Goal: Task Accomplishment & Management: Complete application form

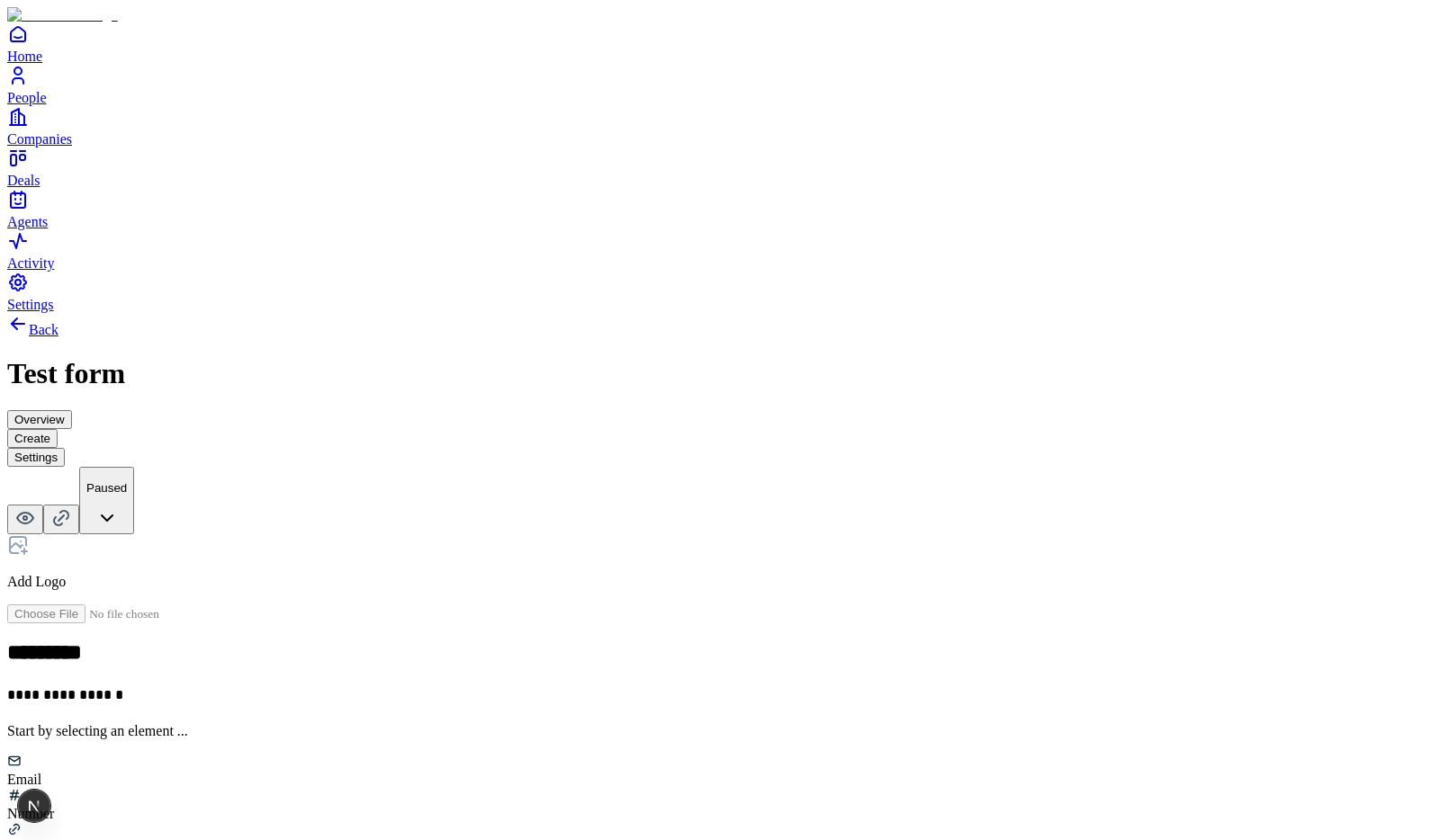
click at [552, 574] on p "Add Logo" at bounding box center [720, 583] width 1424 height 16
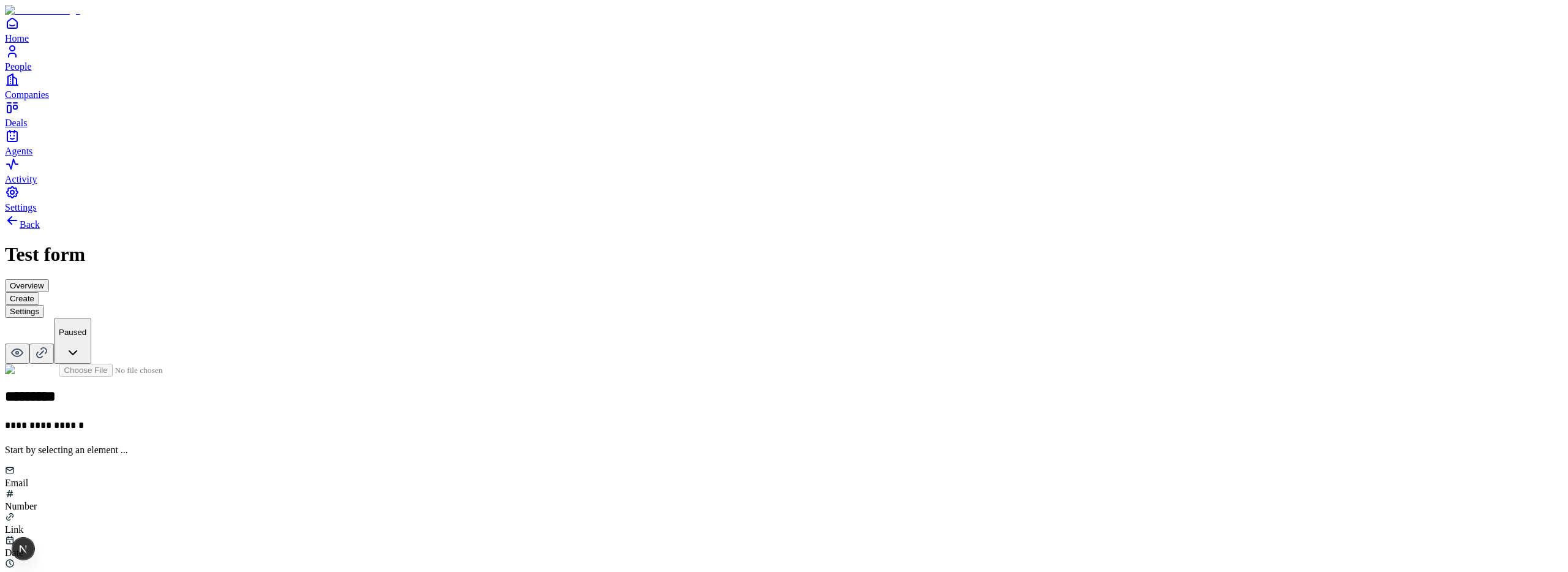
click at [44, 305] on button "Settings" at bounding box center [24, 311] width 39 height 13
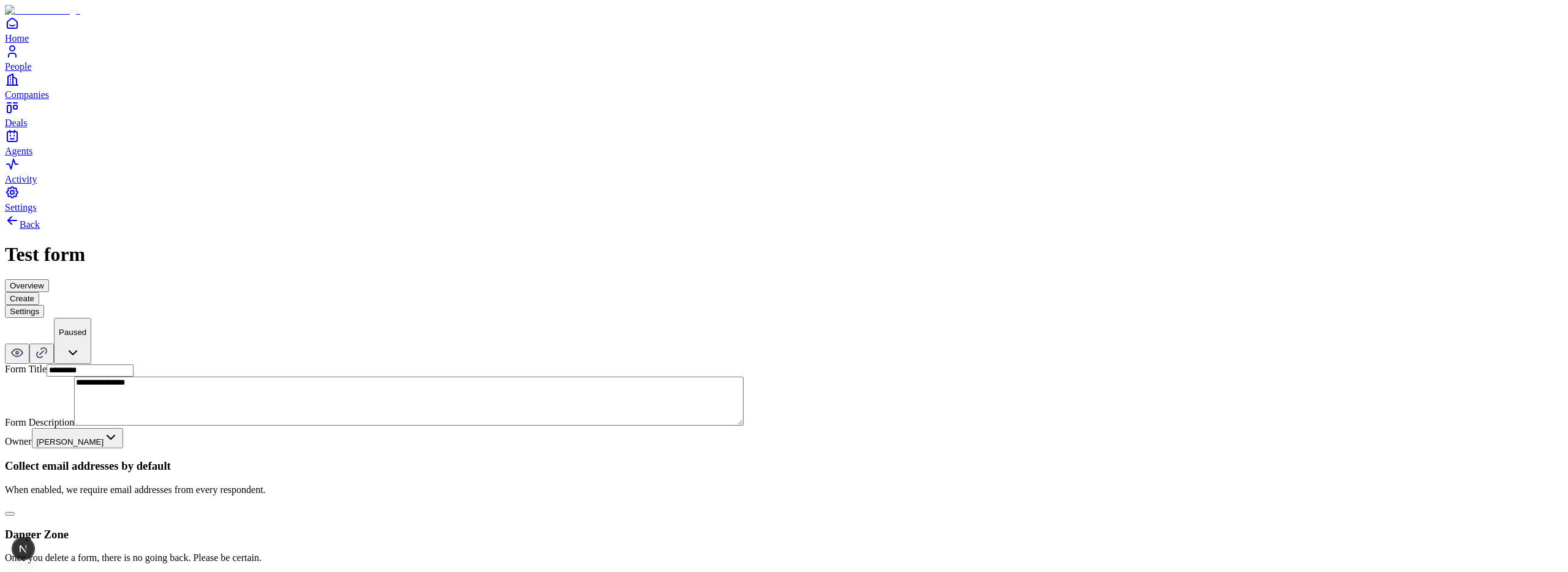
click at [15, 512] on button "button" at bounding box center [10, 514] width 10 height 4
click at [39, 292] on button "Create" at bounding box center [22, 298] width 34 height 13
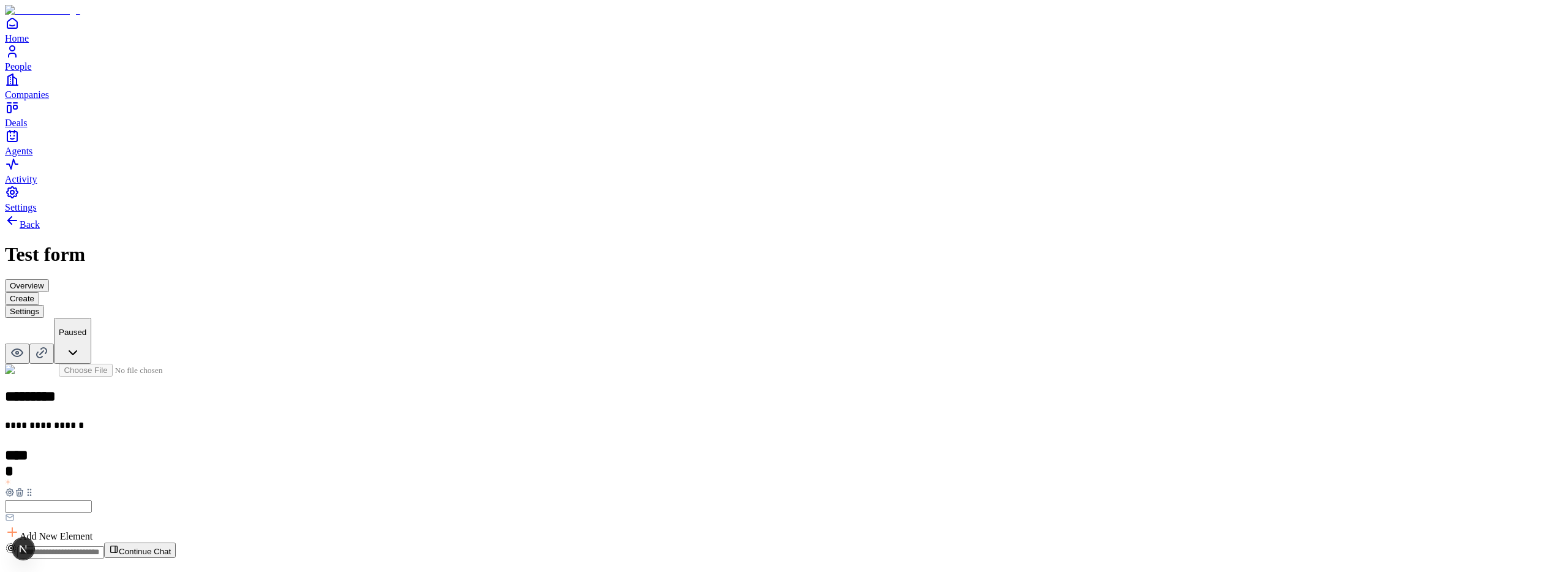
click at [44, 305] on button "Settings" at bounding box center [24, 311] width 39 height 13
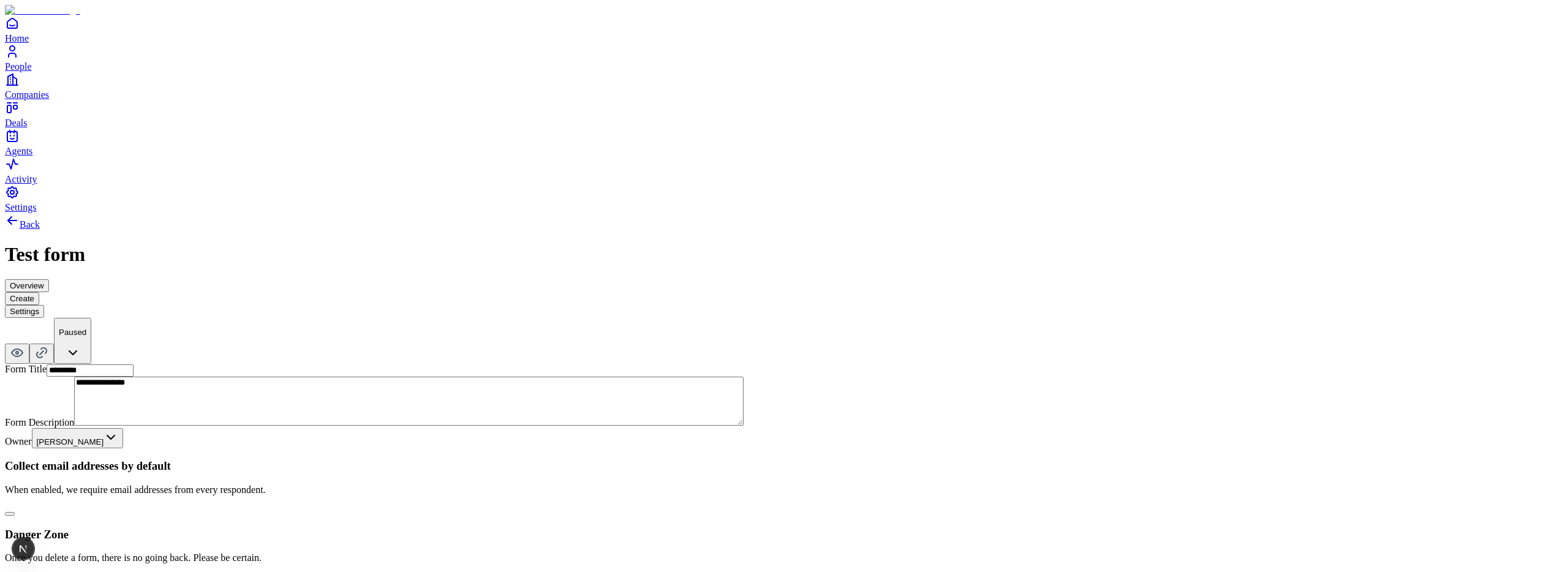
click at [15, 512] on button "button" at bounding box center [10, 514] width 10 height 4
click at [39, 292] on button "Create" at bounding box center [22, 298] width 34 height 13
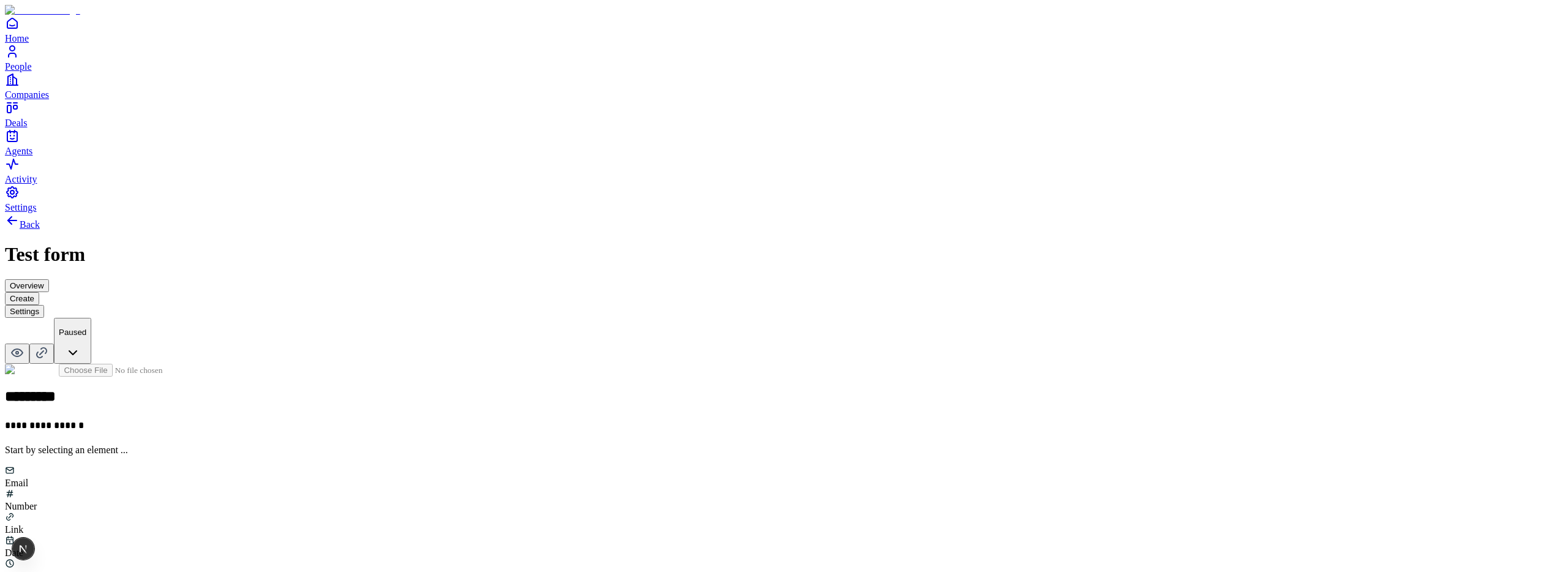
click at [44, 305] on button "Settings" at bounding box center [24, 311] width 39 height 13
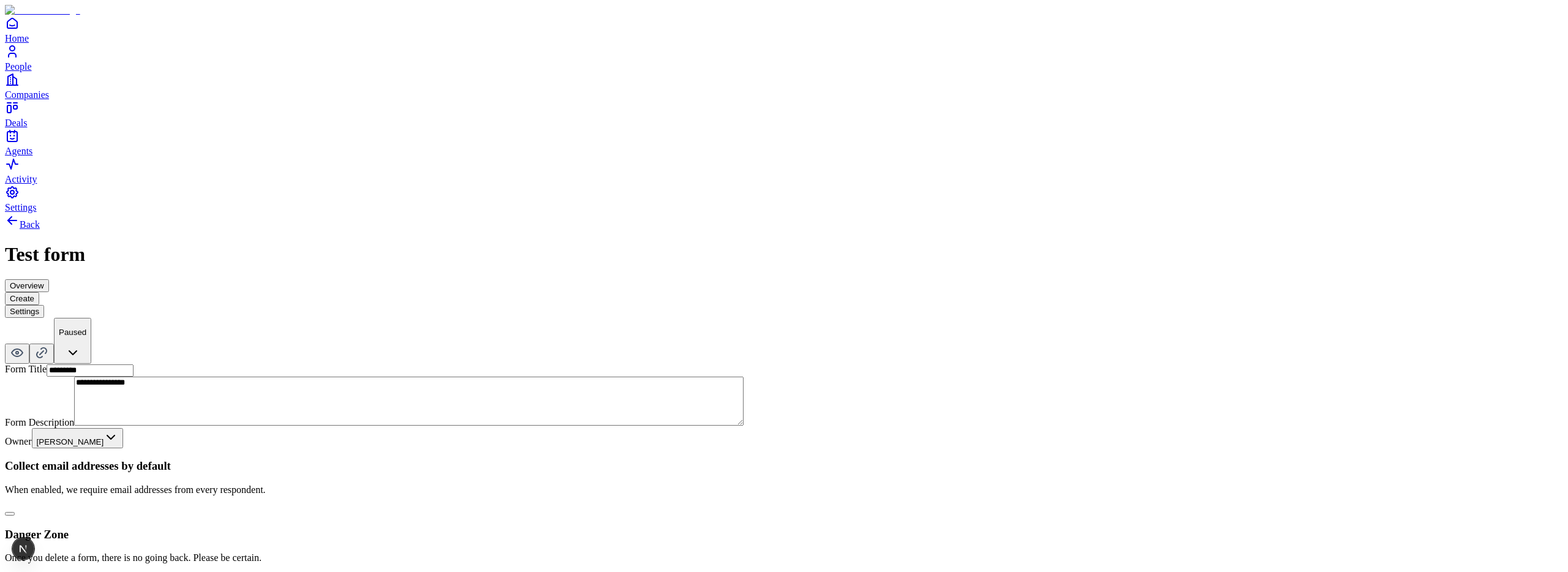
click at [15, 512] on button "button" at bounding box center [10, 514] width 10 height 4
click at [39, 292] on button "Create" at bounding box center [22, 298] width 34 height 13
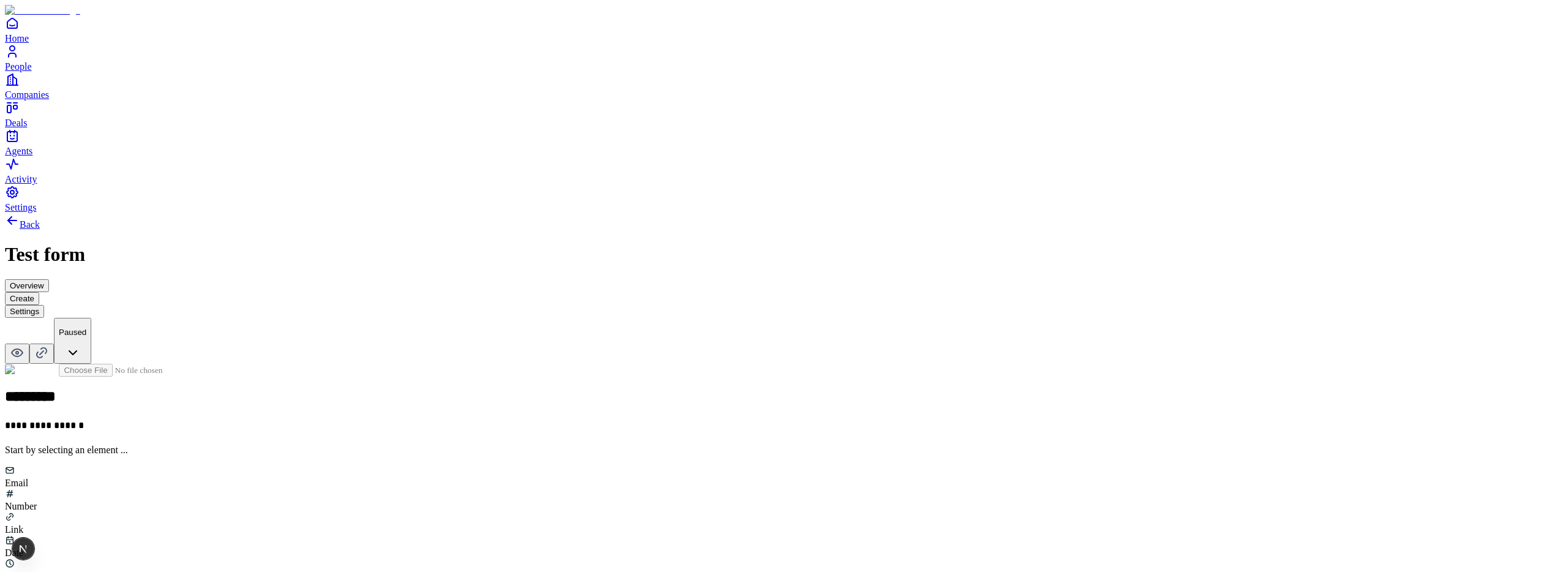
click at [44, 305] on button "Settings" at bounding box center [24, 311] width 39 height 13
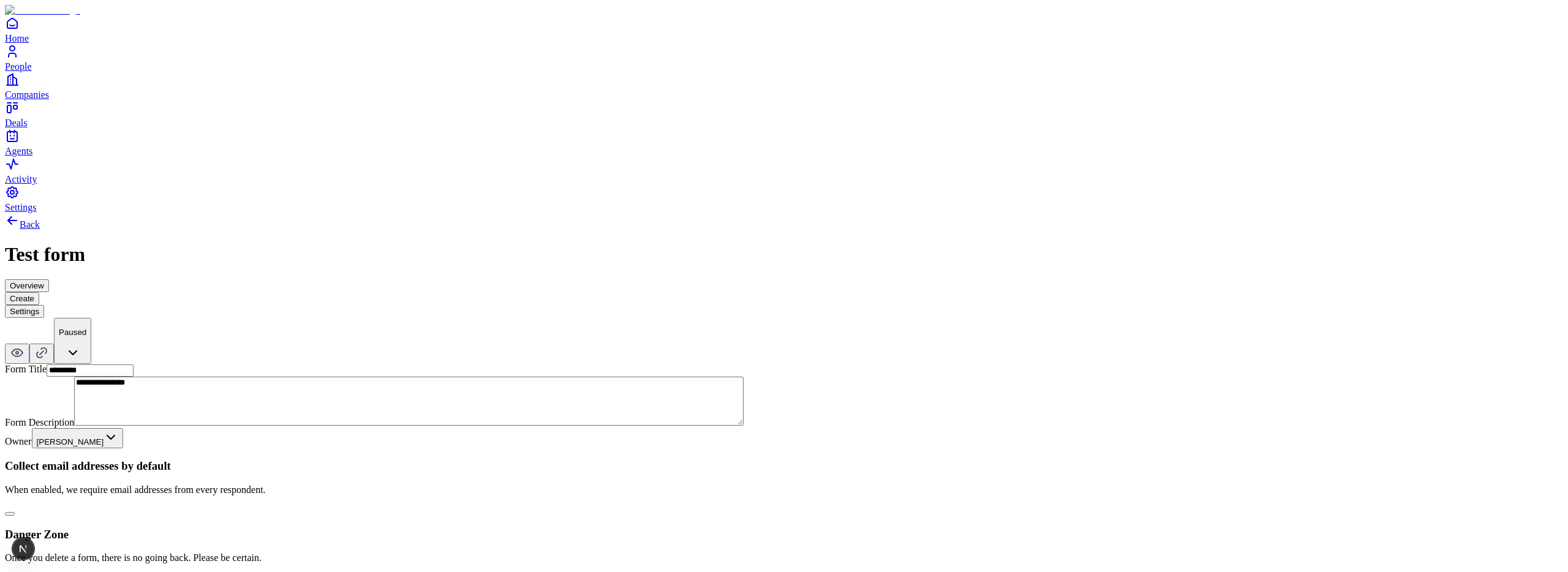
drag, startPoint x: 732, startPoint y: 328, endPoint x: 769, endPoint y: 326, distance: 37.1
click at [15, 512] on button "button" at bounding box center [10, 514] width 10 height 4
click at [39, 292] on button "Create" at bounding box center [22, 298] width 34 height 13
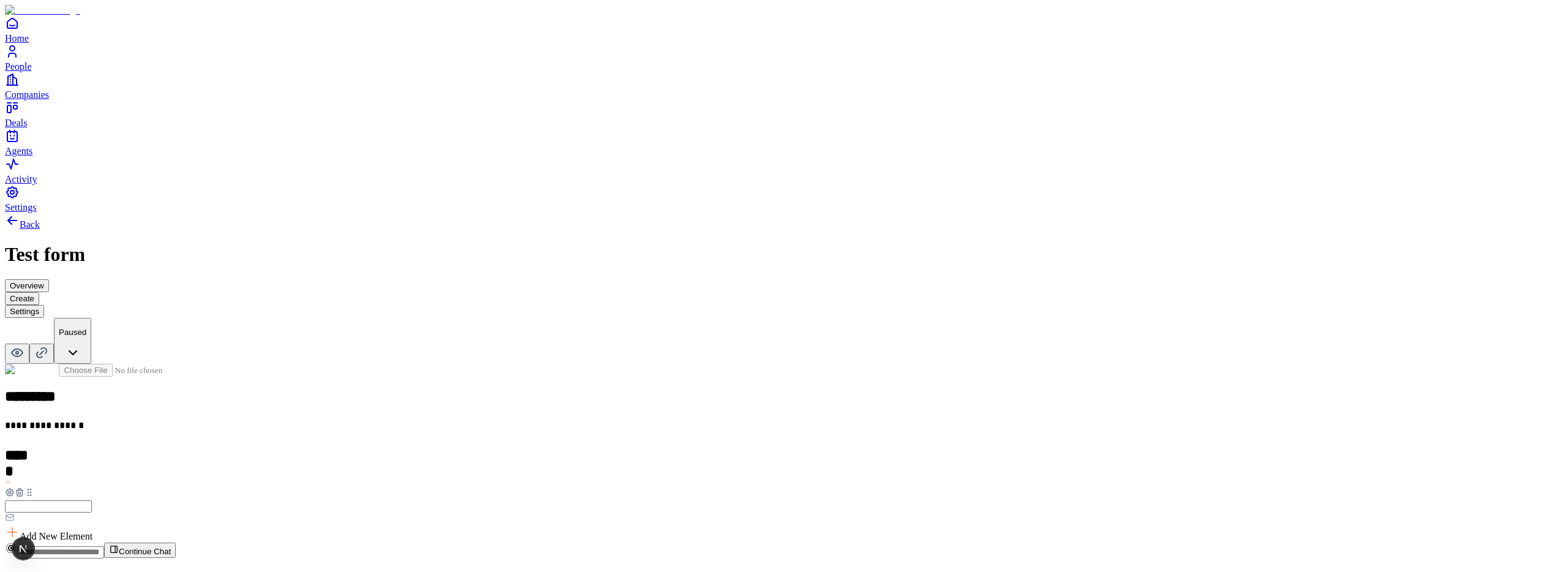
click at [19, 492] on icon at bounding box center [19, 493] width 0 height 2
click at [44, 305] on button "Settings" at bounding box center [24, 311] width 39 height 13
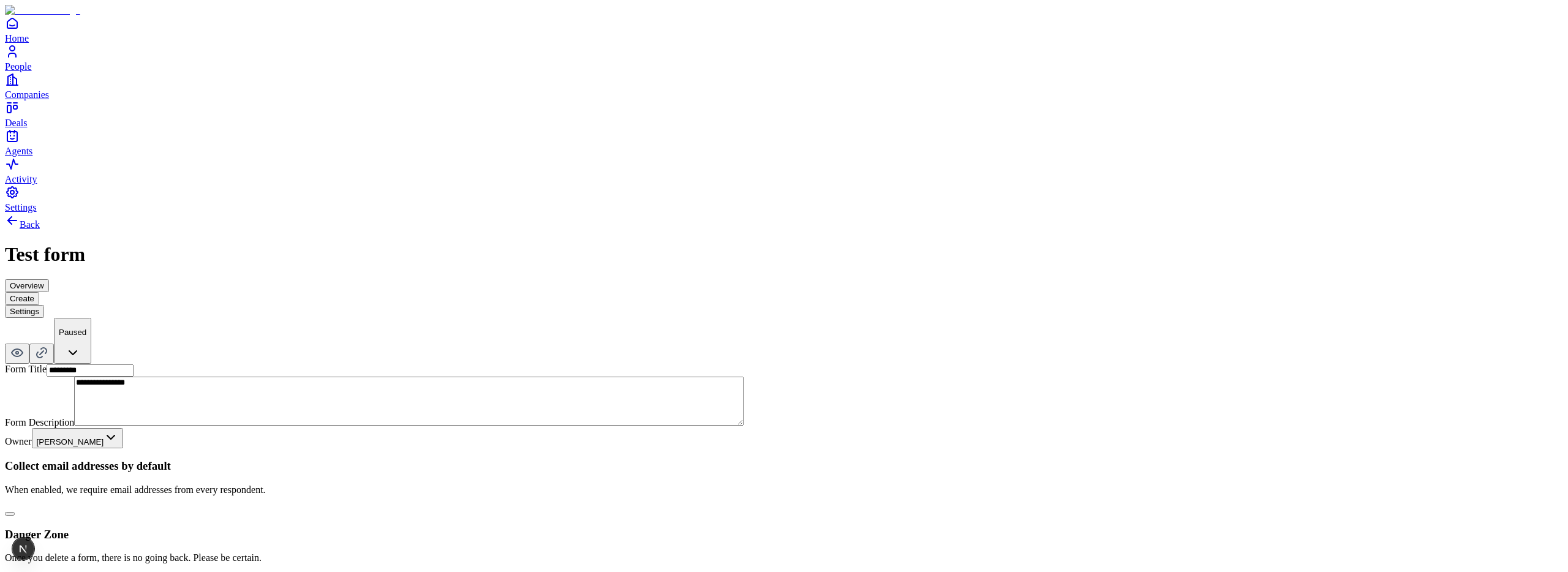
click at [39, 292] on button "Create" at bounding box center [22, 298] width 34 height 13
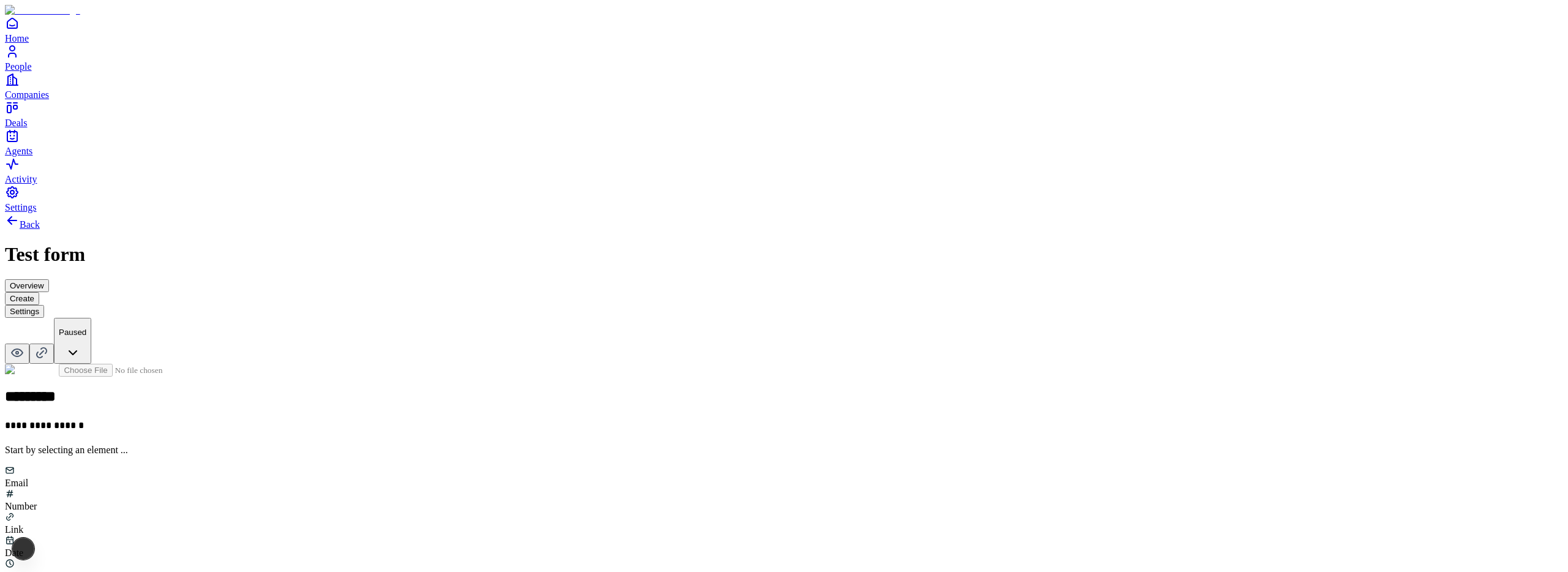
click at [44, 305] on button "Settings" at bounding box center [24, 311] width 39 height 13
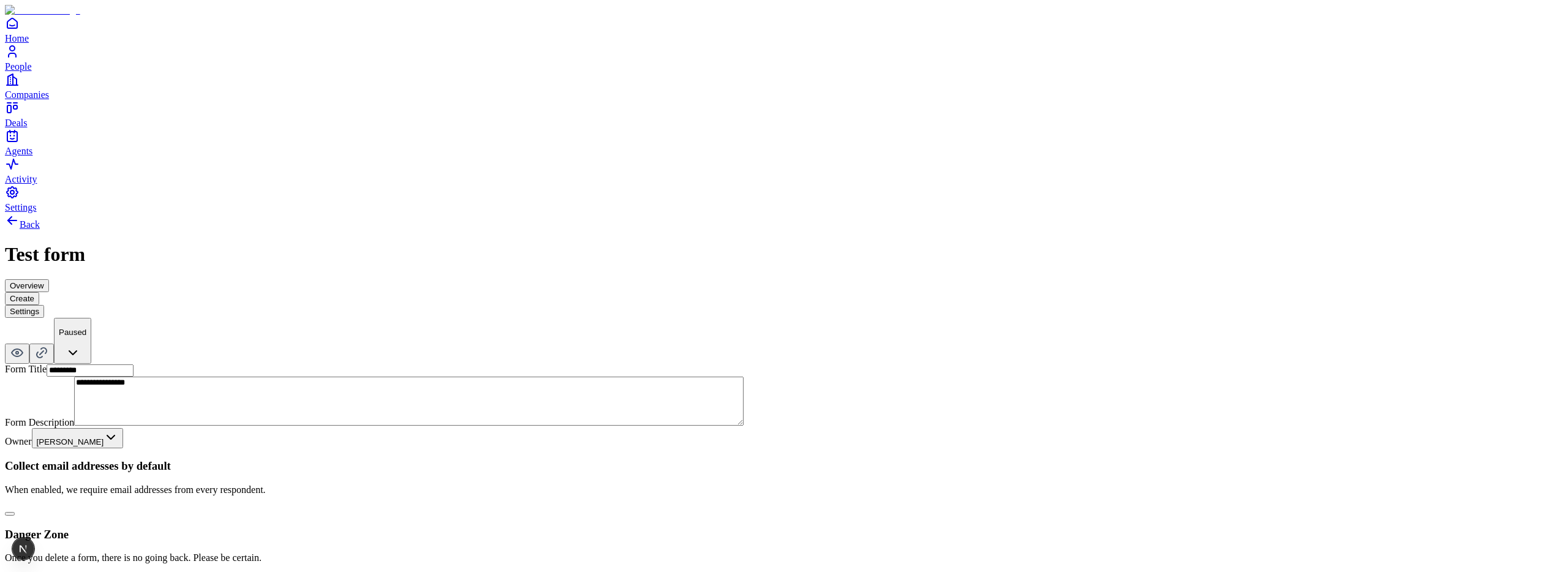
click at [15, 512] on button "button" at bounding box center [10, 514] width 10 height 4
click at [39, 292] on button "Create" at bounding box center [22, 298] width 34 height 13
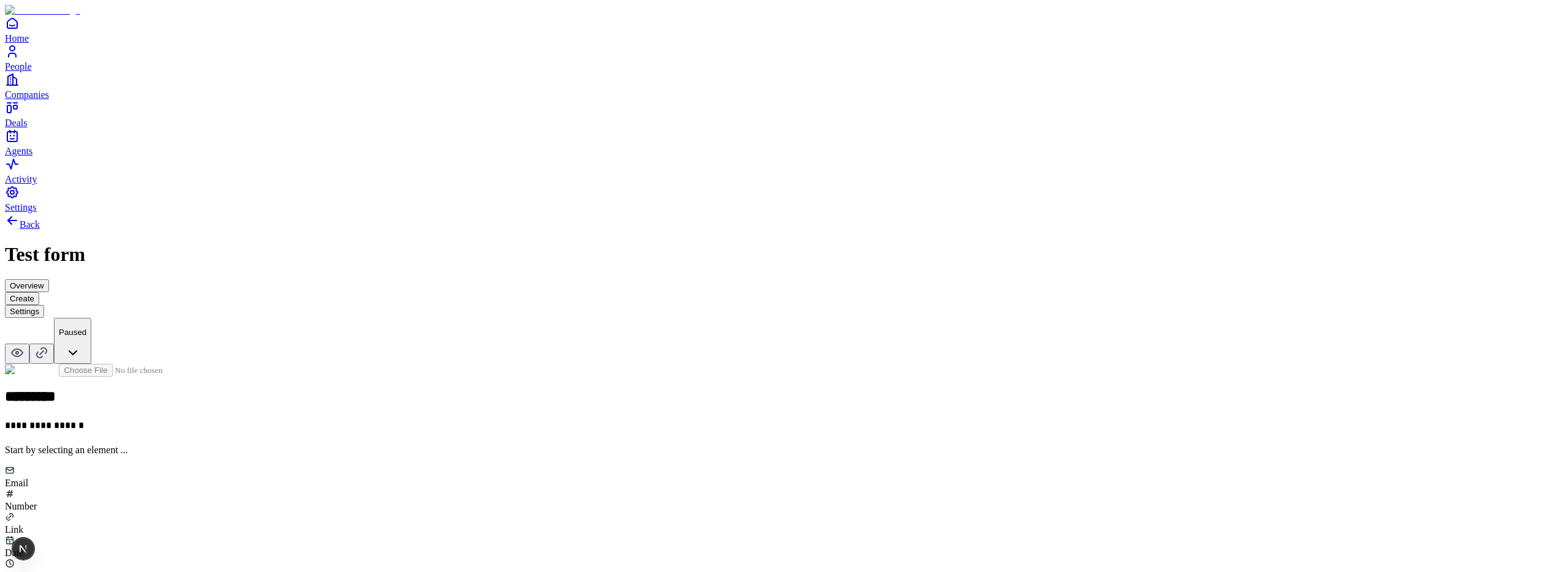
click at [44, 305] on button "Settings" at bounding box center [24, 311] width 39 height 13
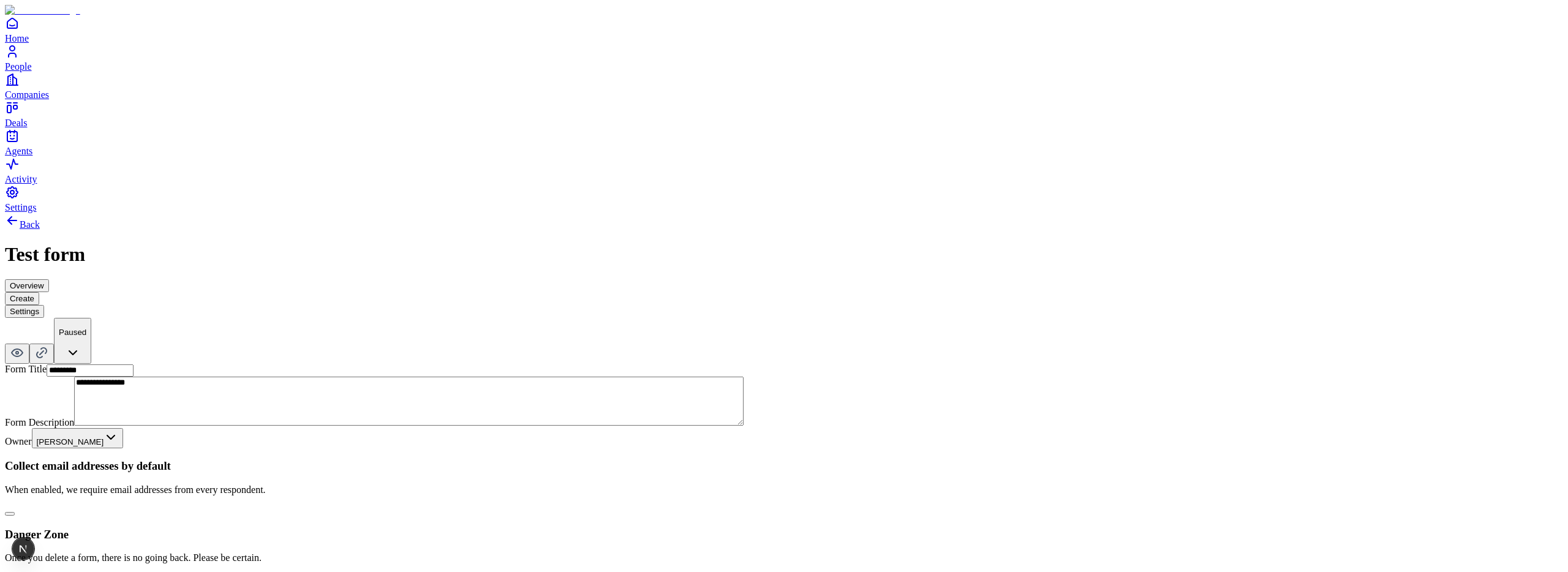
click at [15, 512] on button "button" at bounding box center [10, 514] width 10 height 4
click at [39, 292] on button "Create" at bounding box center [22, 298] width 34 height 13
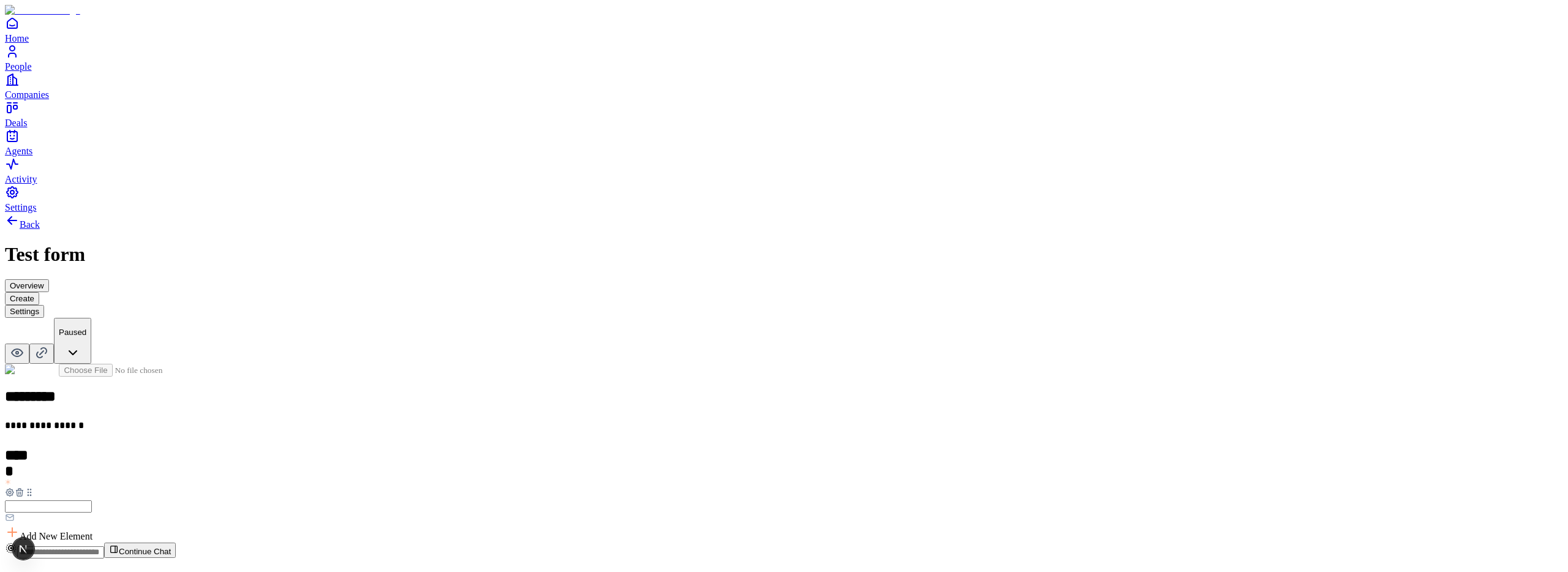
click at [44, 305] on button "Settings" at bounding box center [24, 311] width 39 height 13
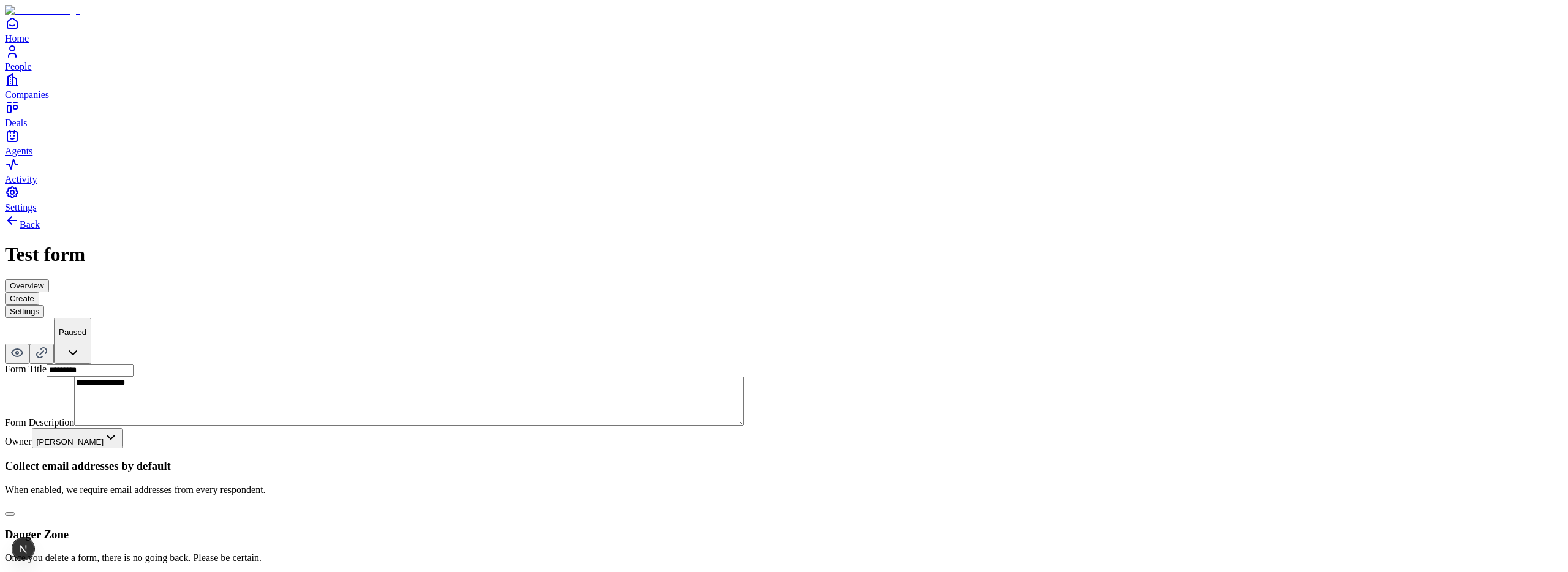
click at [39, 292] on button "Create" at bounding box center [22, 298] width 34 height 13
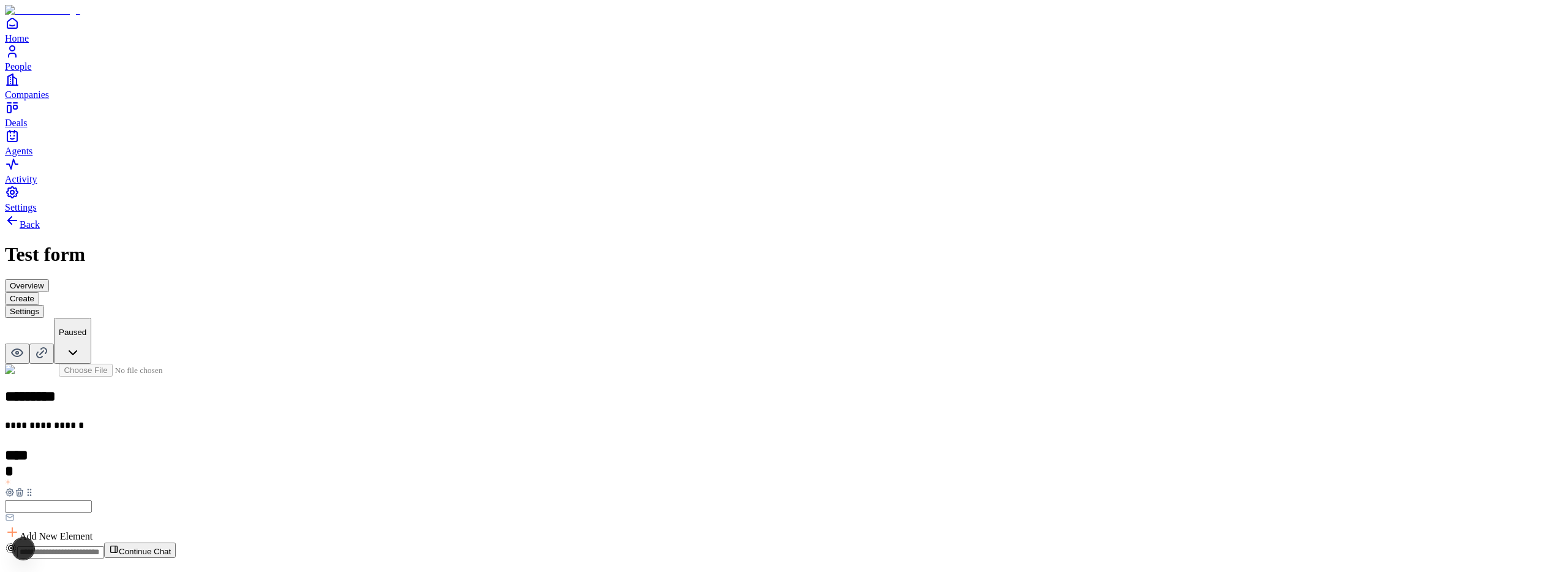
click at [44, 305] on button "Settings" at bounding box center [24, 311] width 39 height 13
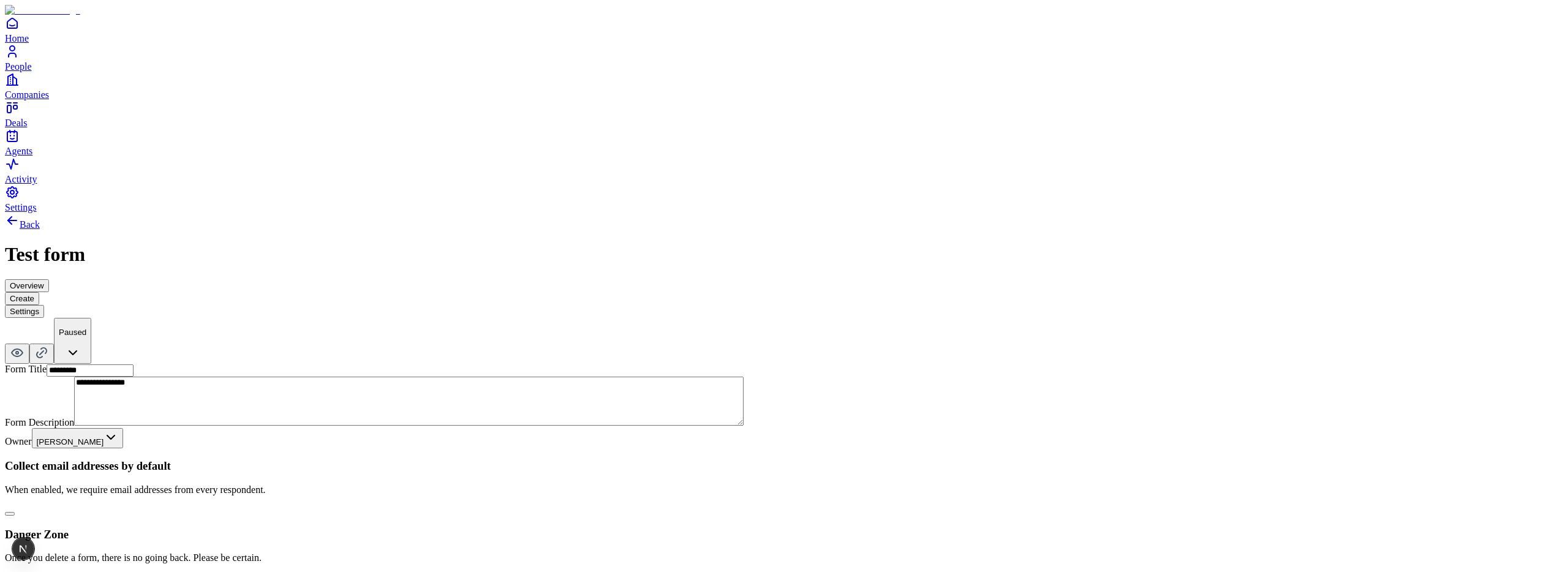
click at [15, 512] on button "button" at bounding box center [10, 514] width 10 height 4
click at [39, 292] on button "Create" at bounding box center [22, 298] width 34 height 13
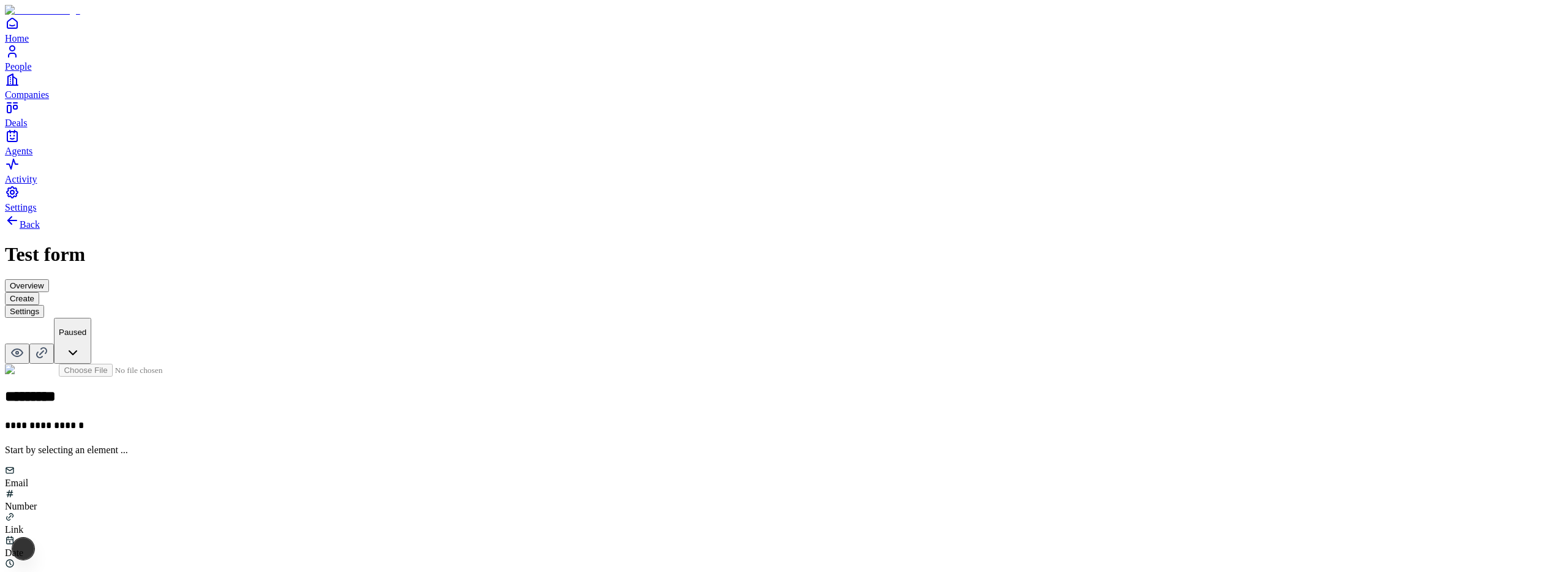
click at [44, 305] on button "Settings" at bounding box center [24, 311] width 39 height 13
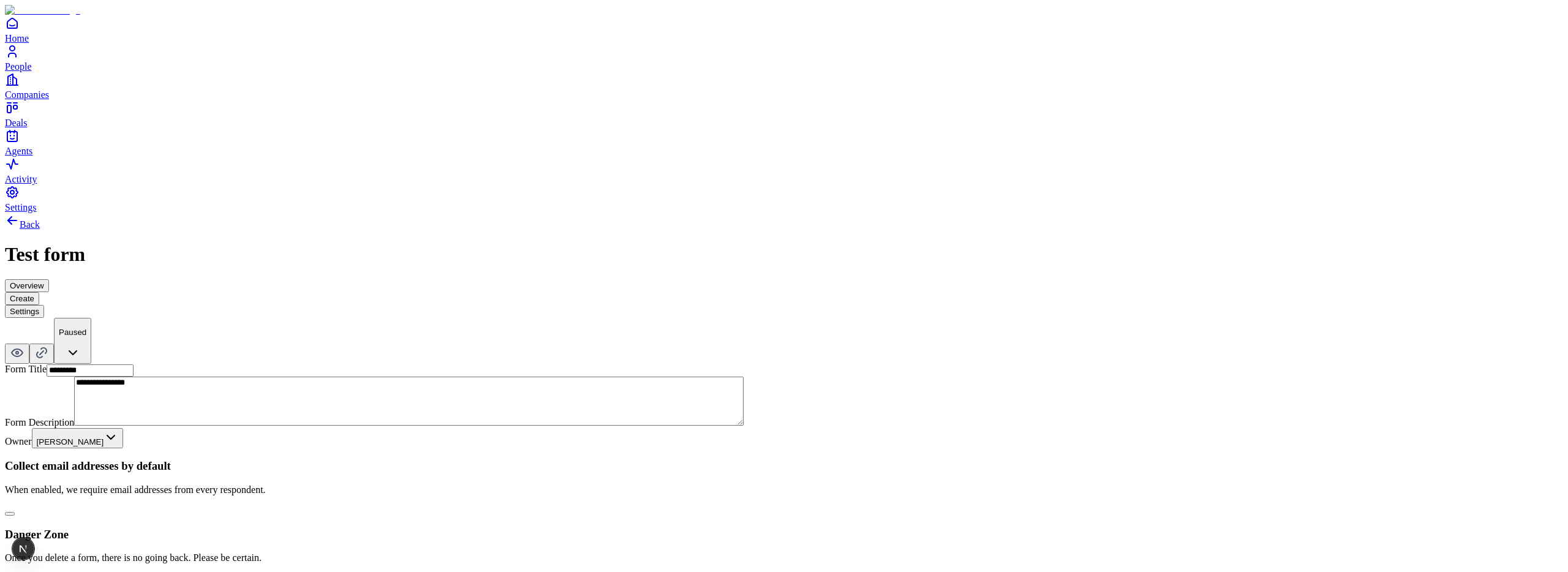
click at [15, 512] on button "button" at bounding box center [10, 514] width 10 height 4
click at [39, 292] on button "Create" at bounding box center [22, 298] width 34 height 13
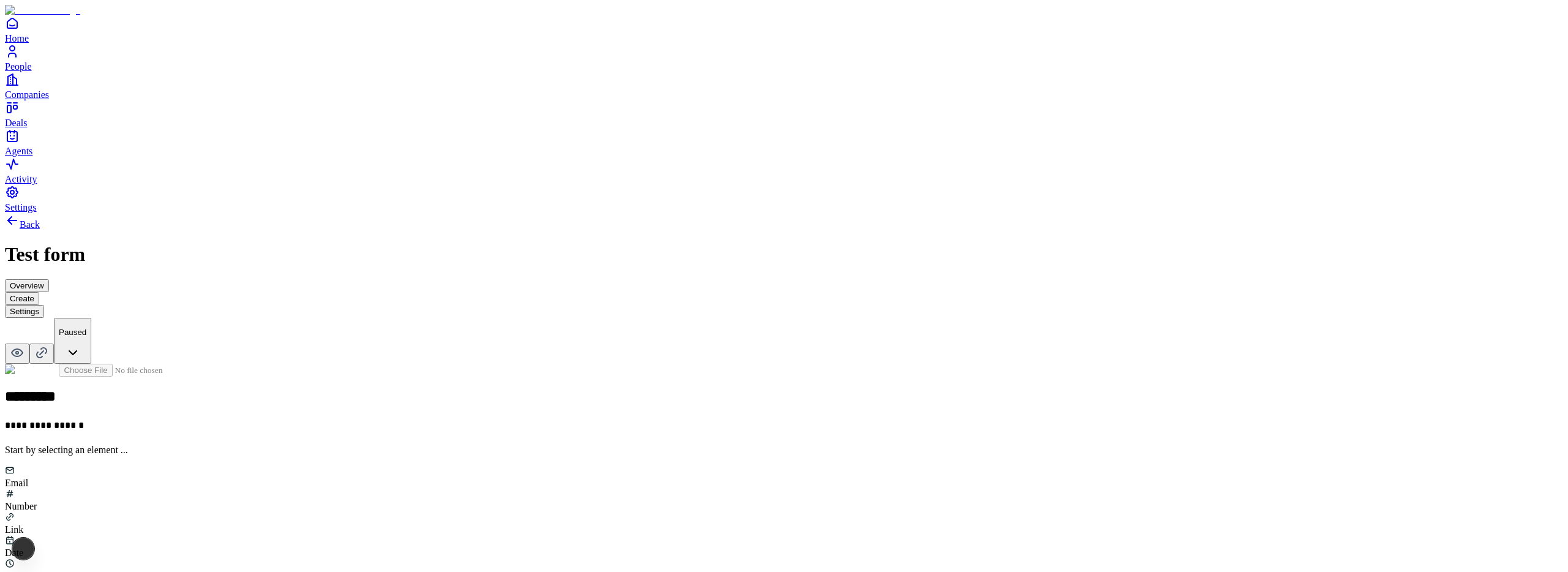
click at [44, 305] on button "Settings" at bounding box center [24, 311] width 39 height 13
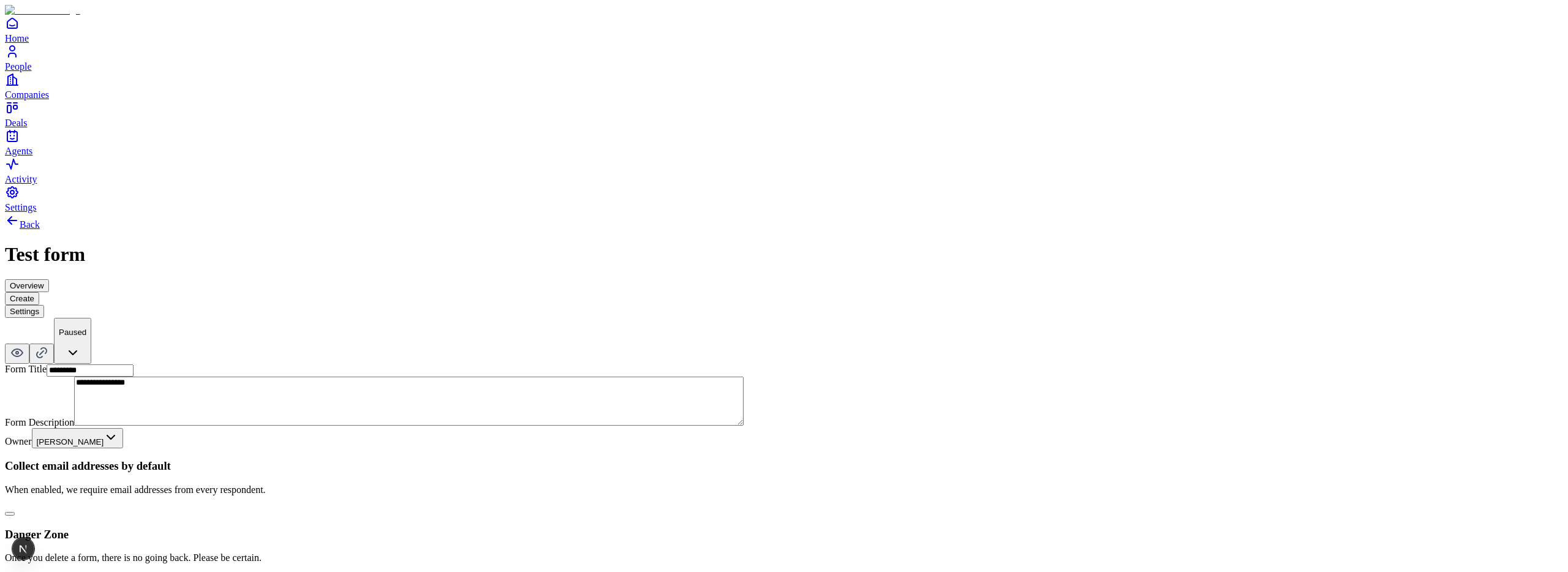
click at [39, 292] on button "Create" at bounding box center [22, 298] width 34 height 13
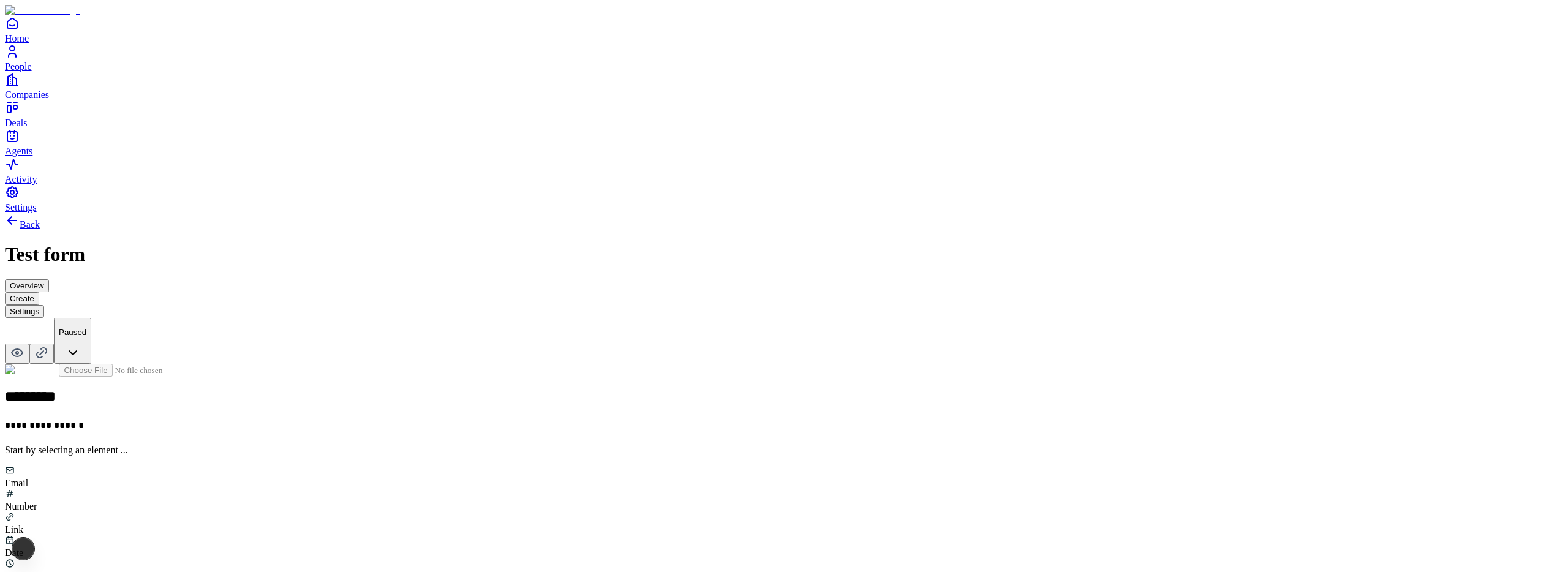
click at [44, 305] on button "Settings" at bounding box center [24, 311] width 39 height 13
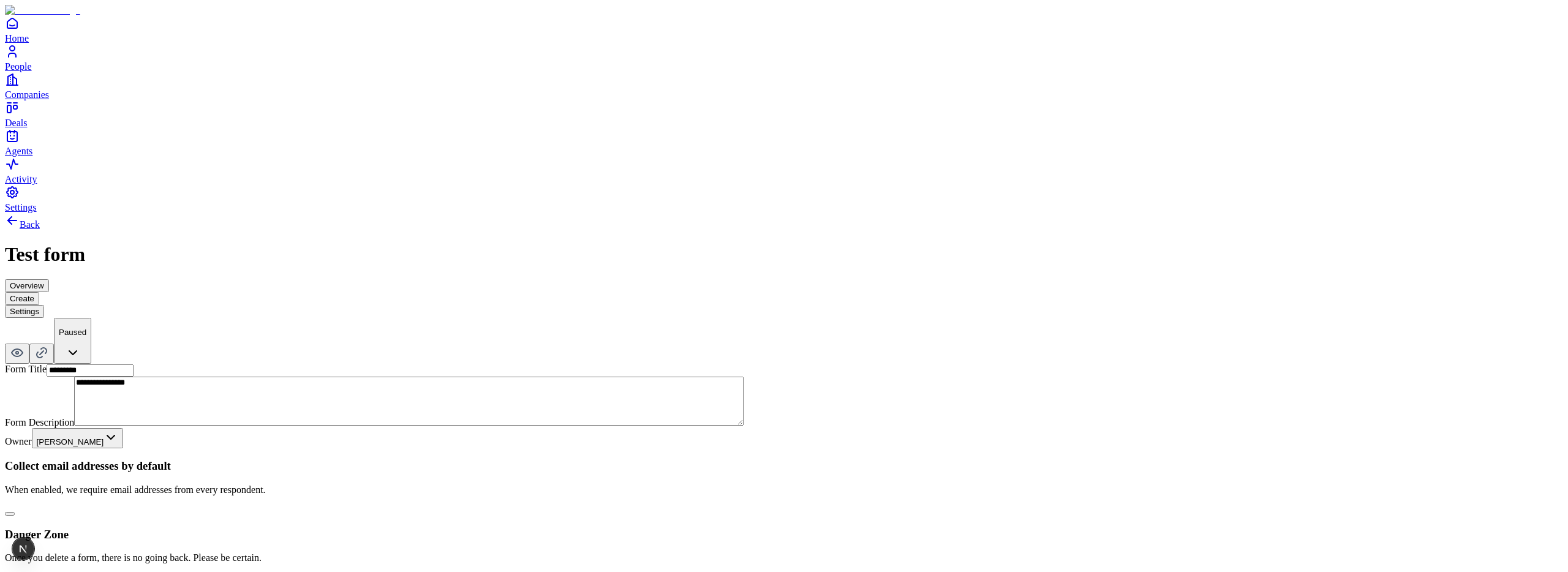
click at [15, 512] on button "button" at bounding box center [10, 514] width 10 height 4
click at [39, 292] on button "Create" at bounding box center [22, 298] width 34 height 13
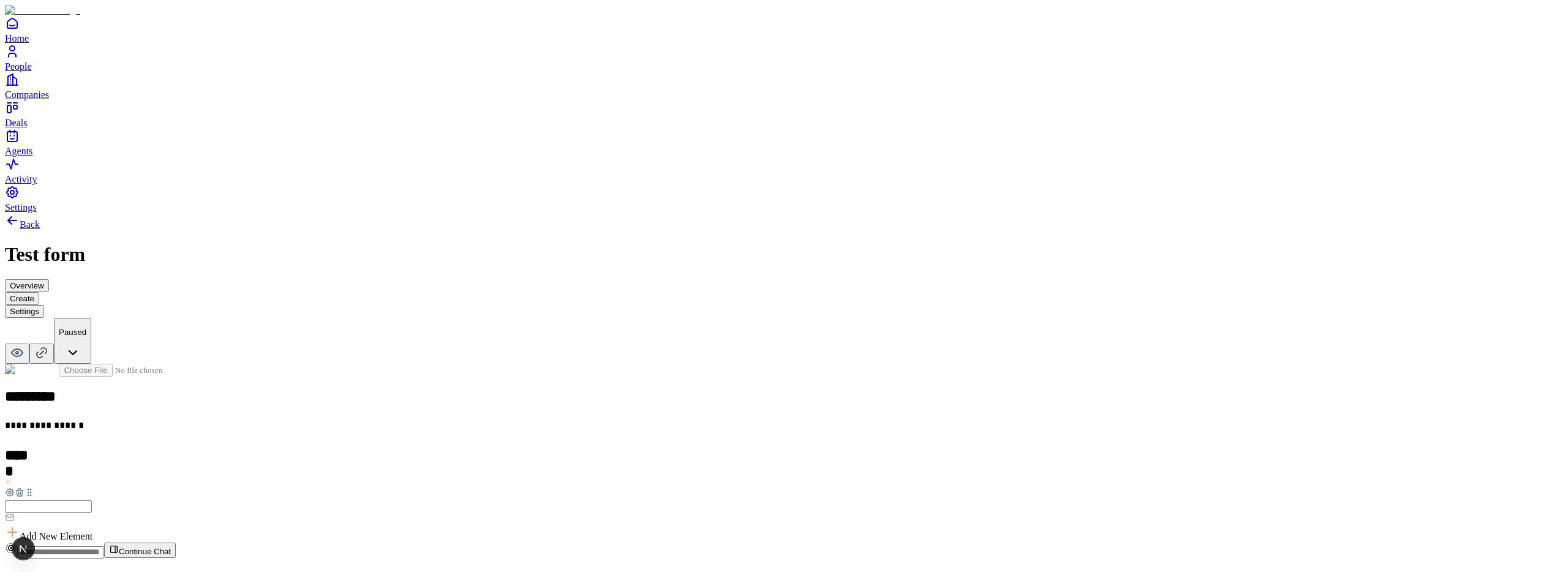
click at [44, 305] on button "Settings" at bounding box center [24, 311] width 39 height 13
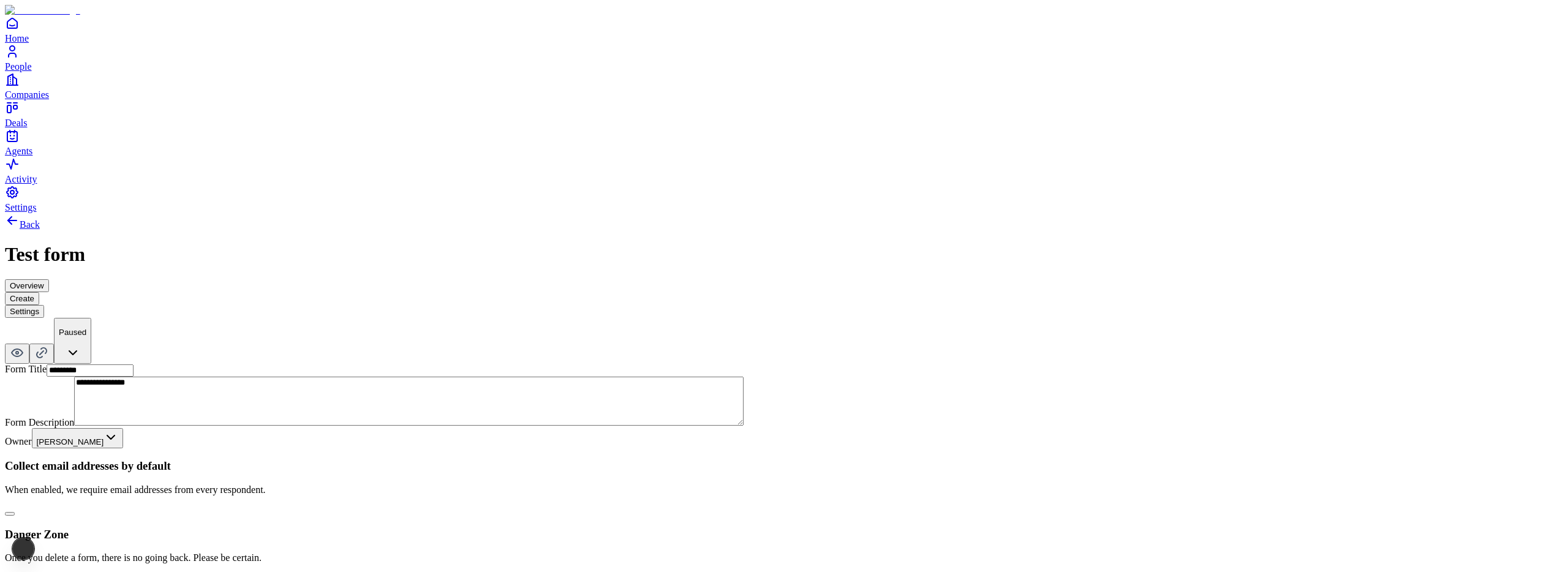
click at [15, 512] on button "button" at bounding box center [10, 514] width 10 height 4
click at [39, 292] on button "Create" at bounding box center [22, 298] width 34 height 13
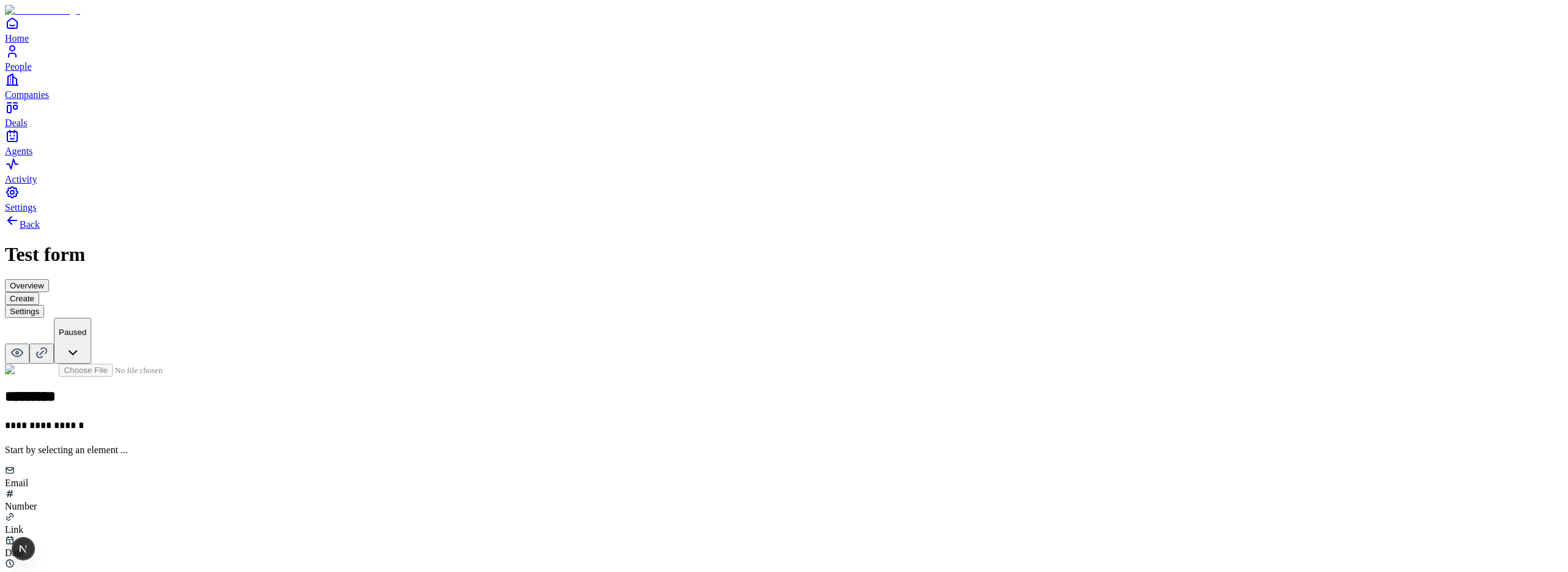
click at [44, 305] on button "Settings" at bounding box center [24, 311] width 39 height 13
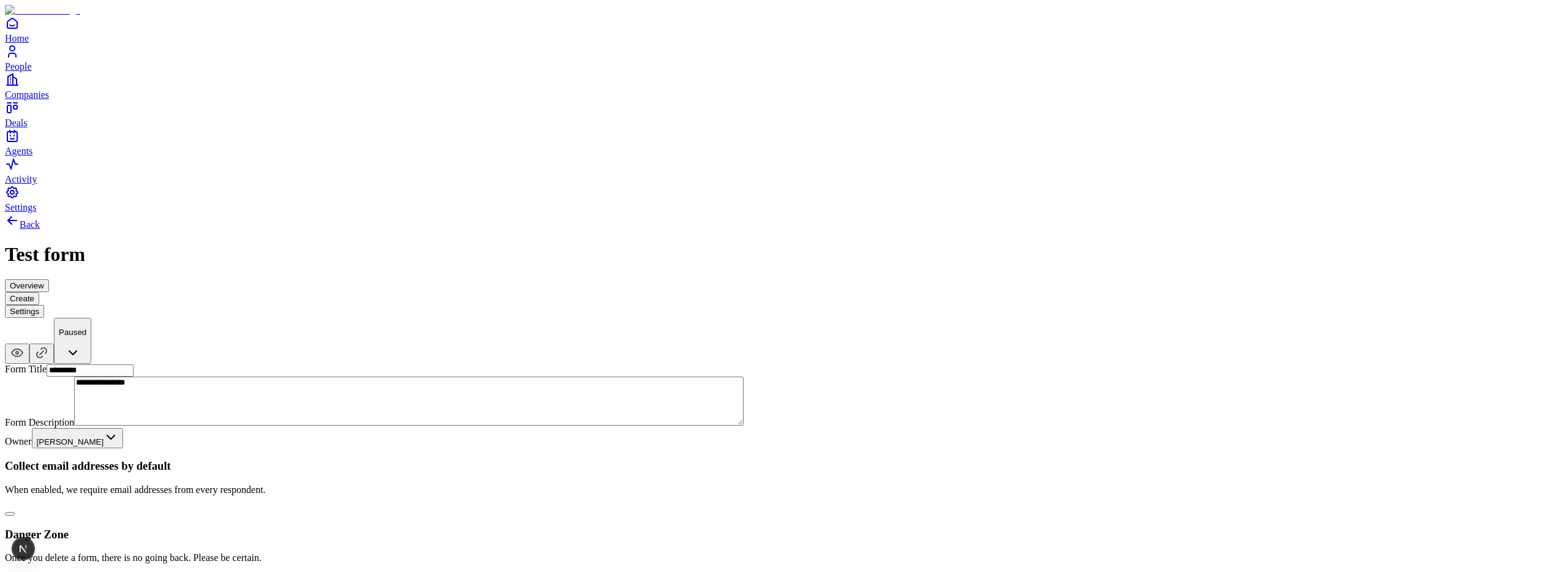
click at [15, 512] on button "button" at bounding box center [10, 514] width 10 height 4
click at [39, 292] on button "Create" at bounding box center [22, 298] width 34 height 13
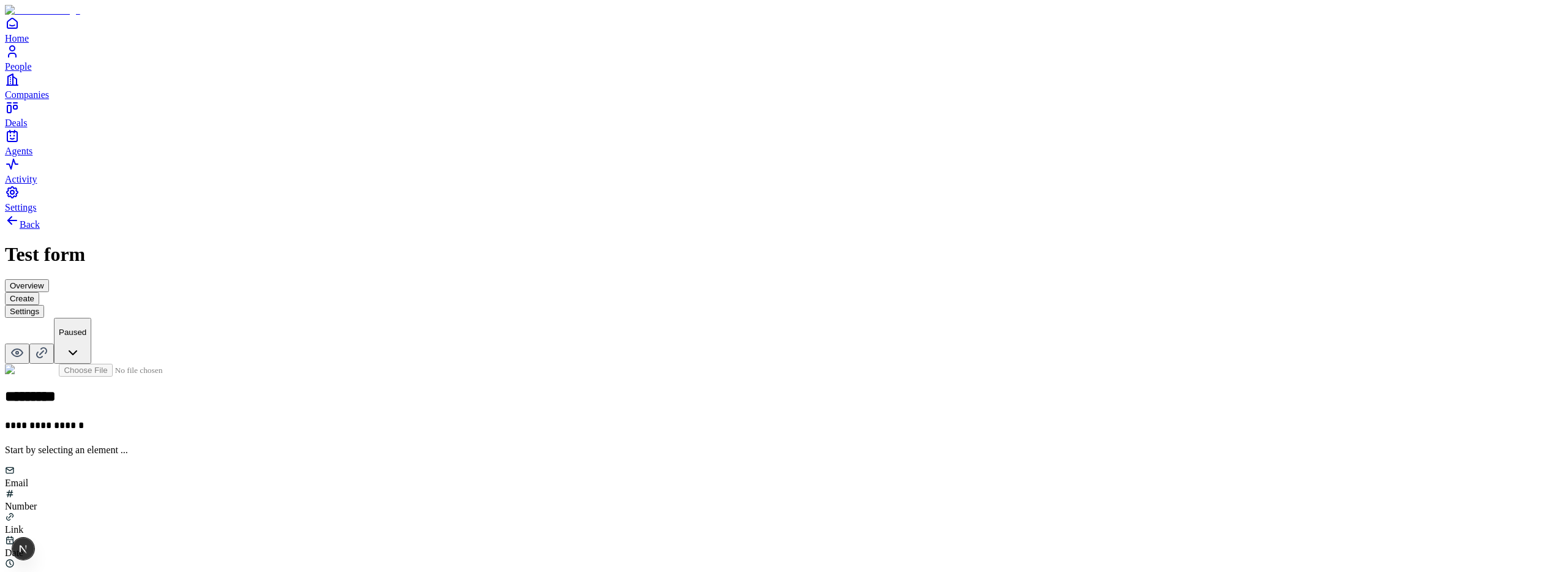
click at [44, 305] on button "Settings" at bounding box center [24, 311] width 39 height 13
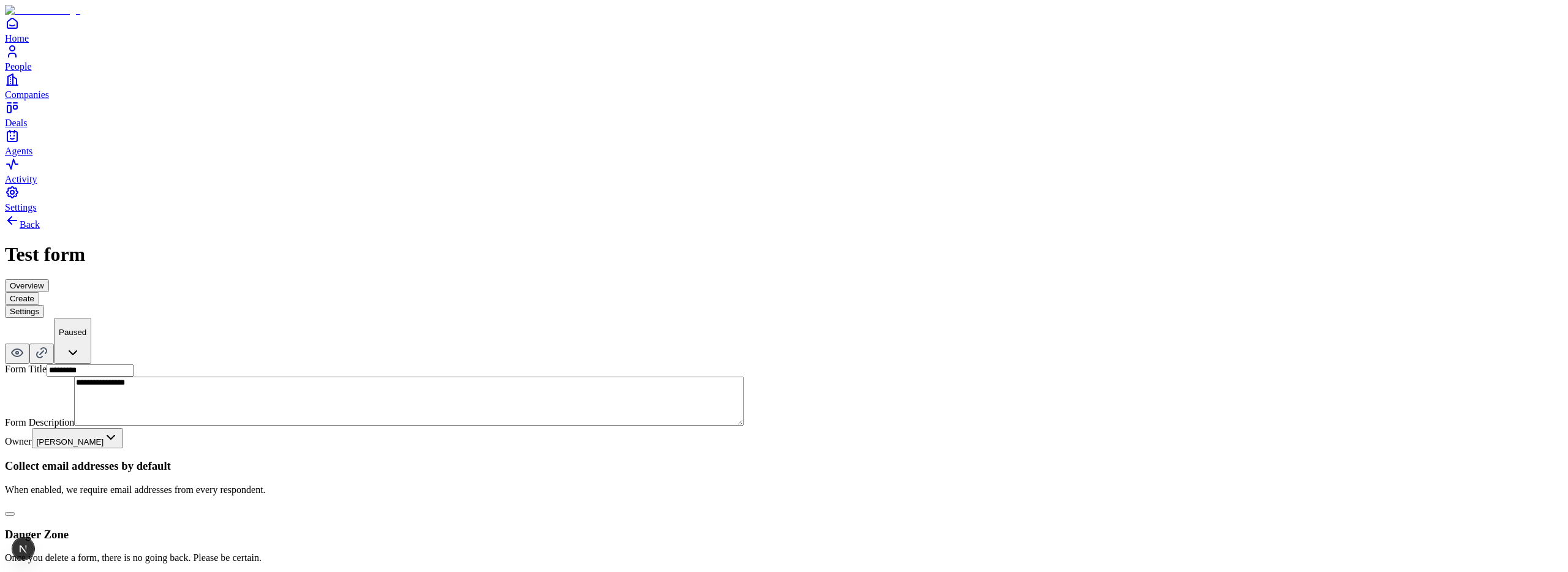
click at [15, 512] on button "button" at bounding box center [10, 514] width 10 height 4
click at [39, 292] on button "Create" at bounding box center [22, 298] width 34 height 13
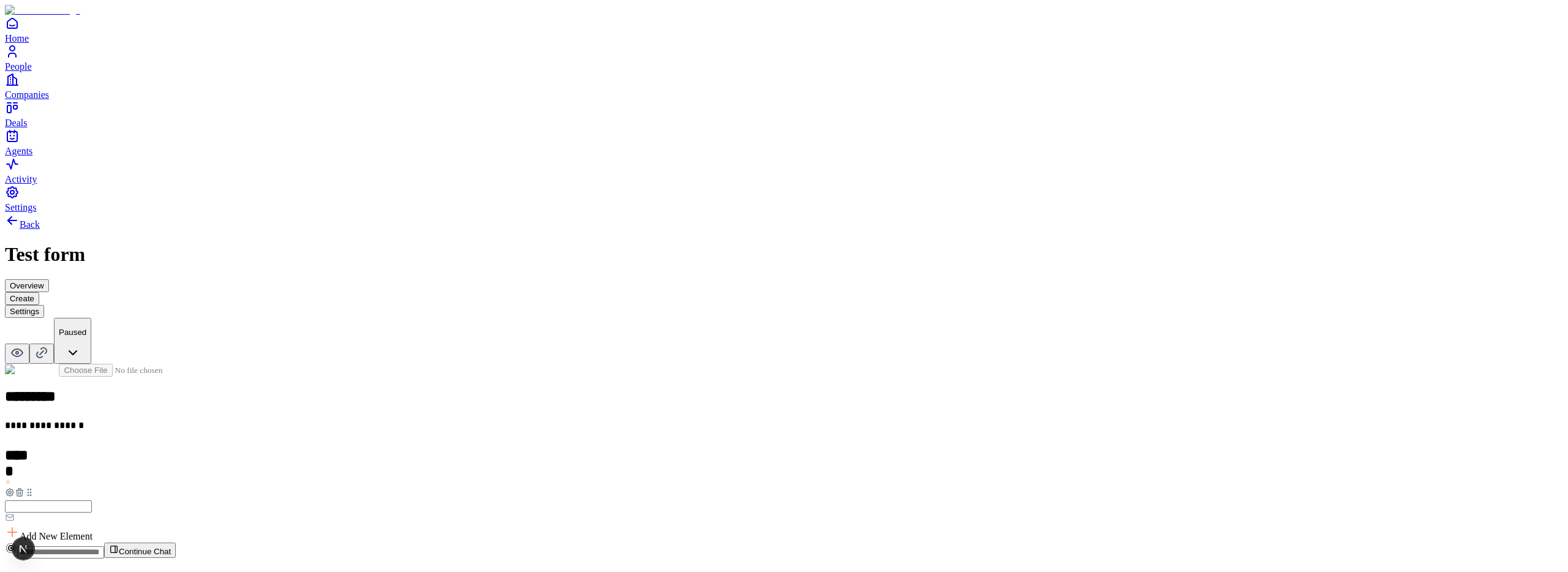
click at [44, 305] on button "Settings" at bounding box center [24, 311] width 39 height 13
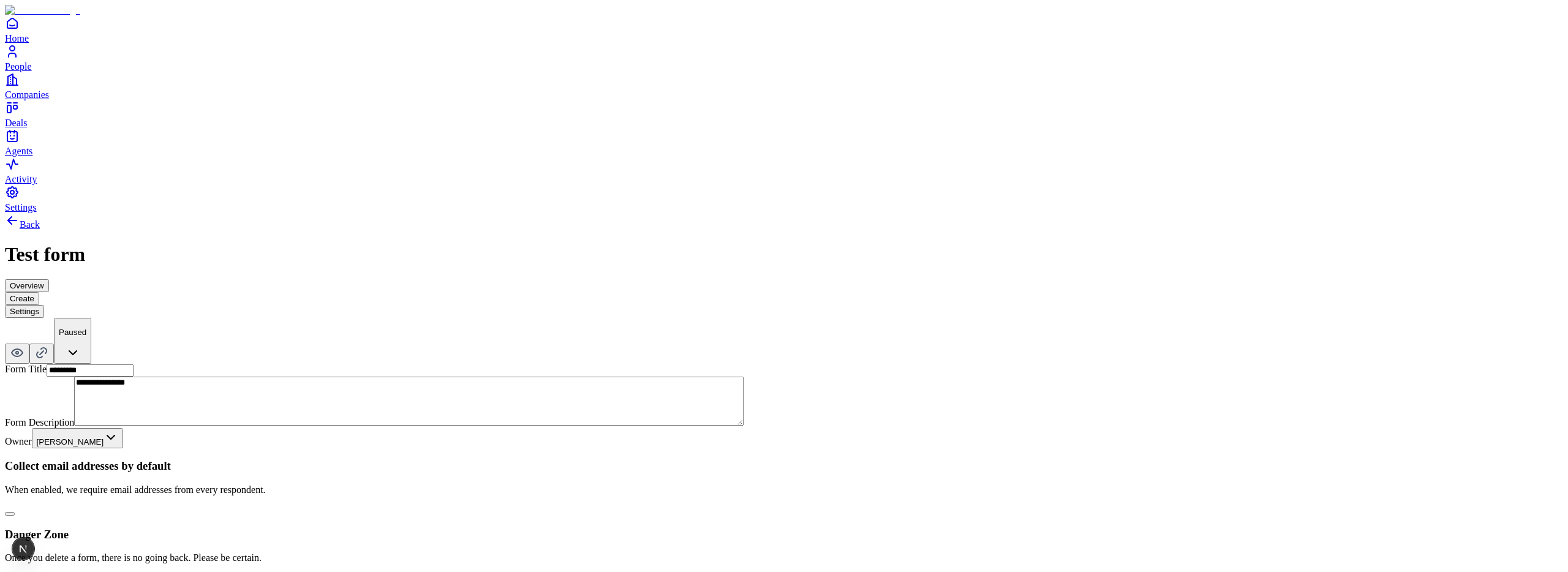
click at [15, 512] on button "button" at bounding box center [10, 514] width 10 height 4
click at [39, 292] on button "Create" at bounding box center [22, 298] width 34 height 13
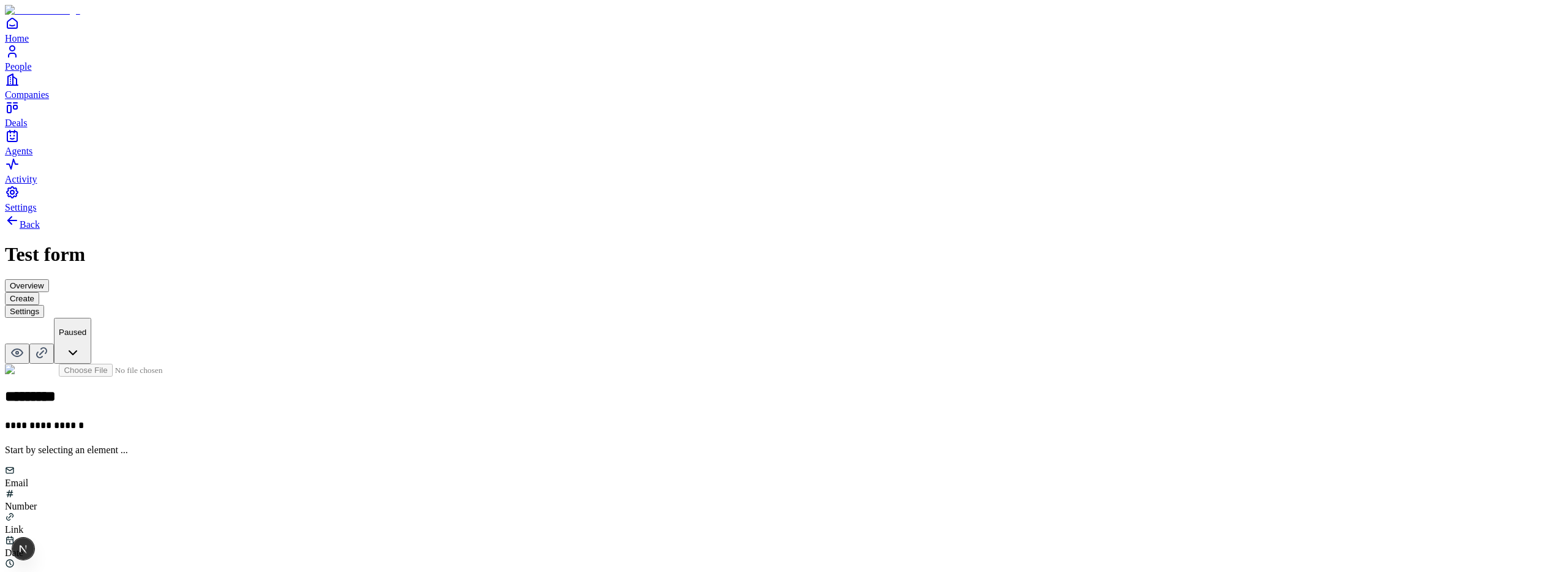
click at [44, 305] on button "Settings" at bounding box center [24, 311] width 39 height 13
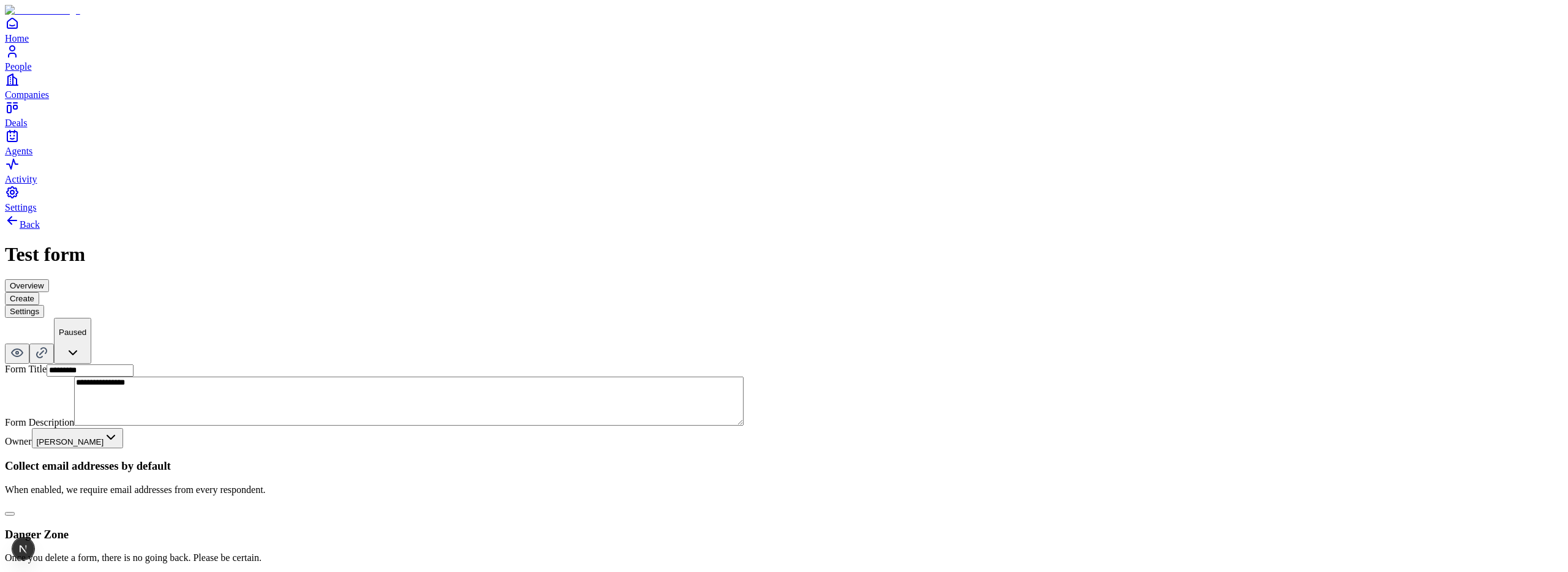
click at [39, 292] on button "Create" at bounding box center [22, 298] width 34 height 13
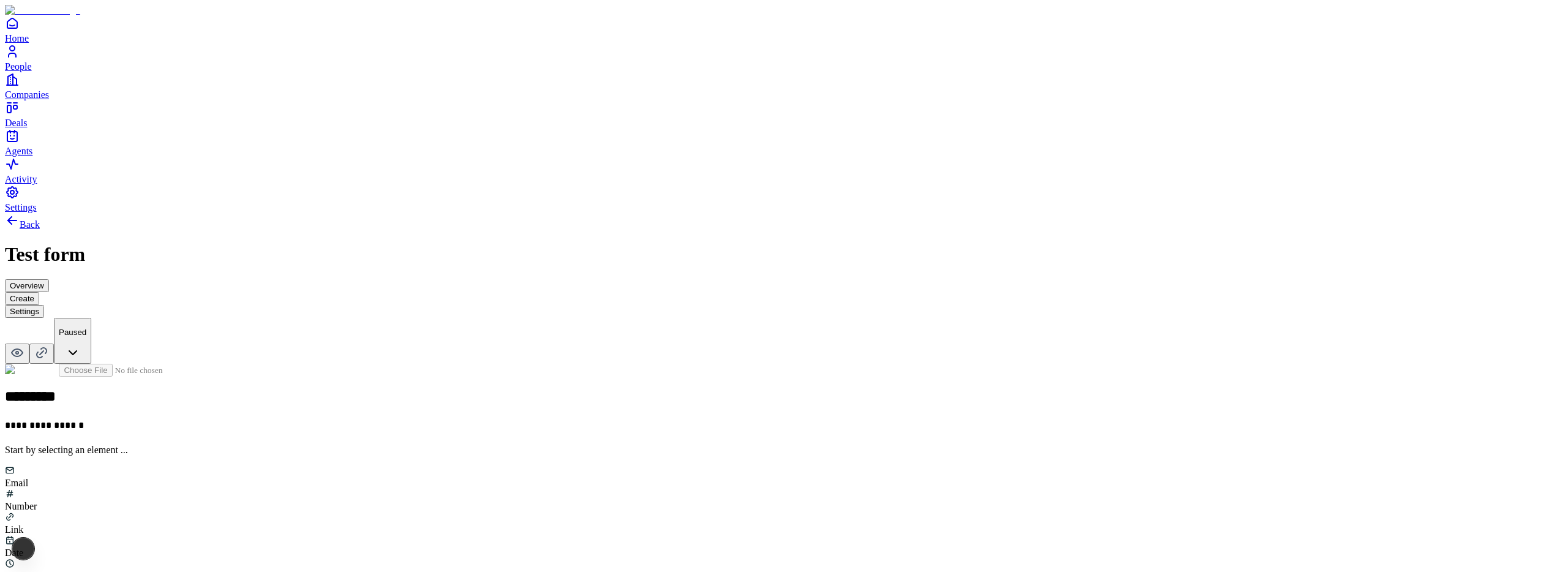
click at [670, 466] on div "Email" at bounding box center [784, 477] width 1558 height 23
click at [658, 447] on h2 at bounding box center [784, 455] width 1558 height 16
click at [15, 477] on icon at bounding box center [10, 482] width 10 height 10
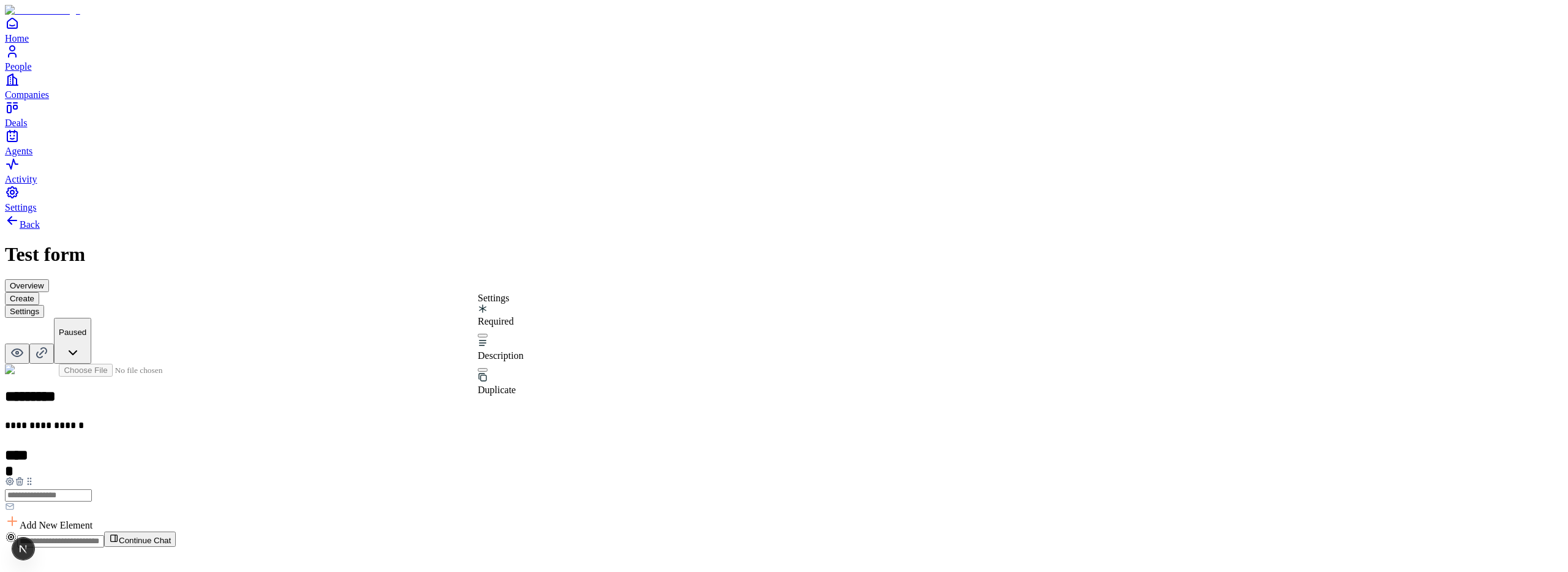
click at [487, 334] on button "button" at bounding box center [483, 336] width 10 height 4
click at [503, 214] on div "**********" at bounding box center [784, 377] width 1558 height 329
click at [44, 305] on button "Settings" at bounding box center [24, 311] width 39 height 13
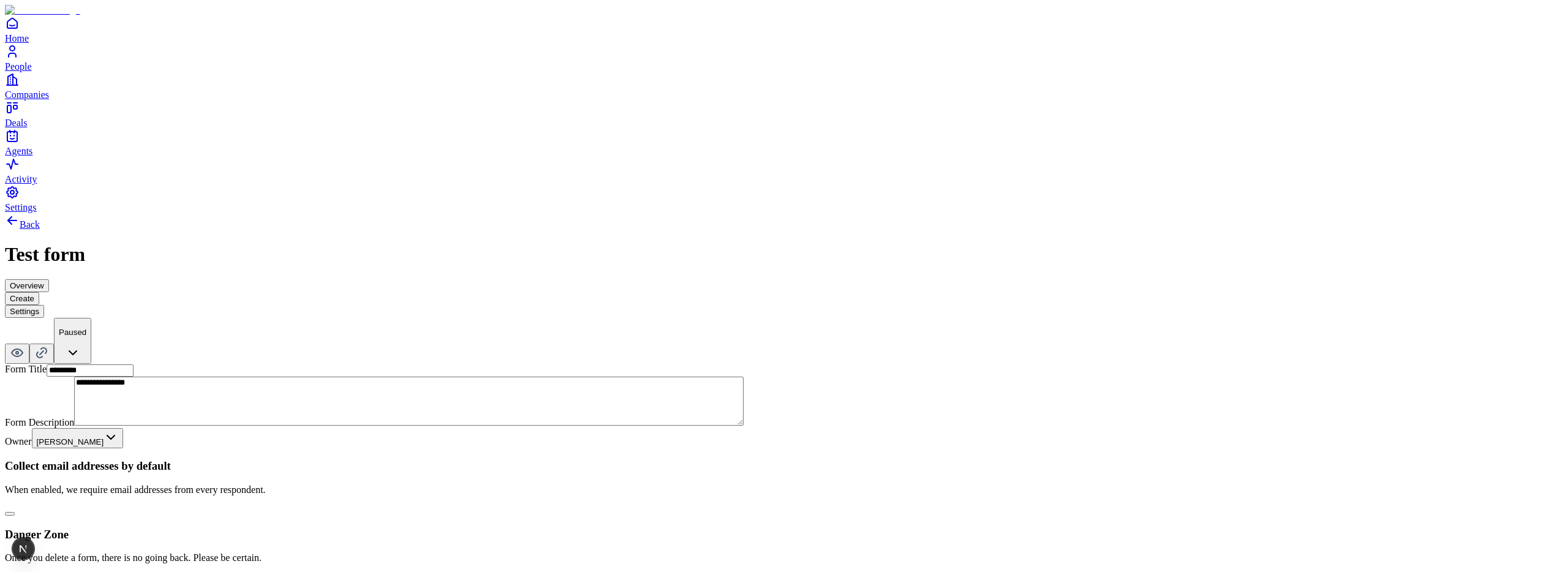
click at [15, 512] on button "button" at bounding box center [10, 514] width 10 height 4
click at [39, 292] on button "Create" at bounding box center [22, 298] width 34 height 13
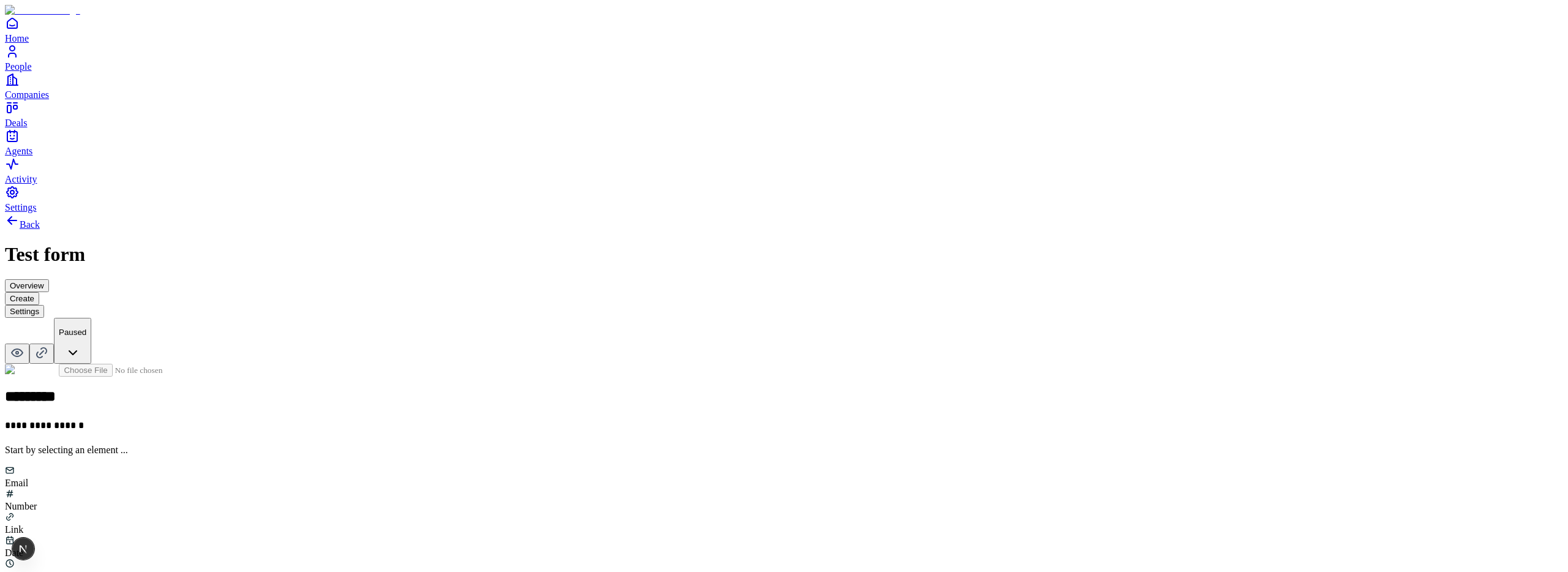
click at [44, 305] on button "Settings" at bounding box center [24, 311] width 39 height 13
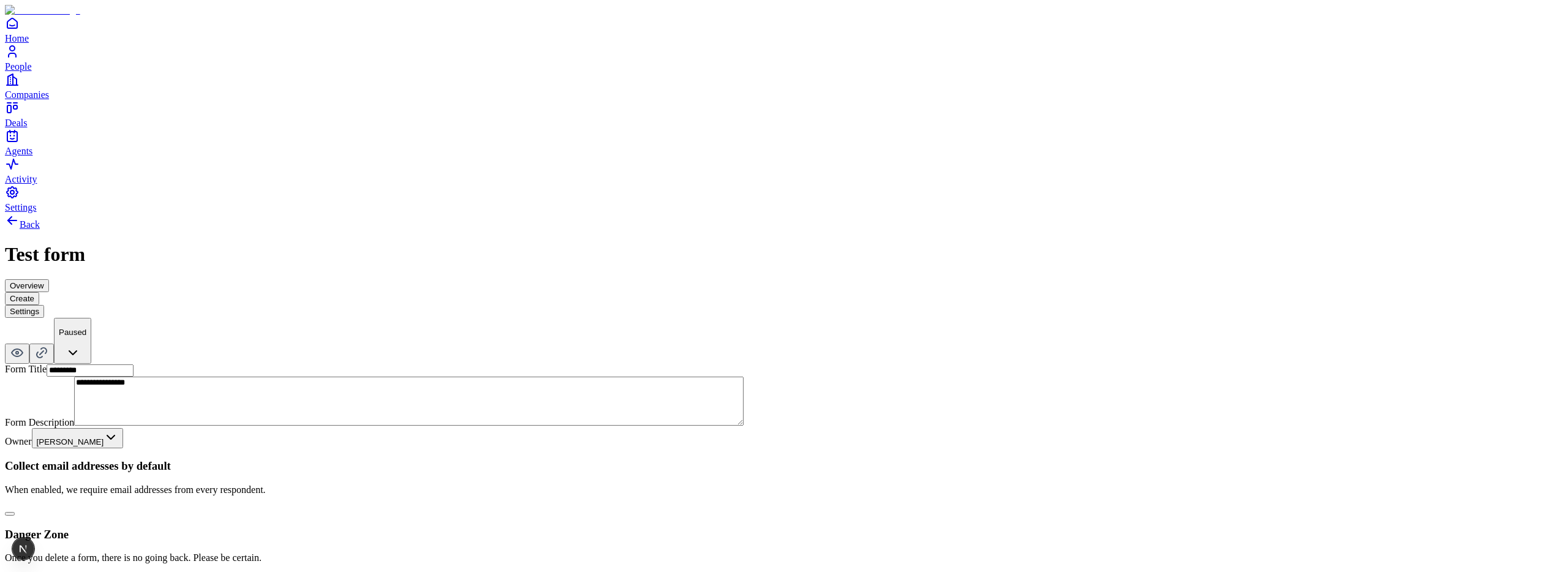
click at [39, 292] on button "Create" at bounding box center [22, 298] width 34 height 13
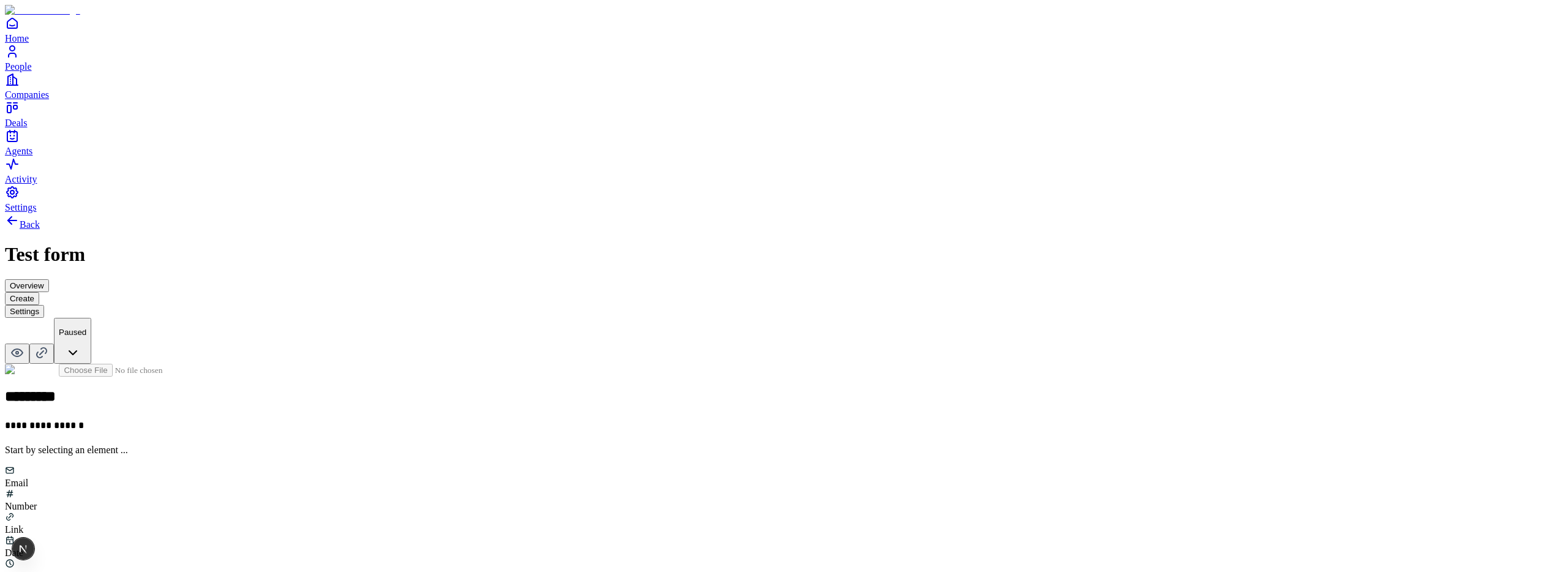
click at [44, 305] on button "Settings" at bounding box center [24, 311] width 39 height 13
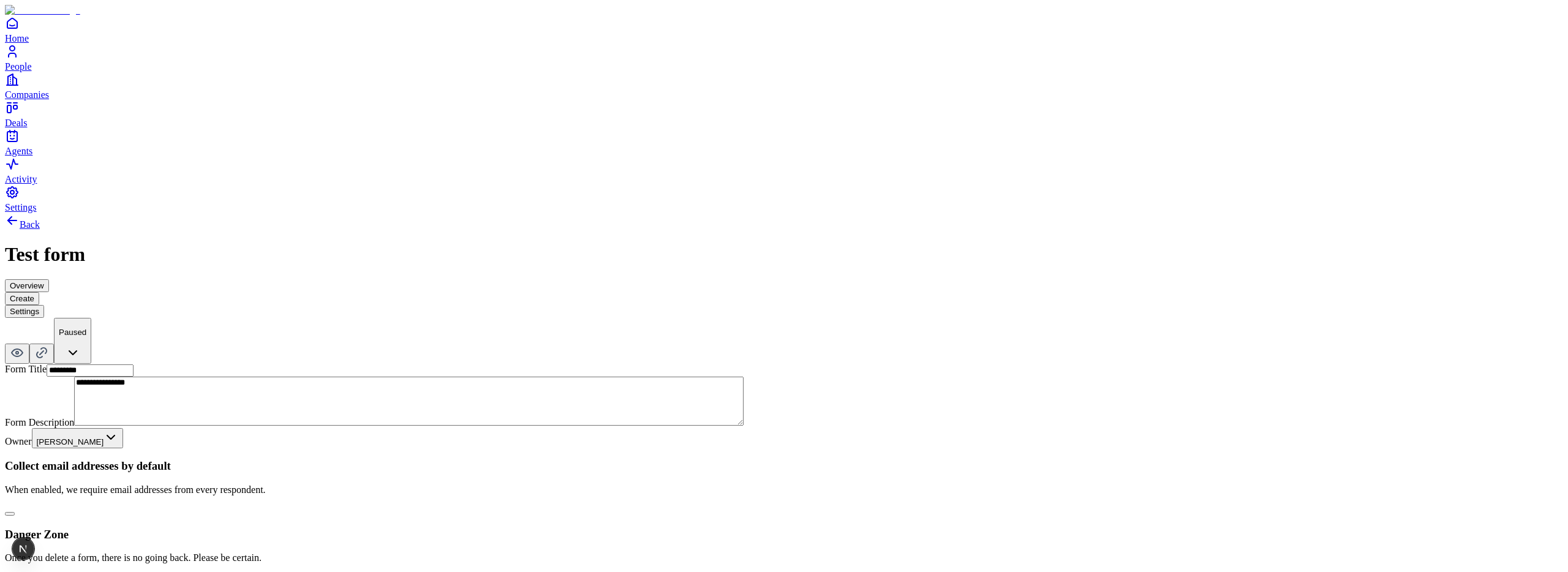
click at [15, 512] on button "button" at bounding box center [10, 514] width 10 height 4
click at [39, 292] on button "Create" at bounding box center [22, 298] width 34 height 13
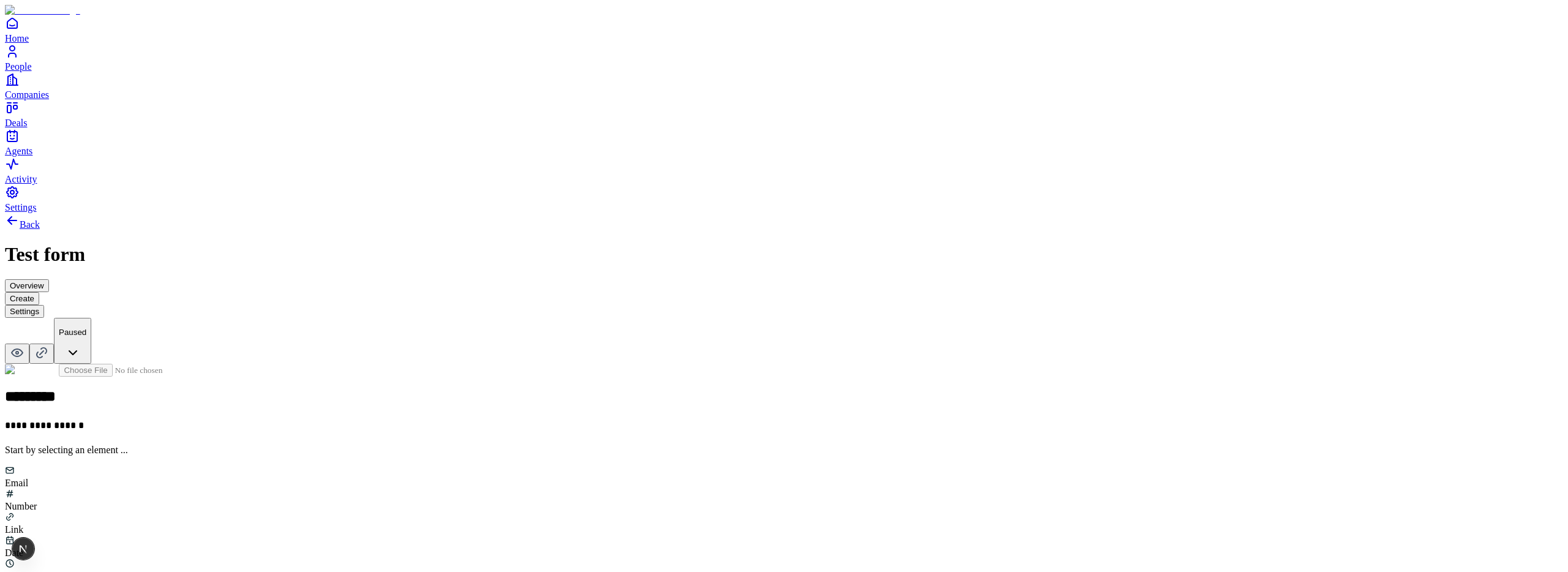
click at [671, 466] on div "Email" at bounding box center [784, 477] width 1558 height 23
click at [44, 305] on button "Settings" at bounding box center [24, 311] width 39 height 13
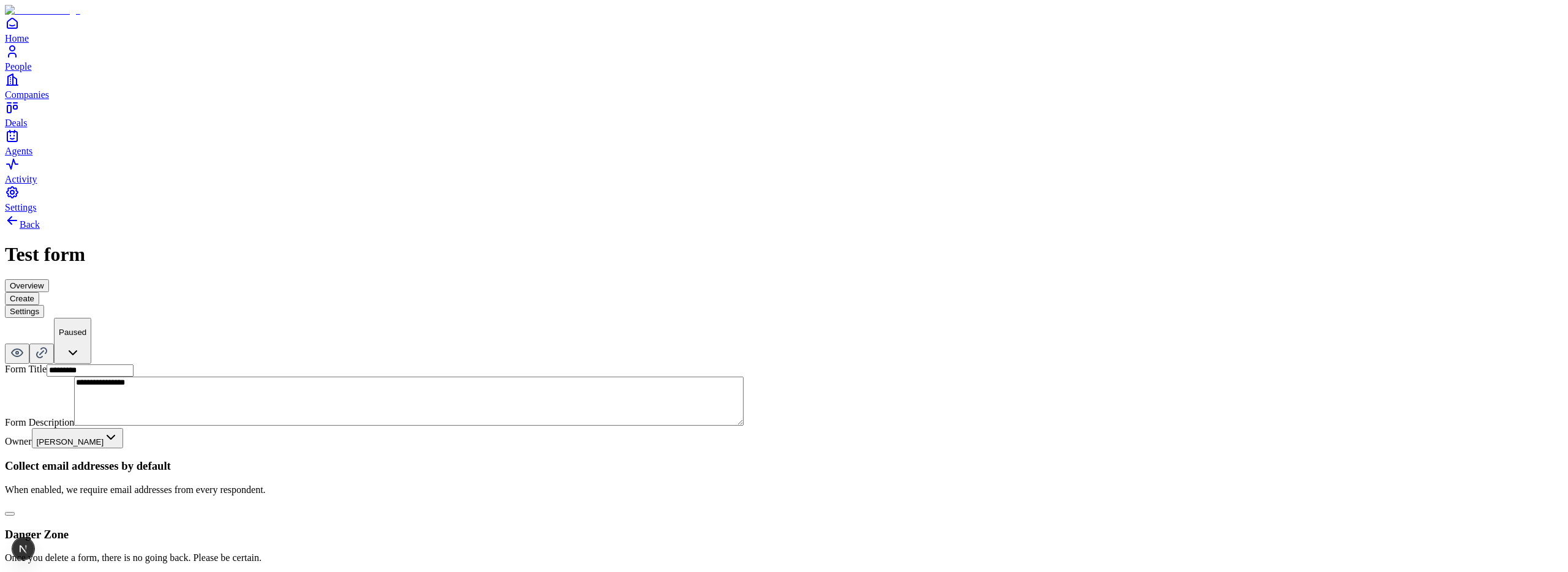
click at [39, 292] on button "Create" at bounding box center [22, 298] width 34 height 13
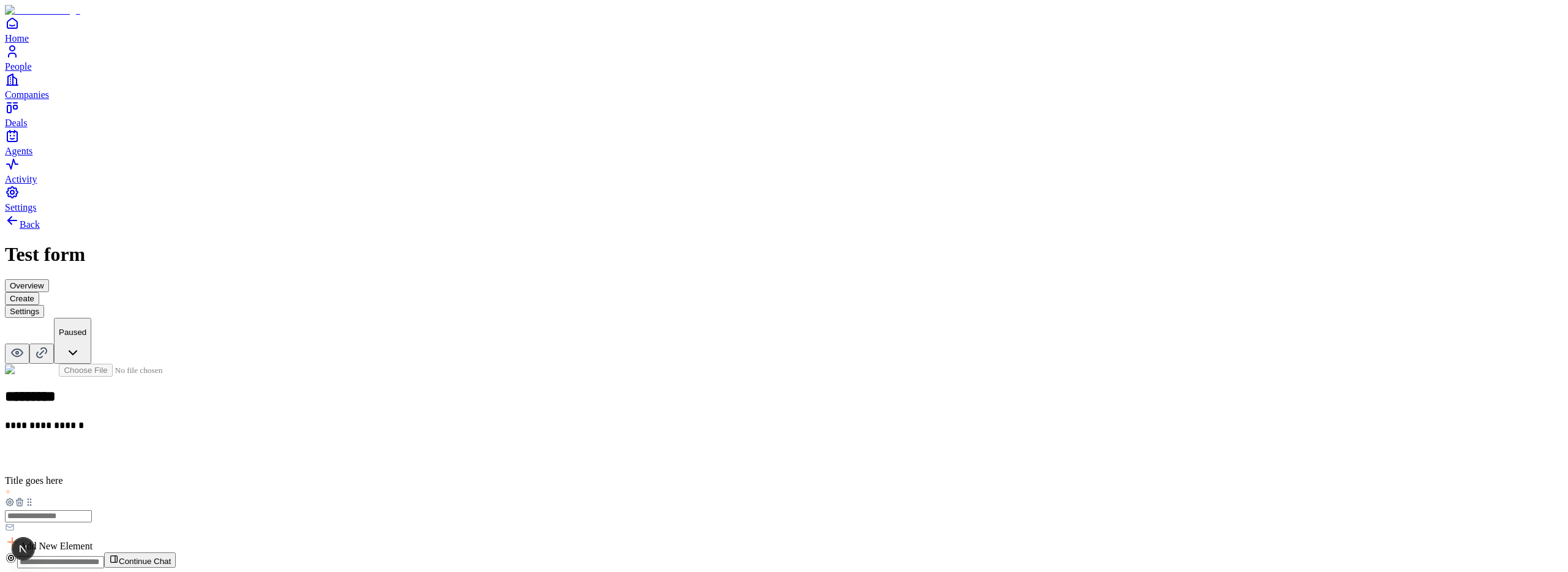
click at [24, 497] on icon at bounding box center [20, 502] width 10 height 10
click at [44, 305] on button "Settings" at bounding box center [24, 311] width 39 height 13
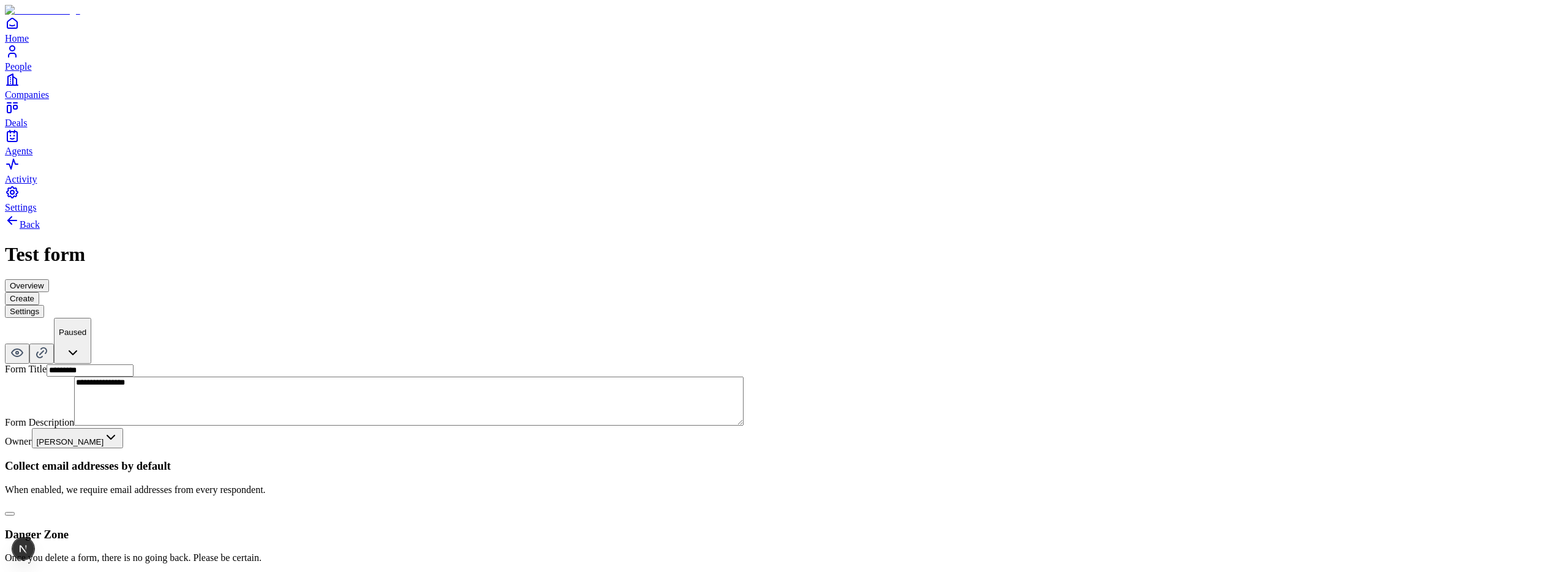
click at [15, 512] on button "button" at bounding box center [10, 514] width 10 height 4
click at [39, 292] on button "Create" at bounding box center [22, 298] width 34 height 13
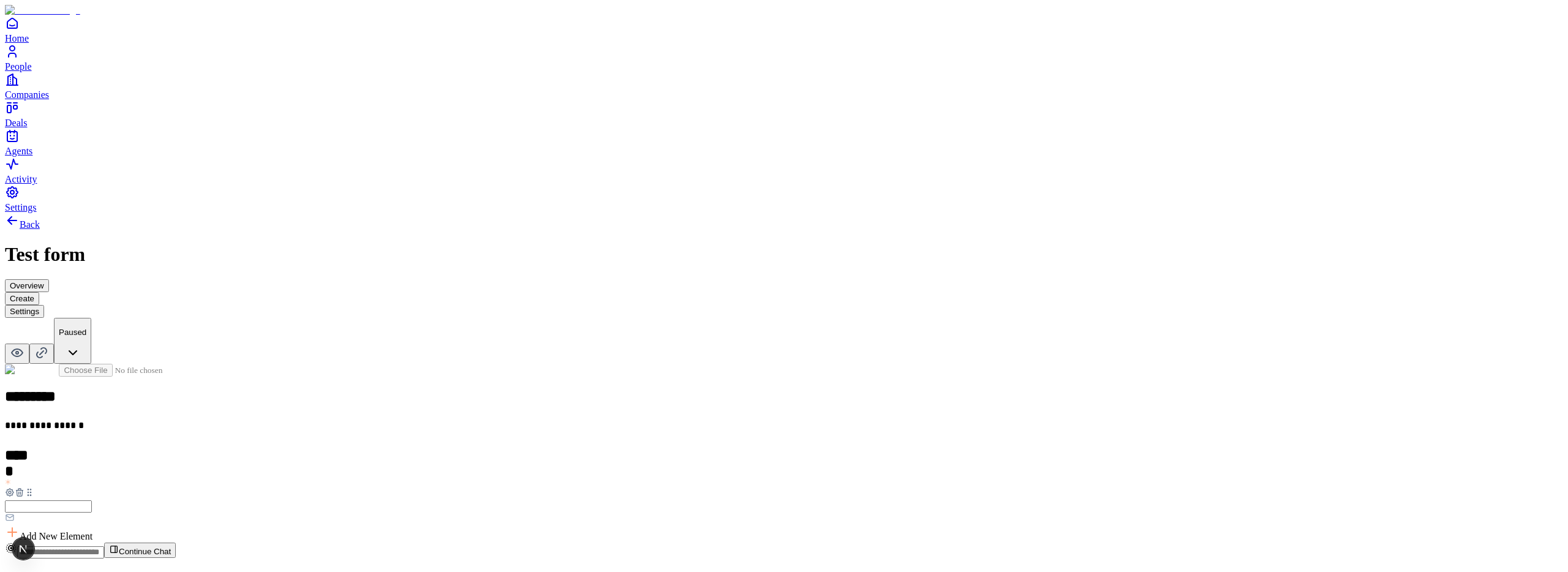
click at [24, 487] on icon at bounding box center [20, 492] width 10 height 10
click at [44, 305] on button "Settings" at bounding box center [24, 311] width 39 height 13
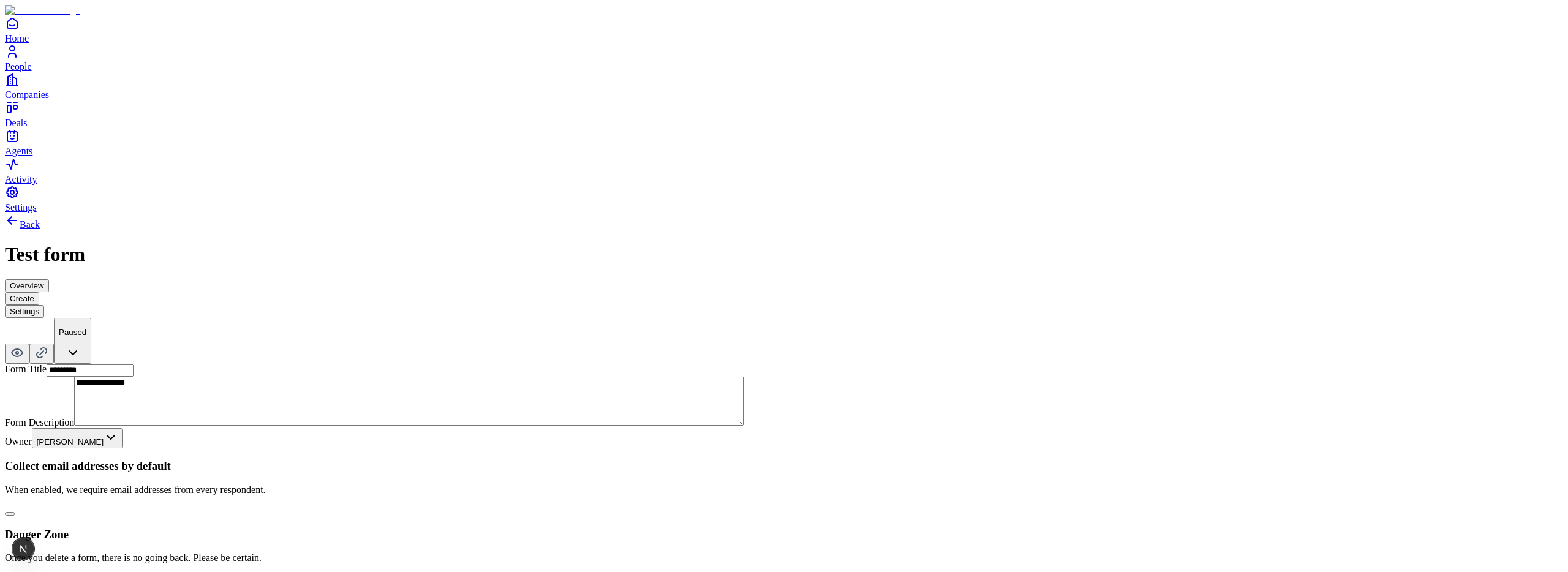
click at [39, 292] on button "Create" at bounding box center [22, 298] width 34 height 13
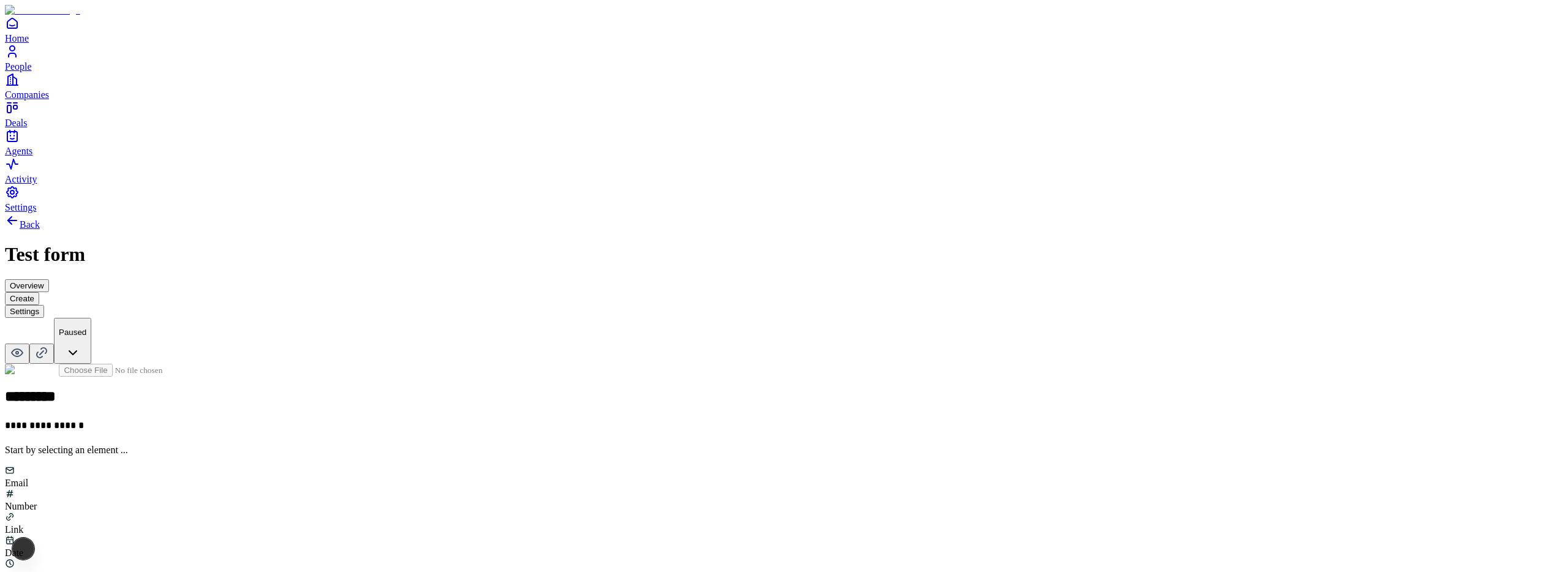
click at [683, 466] on div "Email" at bounding box center [784, 477] width 1558 height 23
click at [44, 305] on button "Settings" at bounding box center [24, 311] width 39 height 13
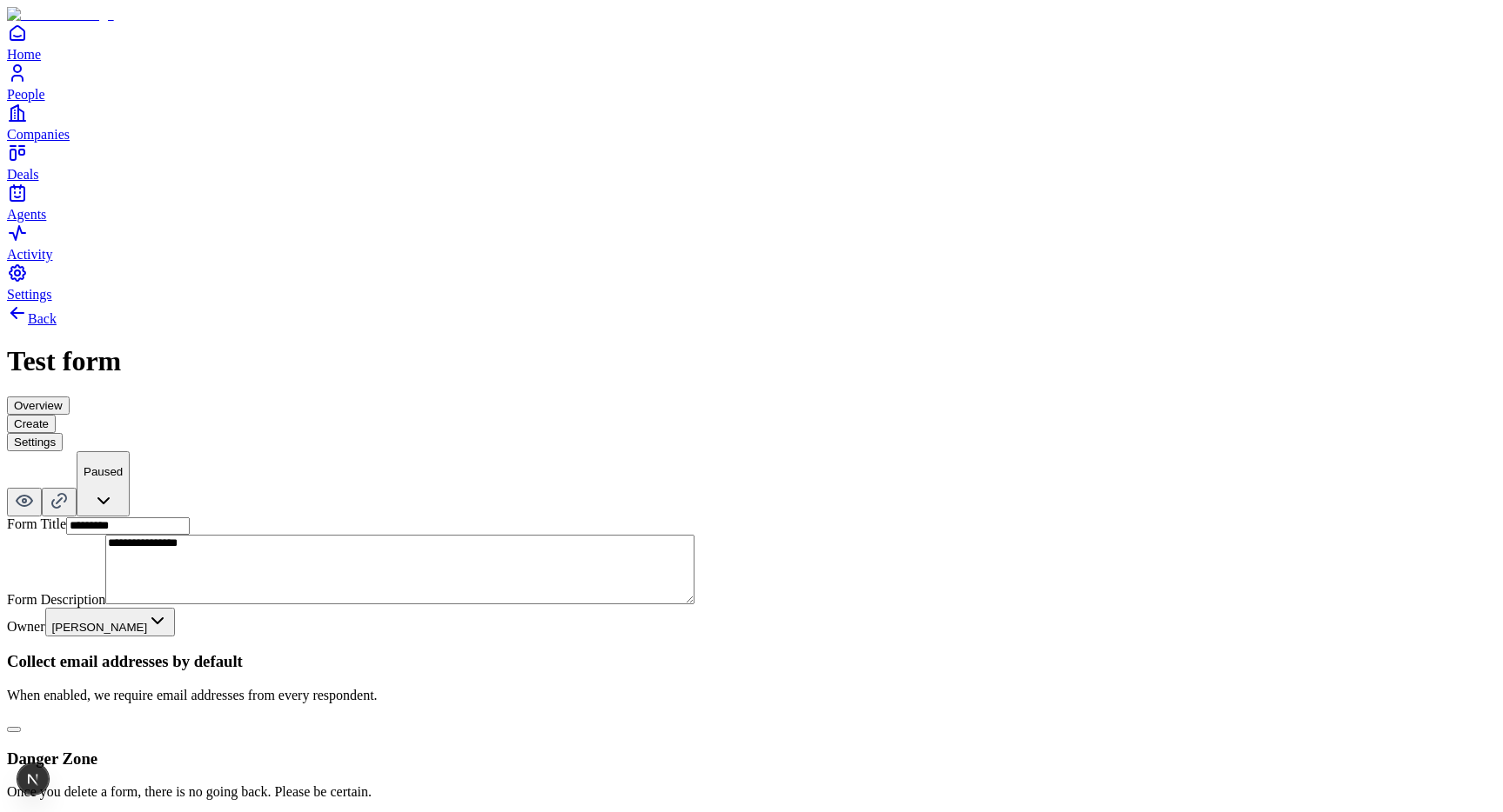
click at [56, 415] on button "Create" at bounding box center [31, 424] width 49 height 19
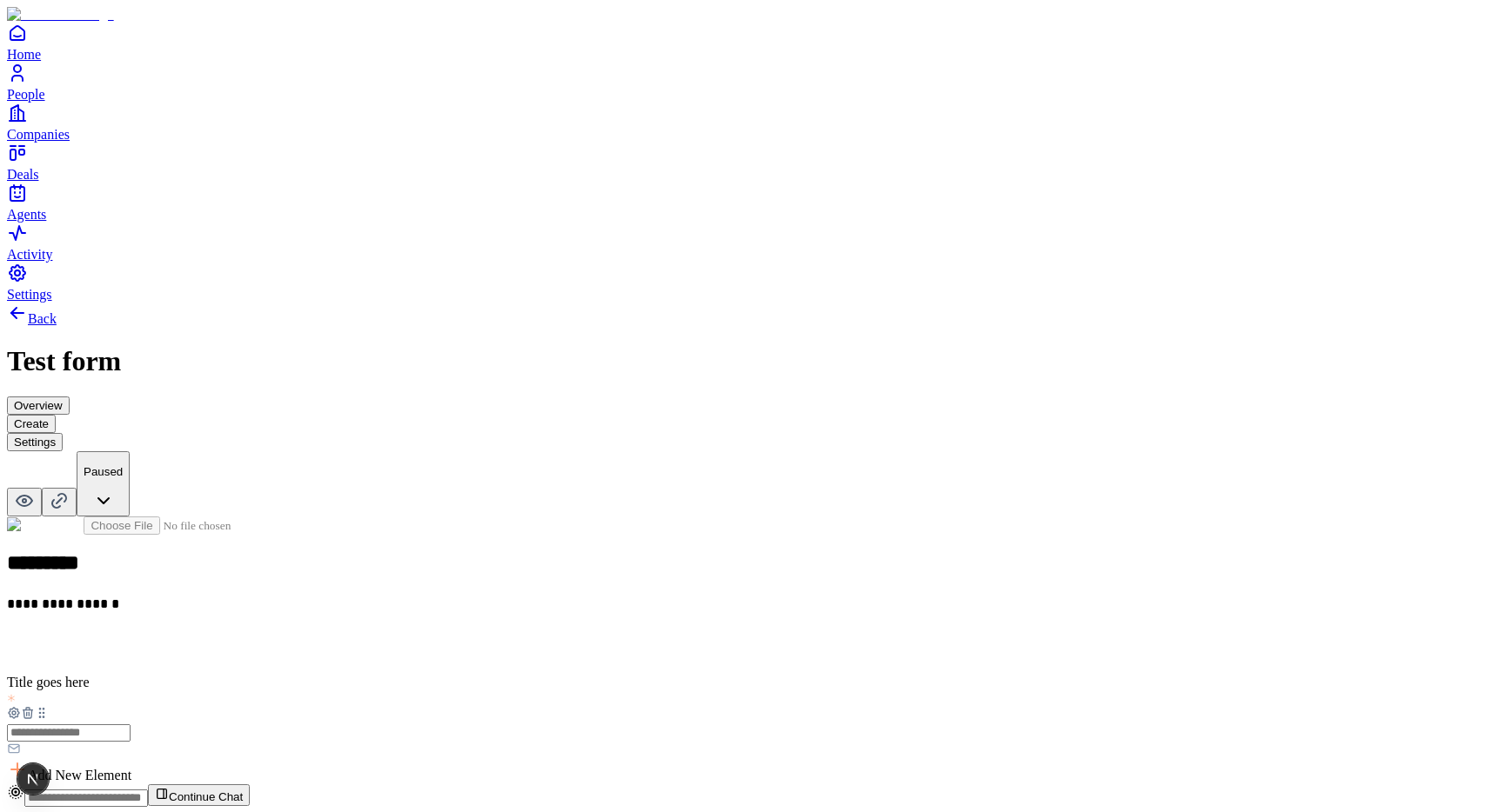
click at [34, 706] on icon at bounding box center [28, 713] width 14 height 14
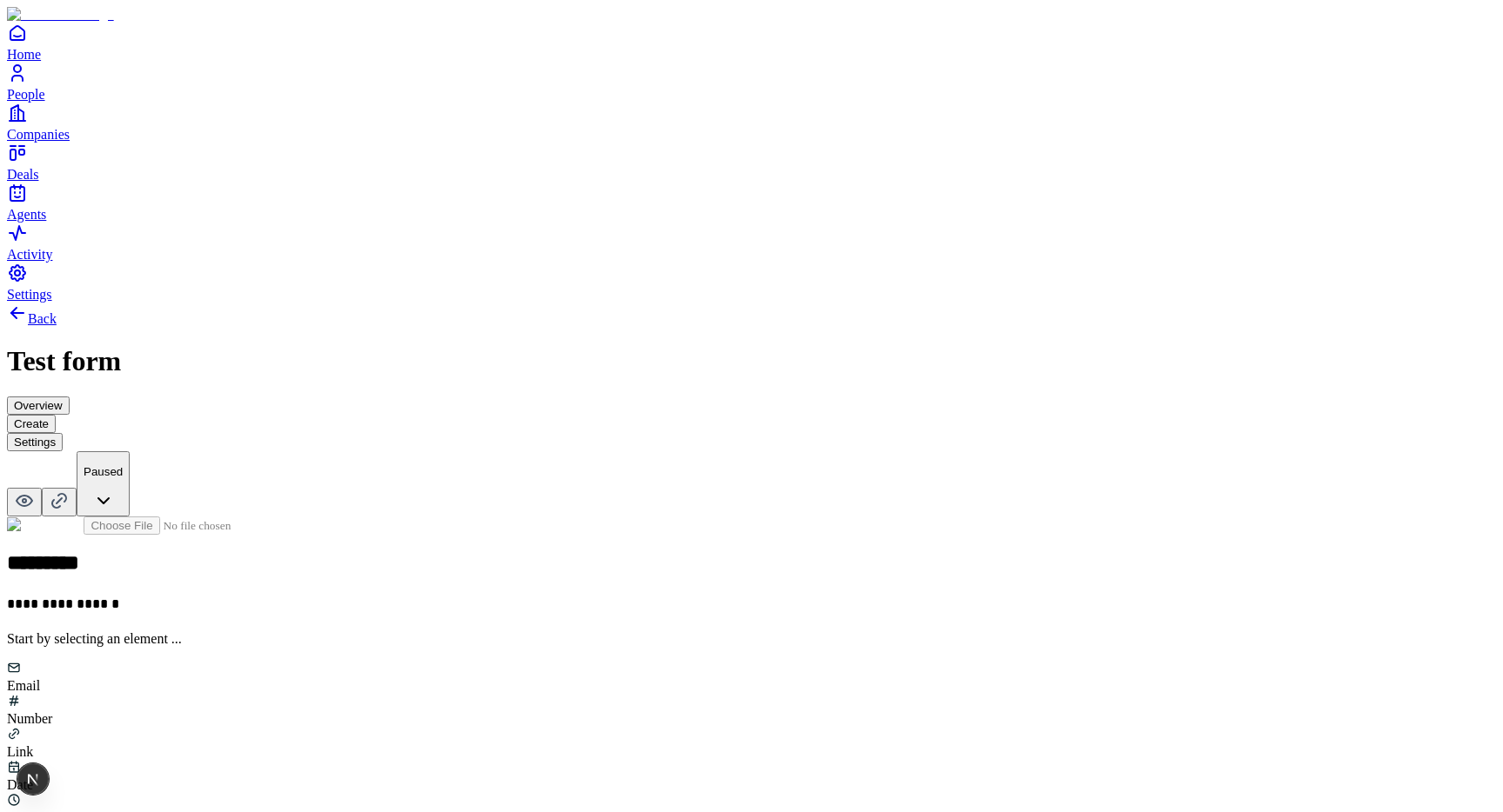
click at [591, 661] on div "Email" at bounding box center [752, 677] width 1489 height 33
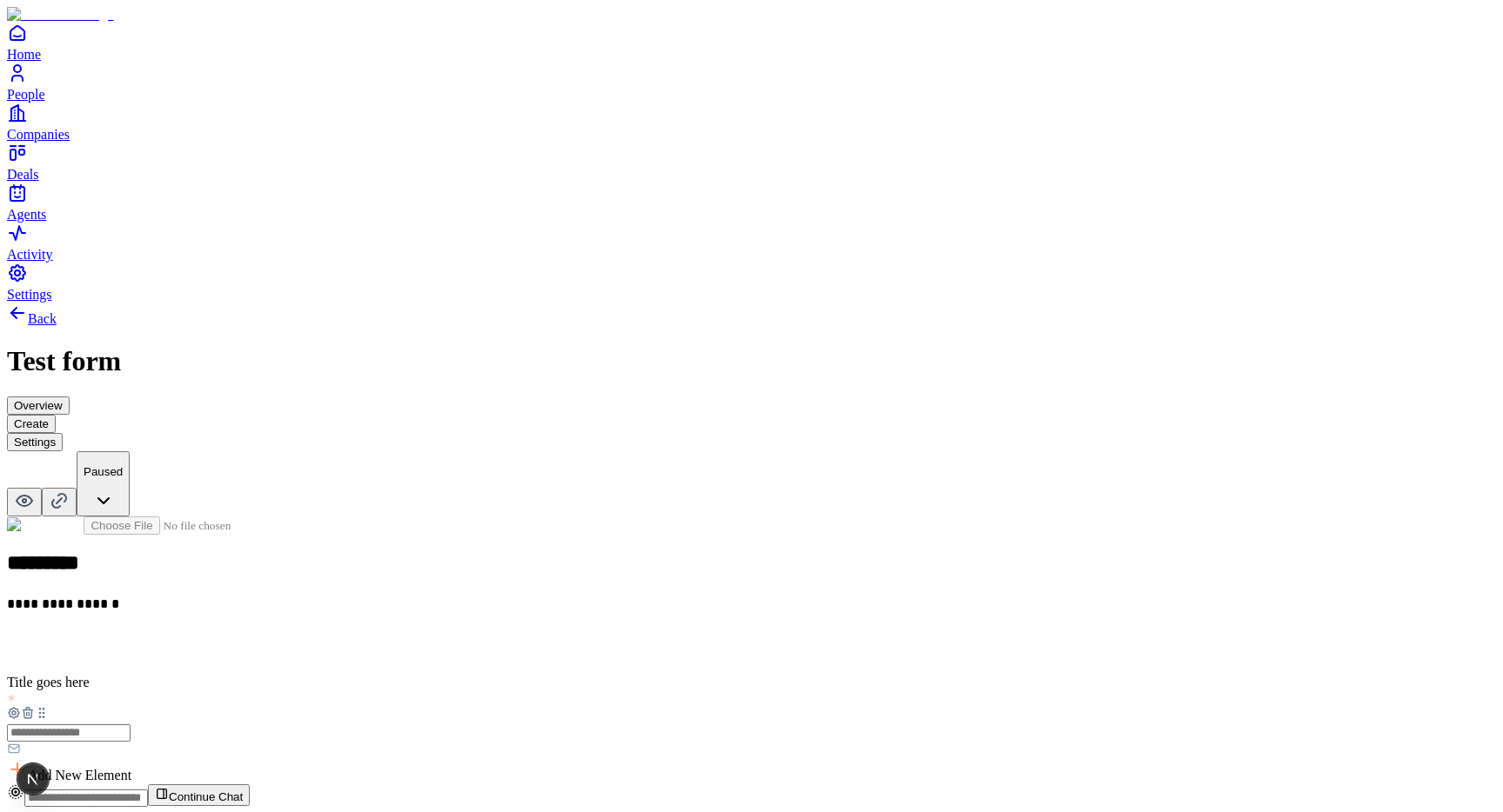
click at [34, 706] on icon at bounding box center [28, 713] width 14 height 14
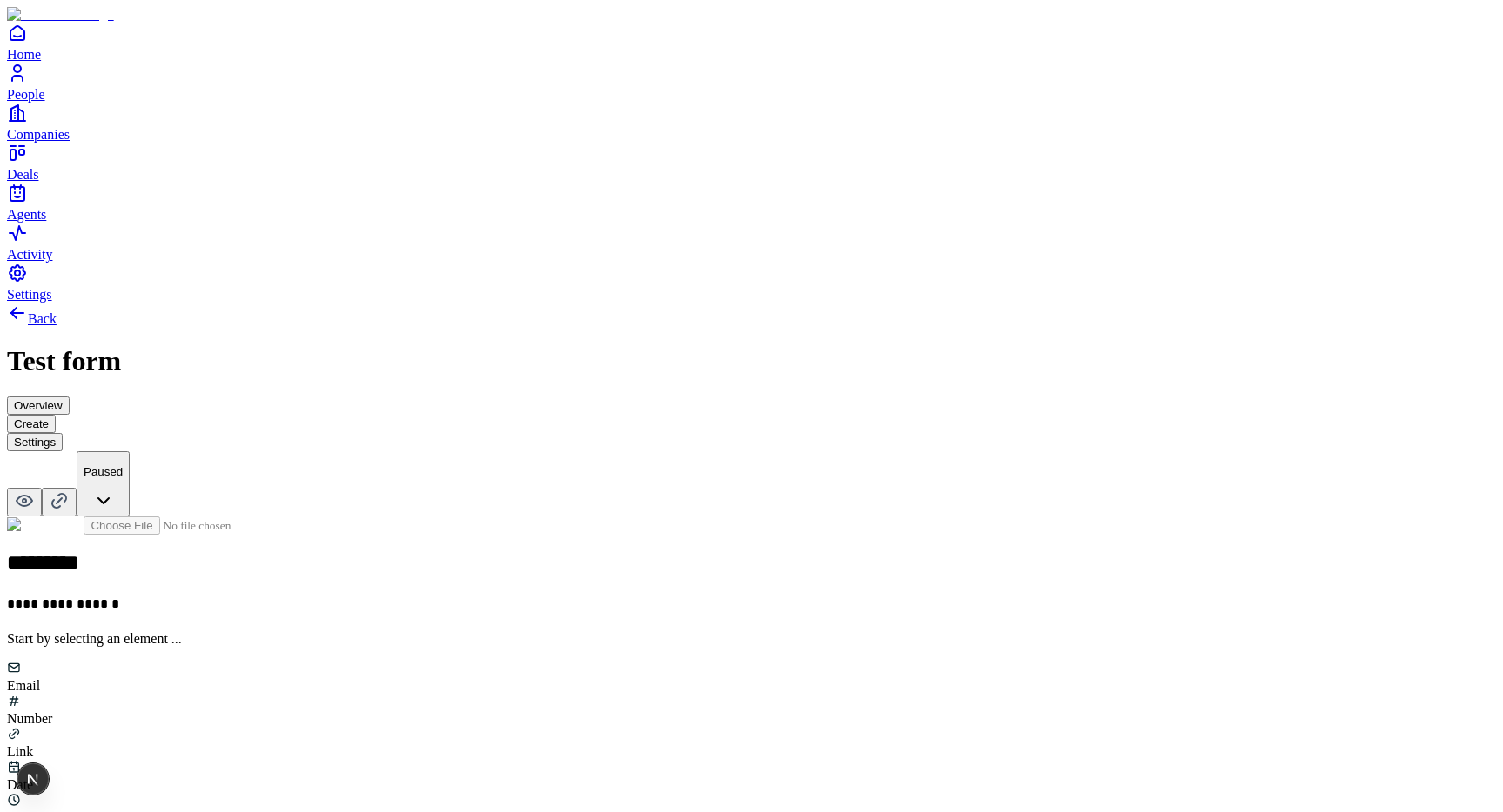
click at [682, 694] on div "Number" at bounding box center [752, 710] width 1489 height 33
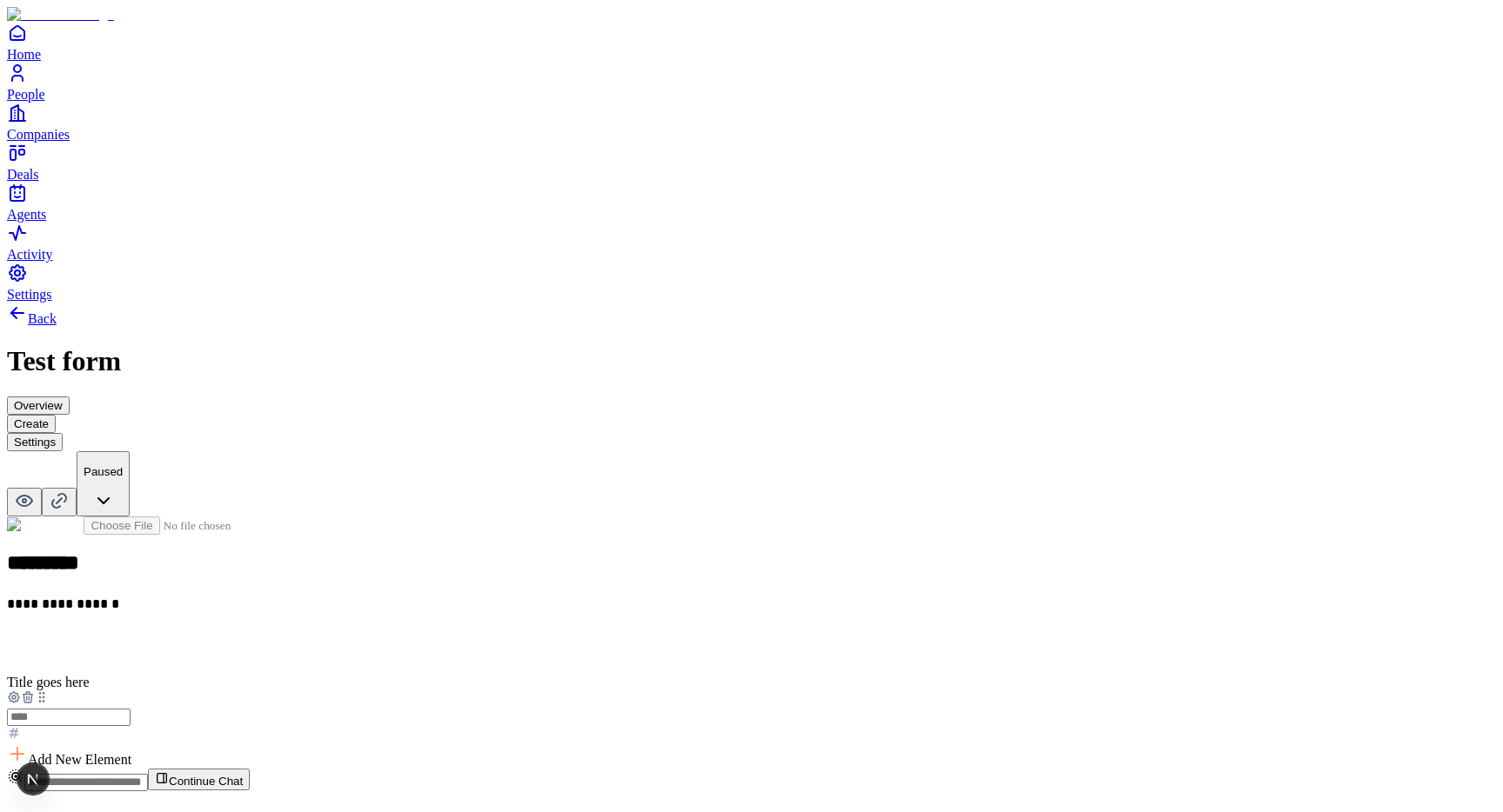
click at [29, 696] on icon at bounding box center [29, 698] width 0 height 4
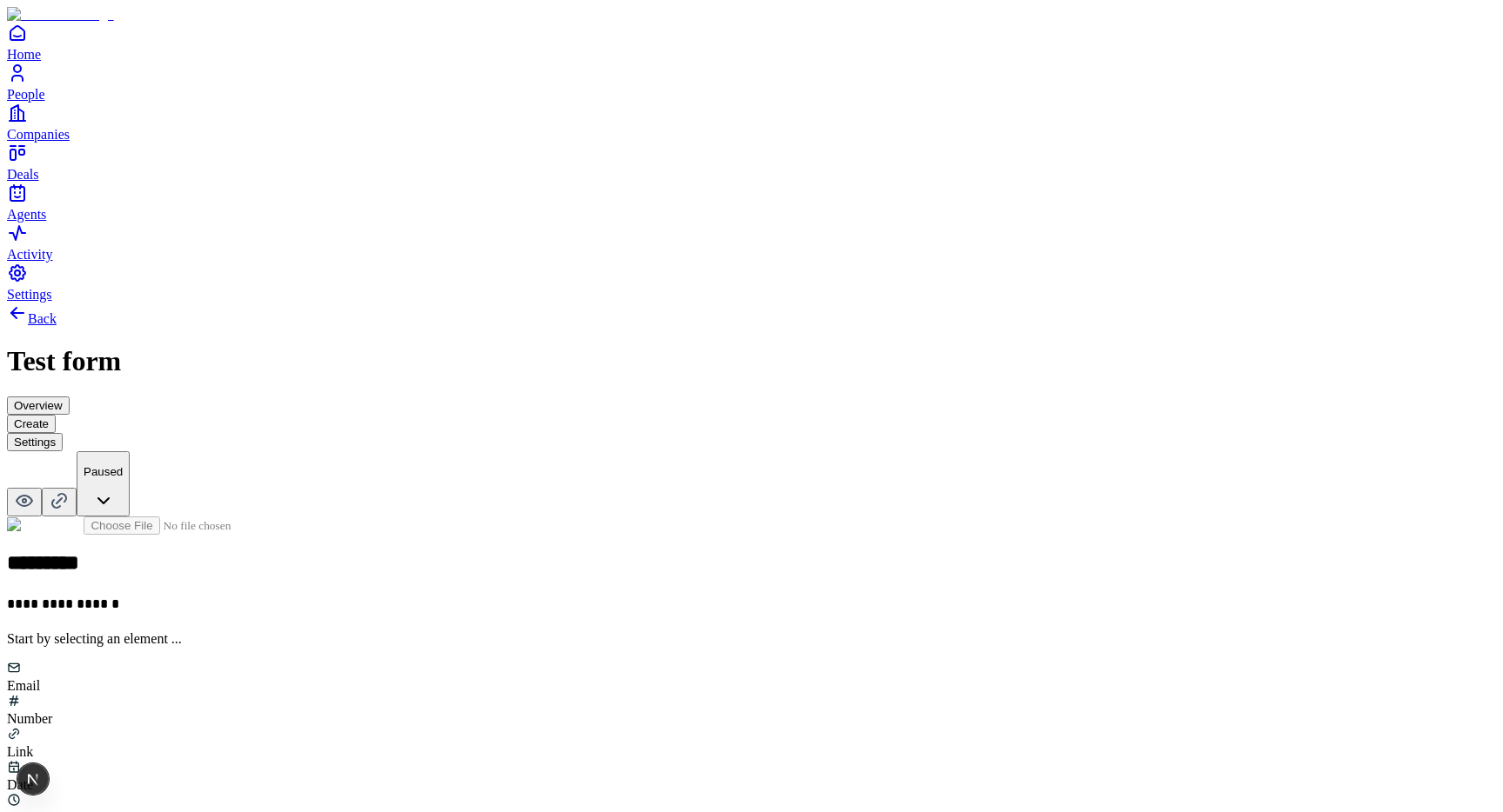
click at [576, 661] on div "Email" at bounding box center [752, 677] width 1489 height 33
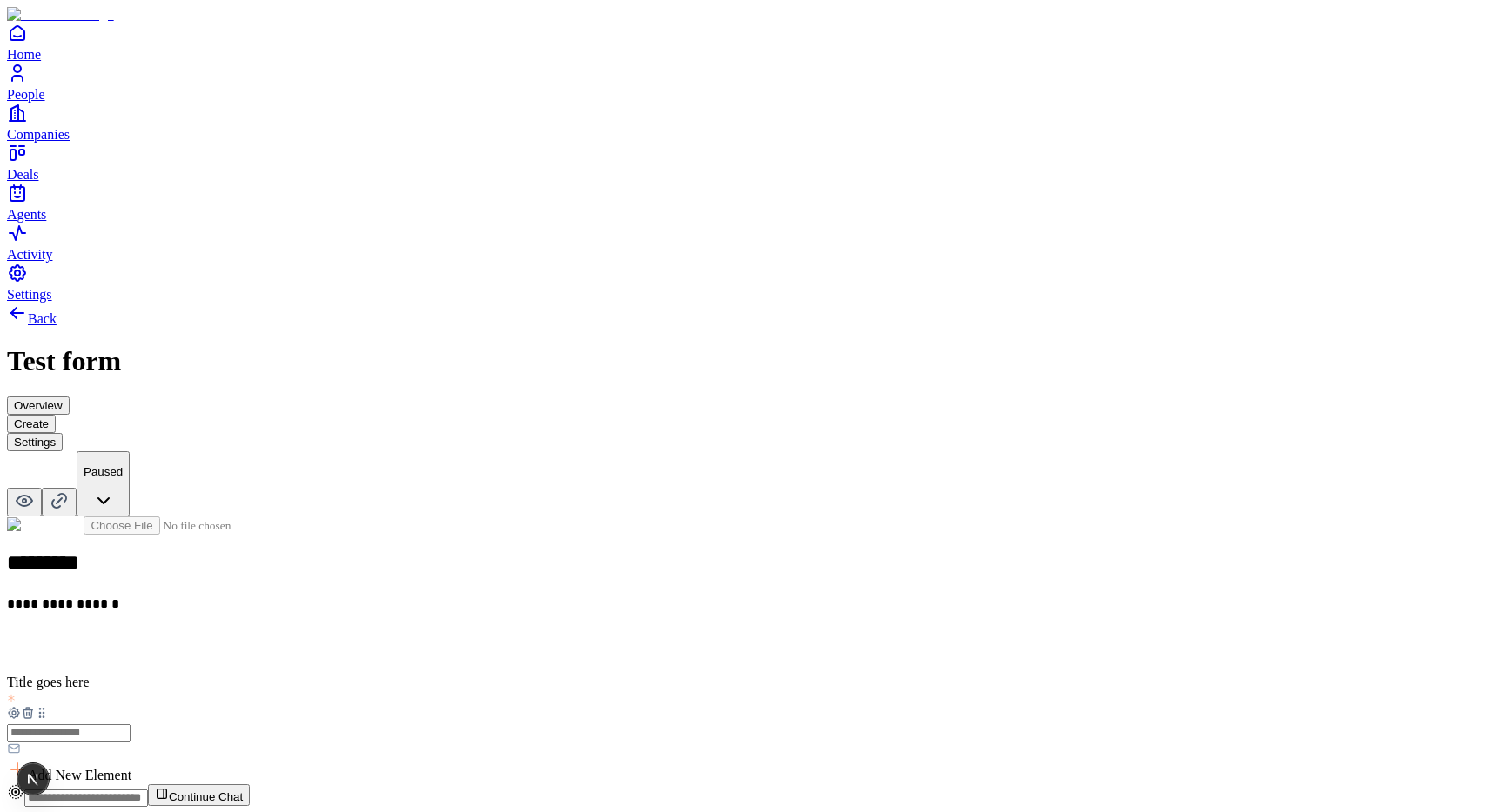
click at [966, 516] on div "**********" at bounding box center [752, 650] width 1489 height 268
click at [29, 712] on icon at bounding box center [29, 714] width 0 height 4
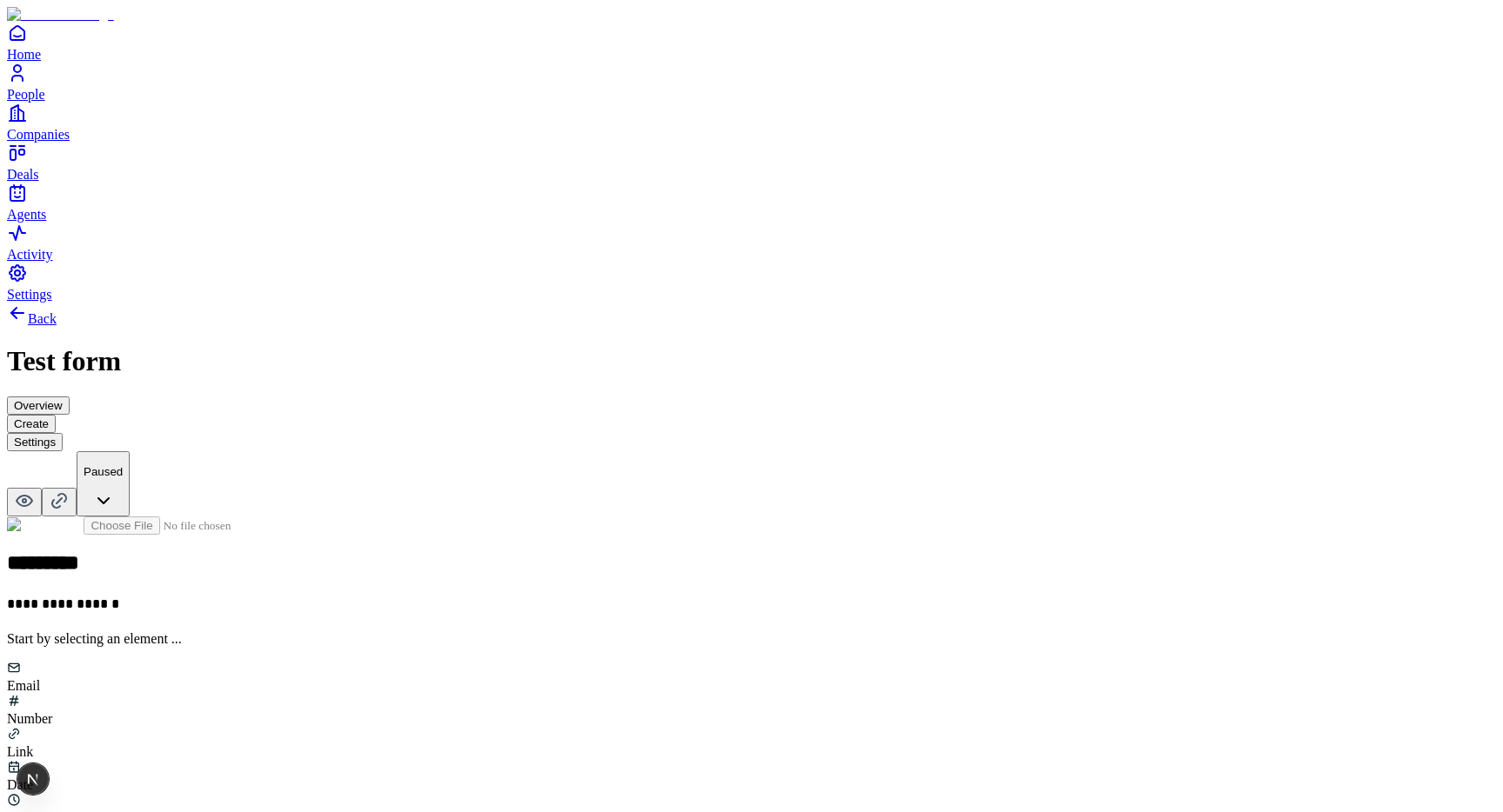
click at [686, 694] on div "Number" at bounding box center [752, 710] width 1489 height 33
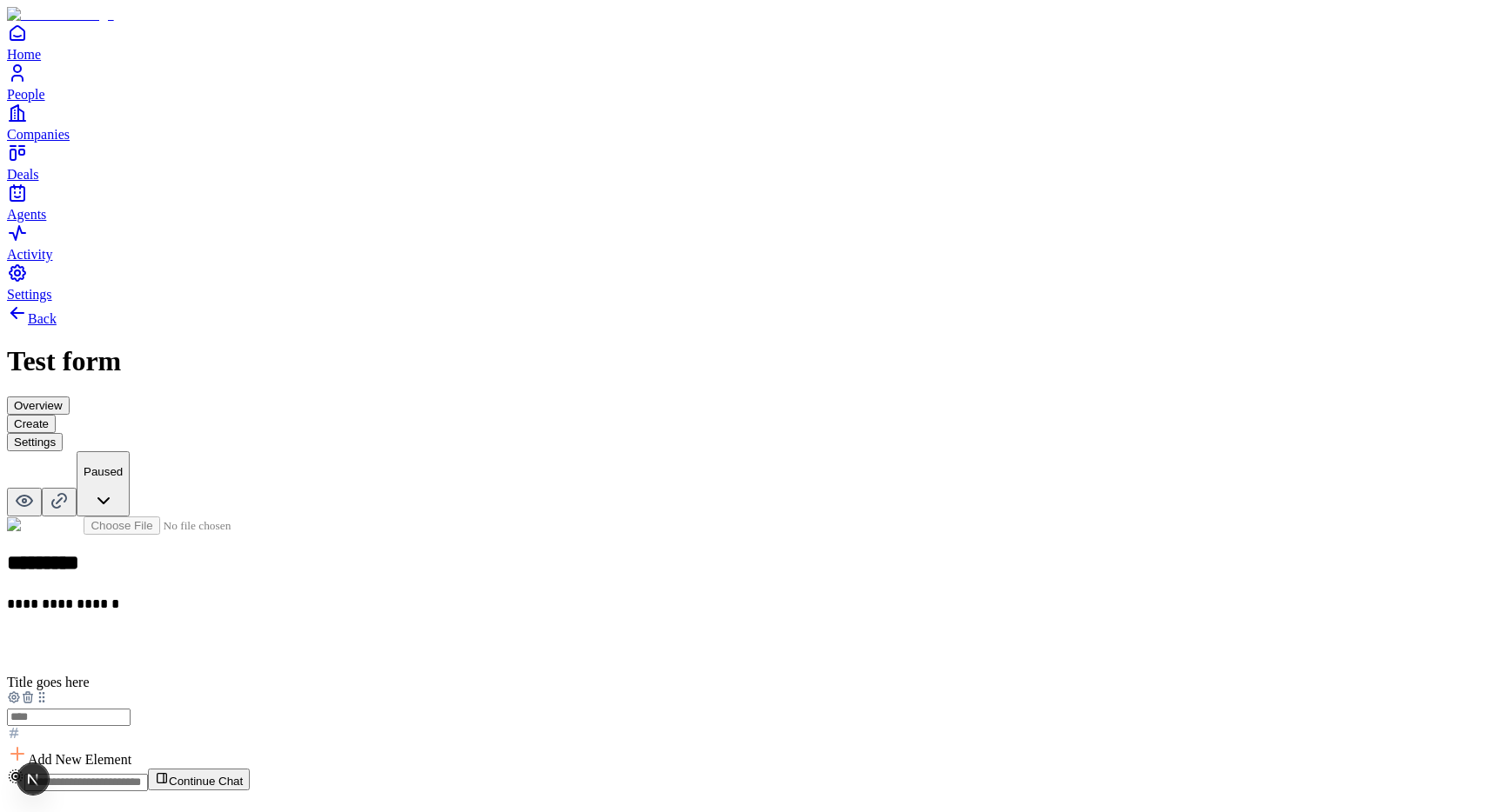
click at [613, 635] on h2 at bounding box center [752, 646] width 1489 height 23
click at [132, 739] on span "Add New Element" at bounding box center [79, 746] width 103 height 15
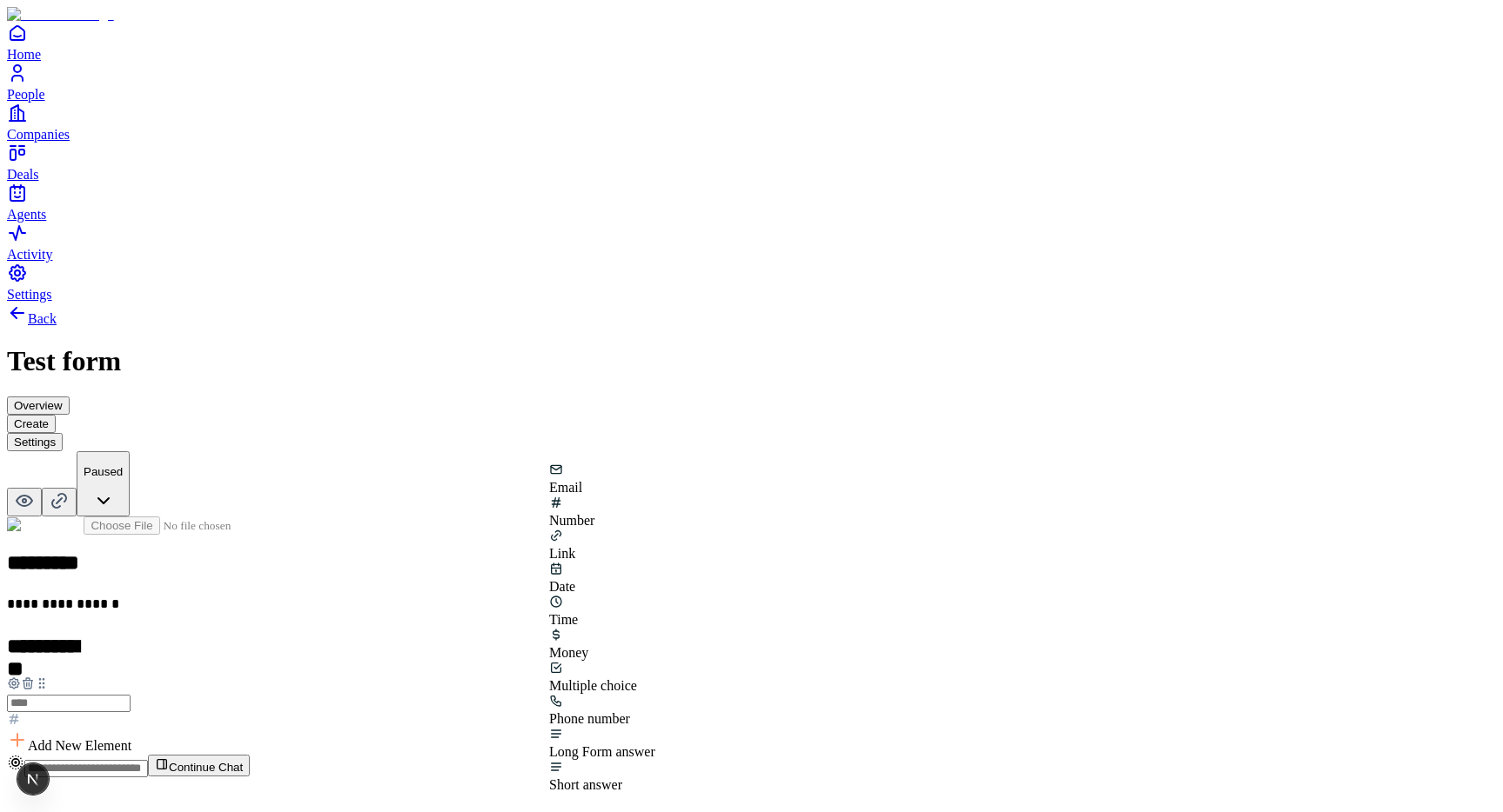
click at [614, 496] on div "Email" at bounding box center [602, 478] width 106 height 33
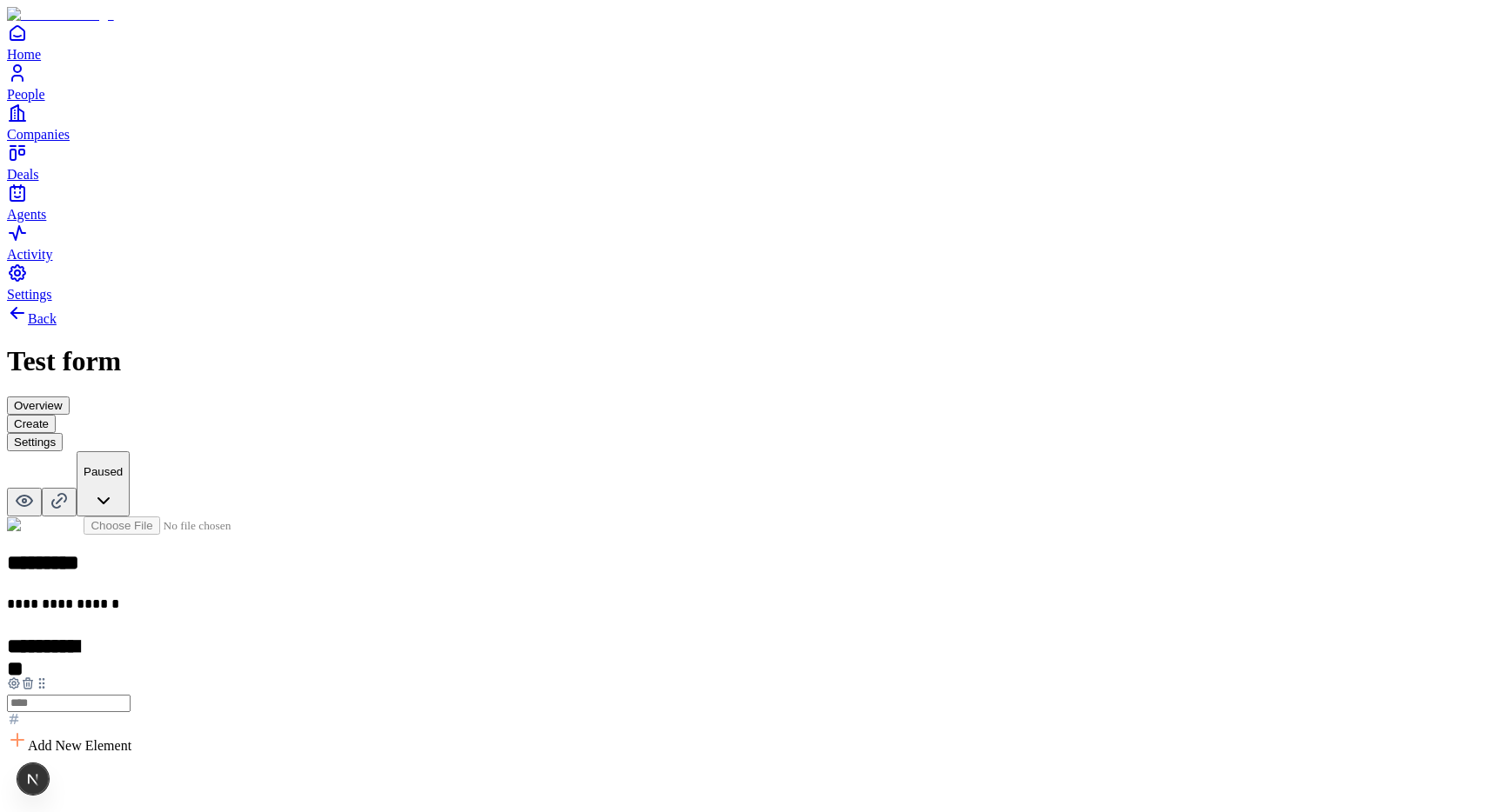
click at [581, 771] on h2 at bounding box center [752, 783] width 1489 height 23
click at [368, 468] on div "**********" at bounding box center [752, 597] width 1489 height 588
drag, startPoint x: 533, startPoint y: 515, endPoint x: 529, endPoint y: 398, distance: 117.1
click at [39, 705] on icon at bounding box center [38, 705] width 1 height 1
click at [66, 783] on div "Issue" at bounding box center [77, 778] width 27 height 31
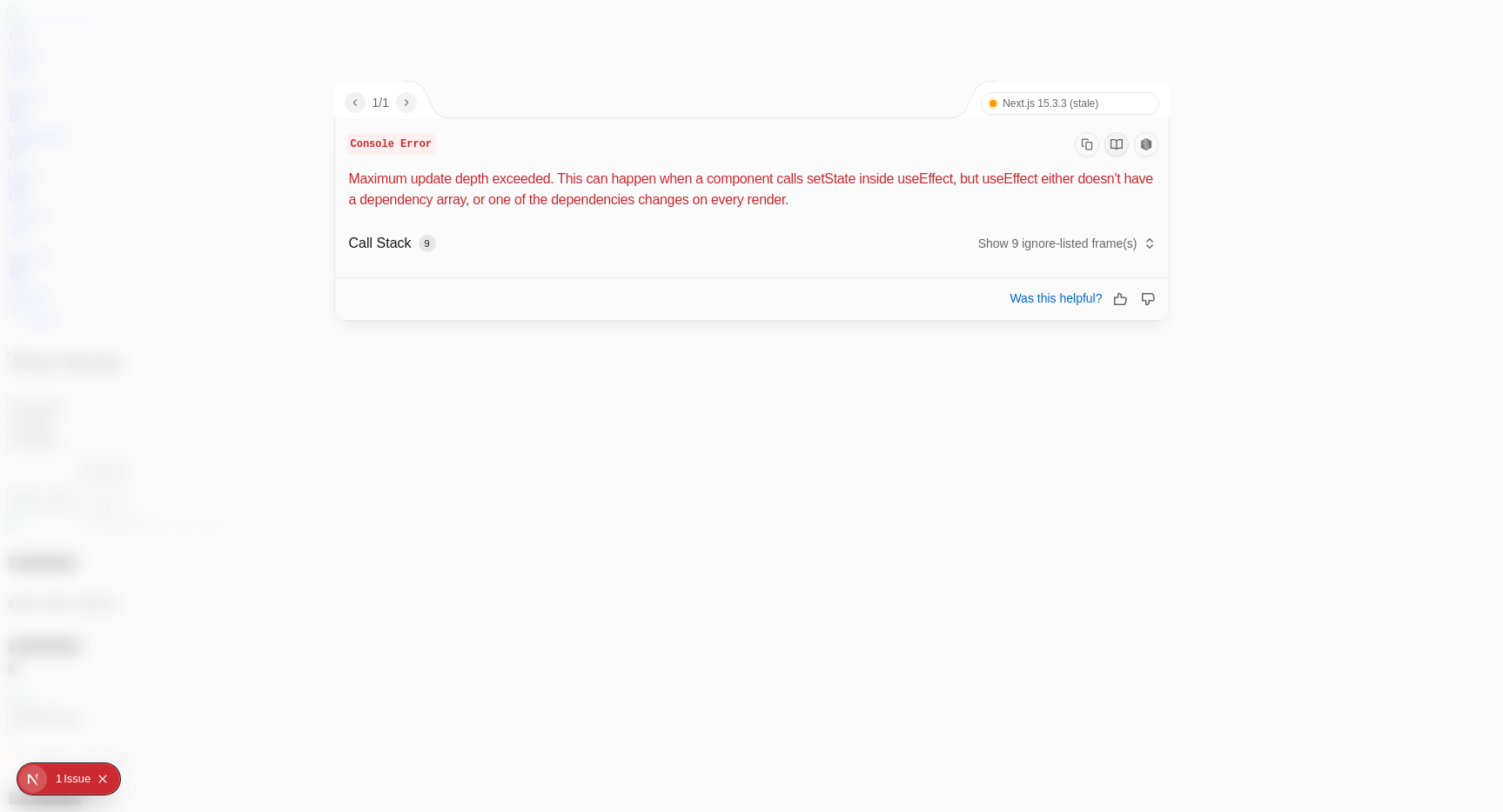
drag, startPoint x: 1081, startPoint y: 469, endPoint x: 1091, endPoint y: 468, distance: 10.0
click at [1082, 469] on div at bounding box center [752, 406] width 1503 height 812
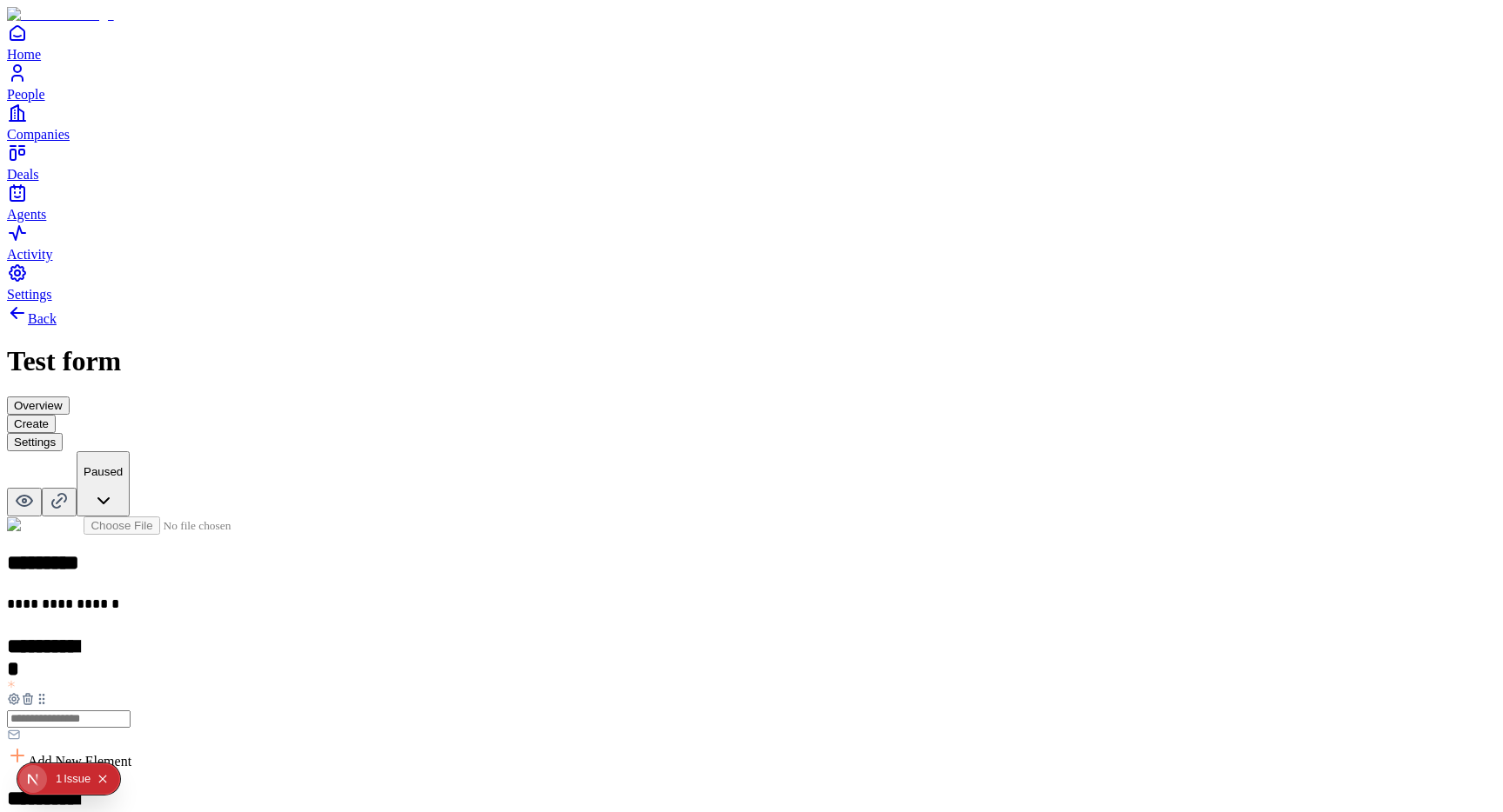
click at [108, 780] on icon "Collapse issues badge" at bounding box center [102, 779] width 11 height 11
drag, startPoint x: 532, startPoint y: 515, endPoint x: 536, endPoint y: 398, distance: 117.1
click at [56, 733] on icon at bounding box center [49, 741] width 14 height 14
click at [29, 781] on icon "Open Next.js Dev Tools" at bounding box center [34, 780] width 10 height 12
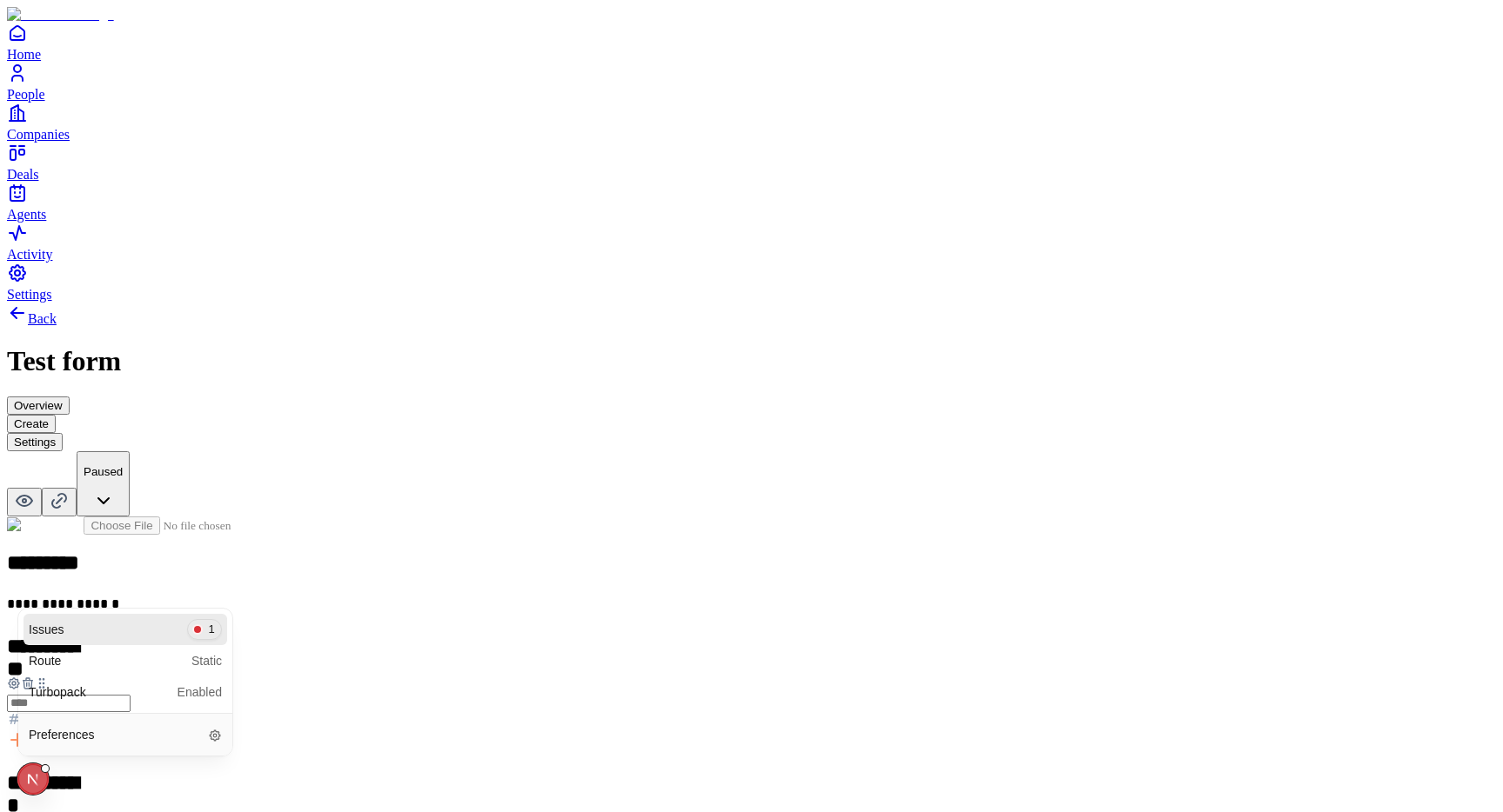
click at [112, 633] on div "Issues 1" at bounding box center [125, 629] width 204 height 31
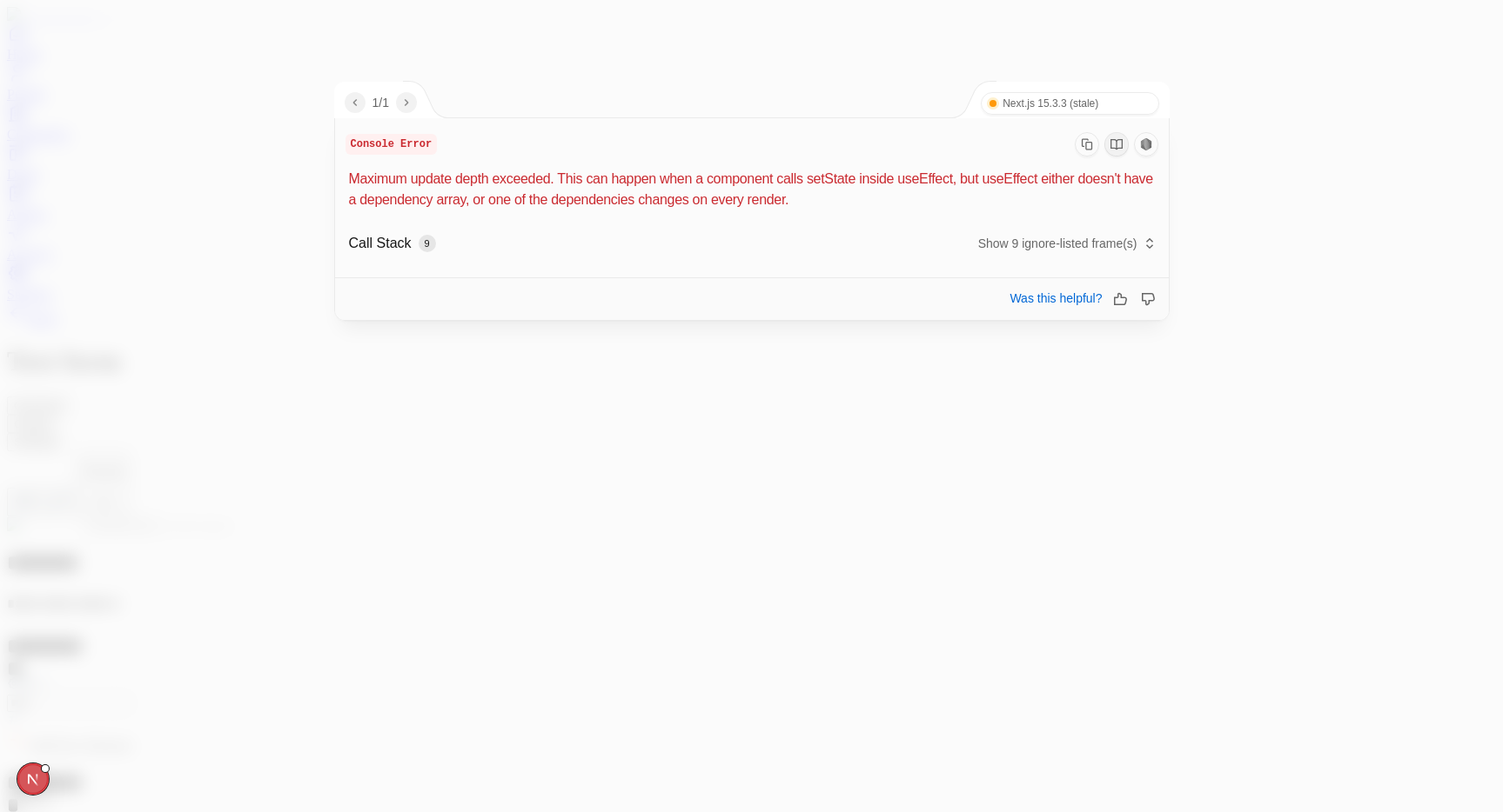
click at [629, 570] on div at bounding box center [752, 406] width 1503 height 812
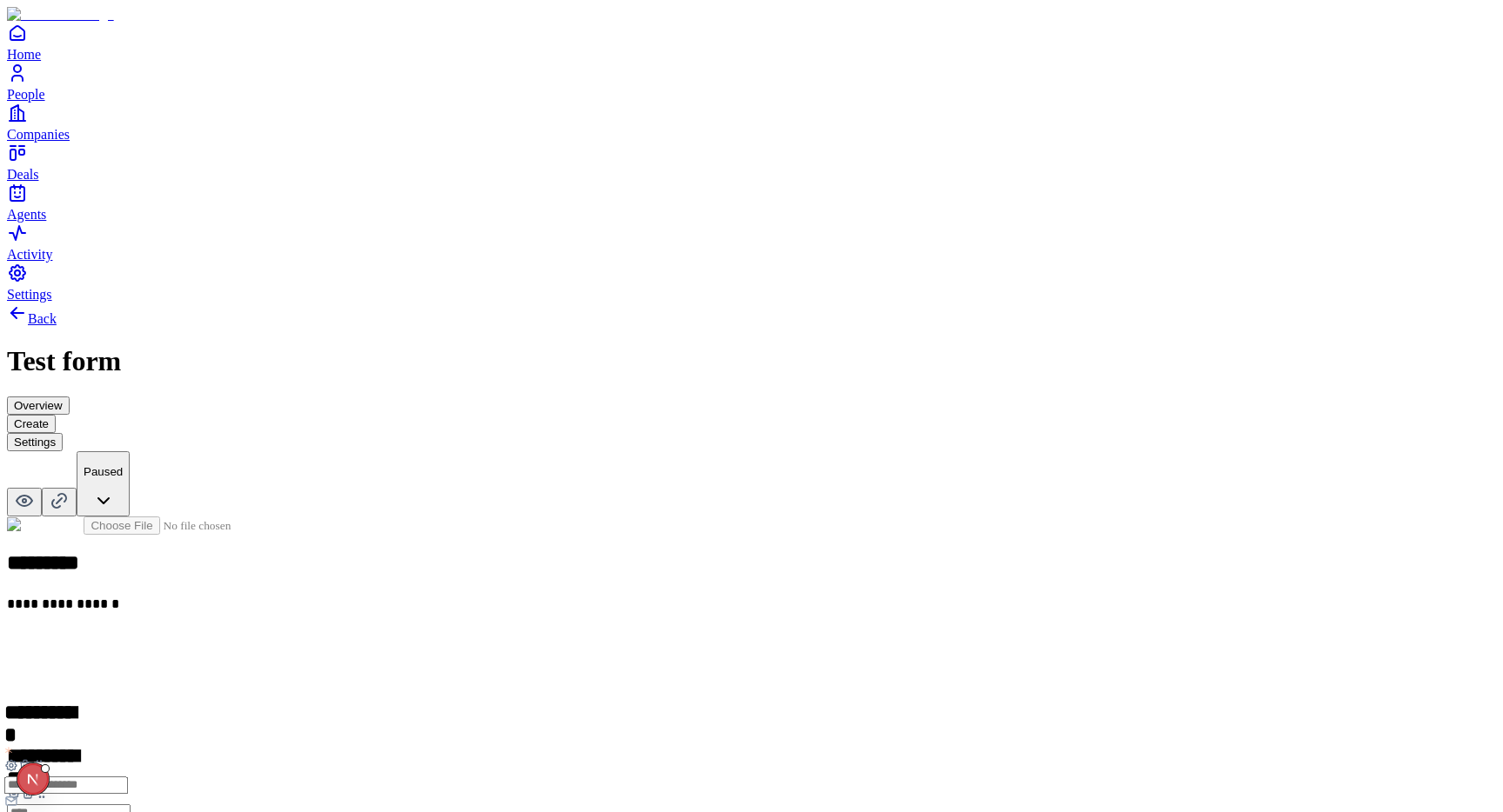
drag, startPoint x: 531, startPoint y: 515, endPoint x: 526, endPoint y: 409, distance: 106.1
click at [46, 758] on icon at bounding box center [39, 765] width 14 height 14
click at [30, 694] on icon at bounding box center [28, 695] width 4 height 3
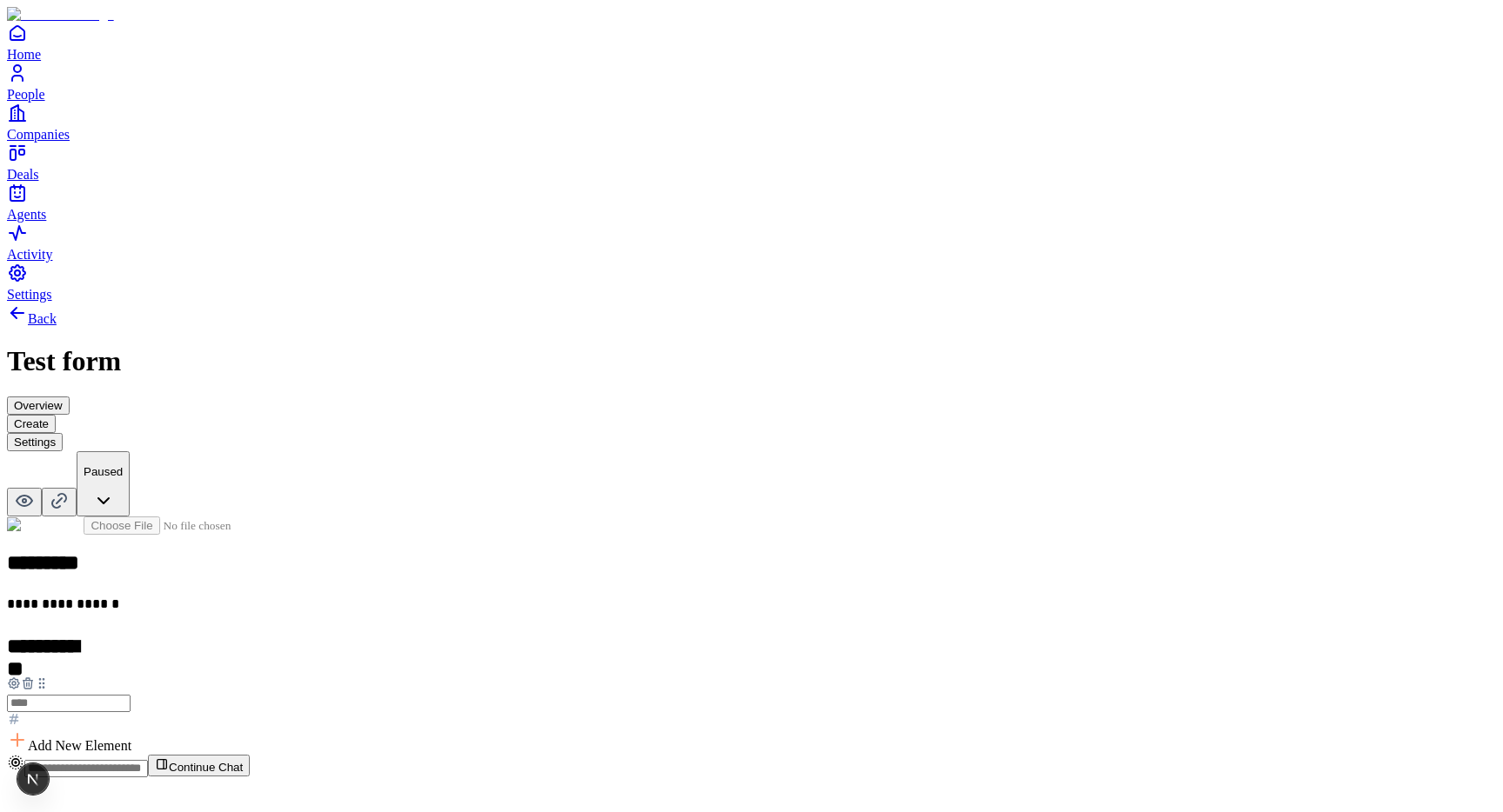
click at [34, 677] on icon at bounding box center [28, 684] width 14 height 14
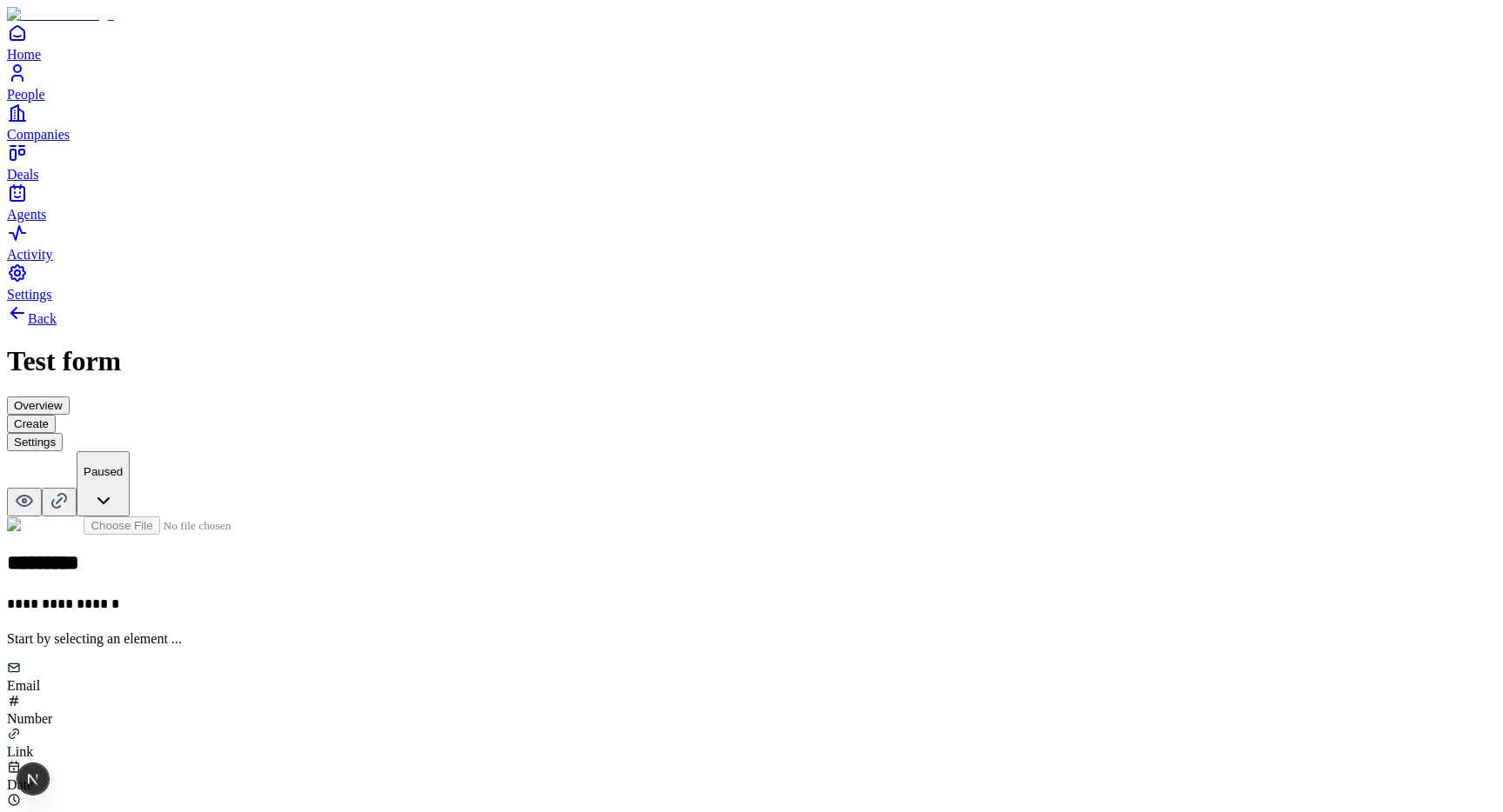
click at [610, 661] on div "Email" at bounding box center [752, 677] width 1489 height 33
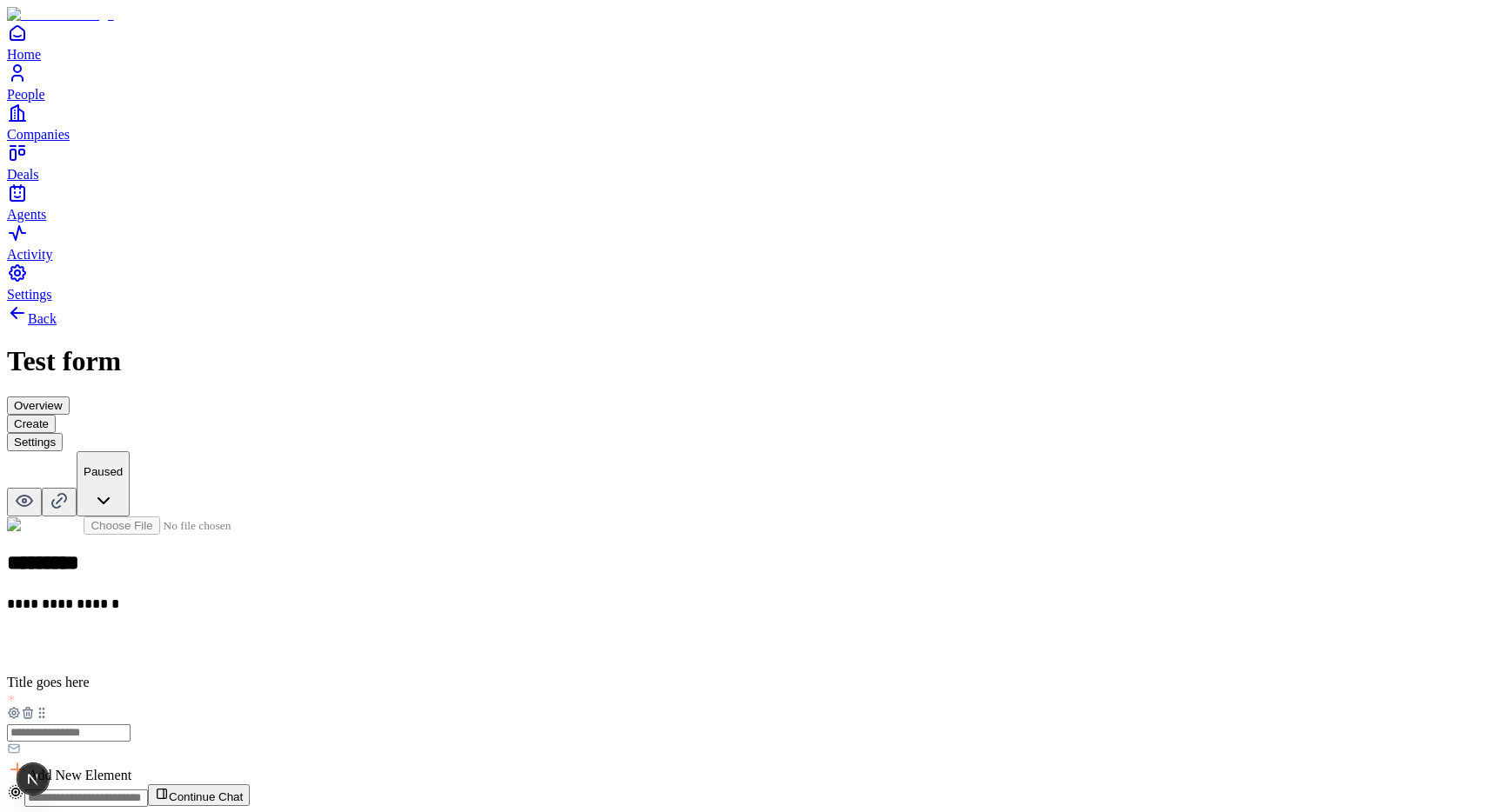
click at [63, 433] on button "Settings" at bounding box center [34, 442] width 56 height 19
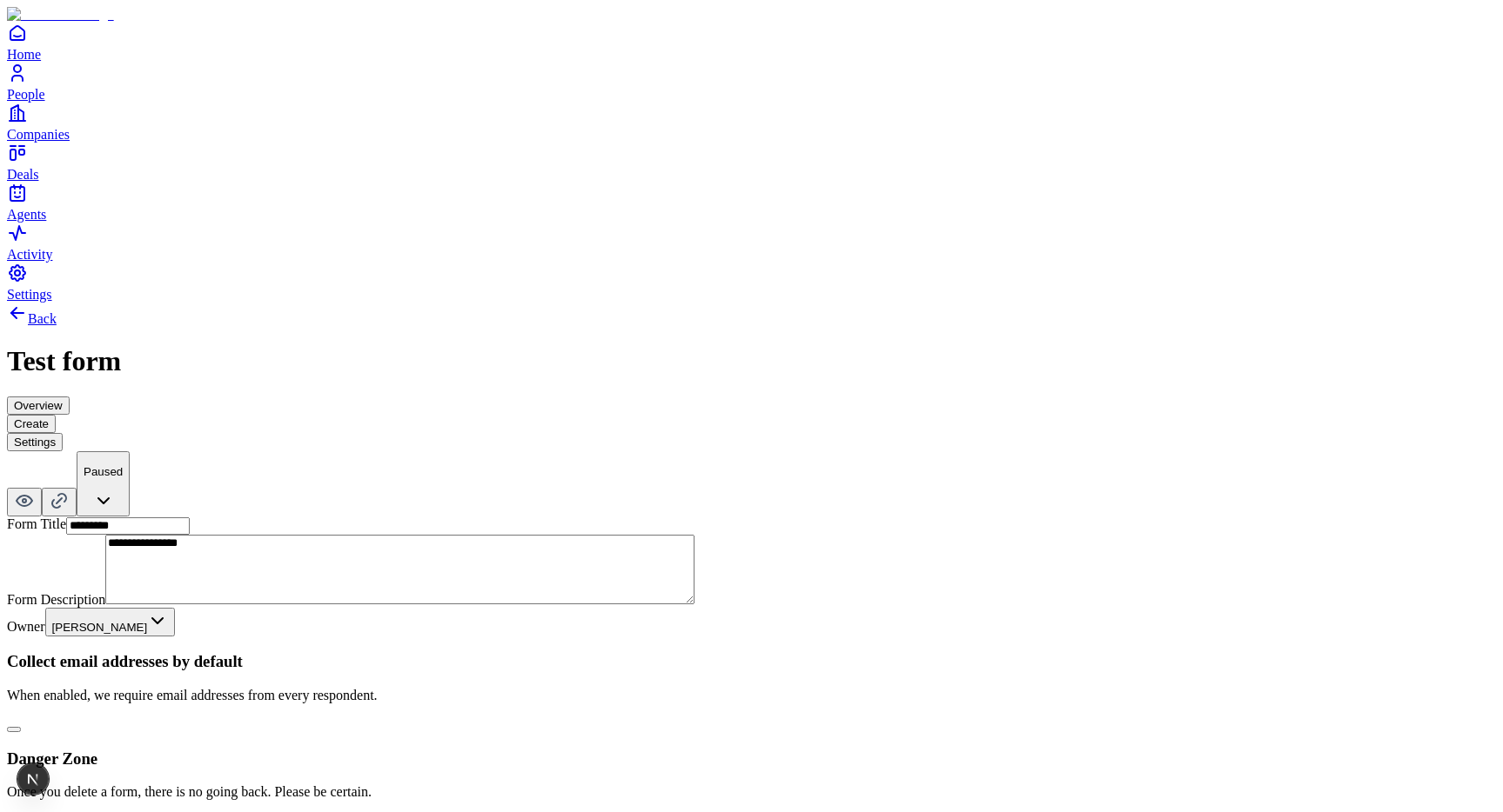
click at [56, 415] on button "Create" at bounding box center [31, 424] width 49 height 19
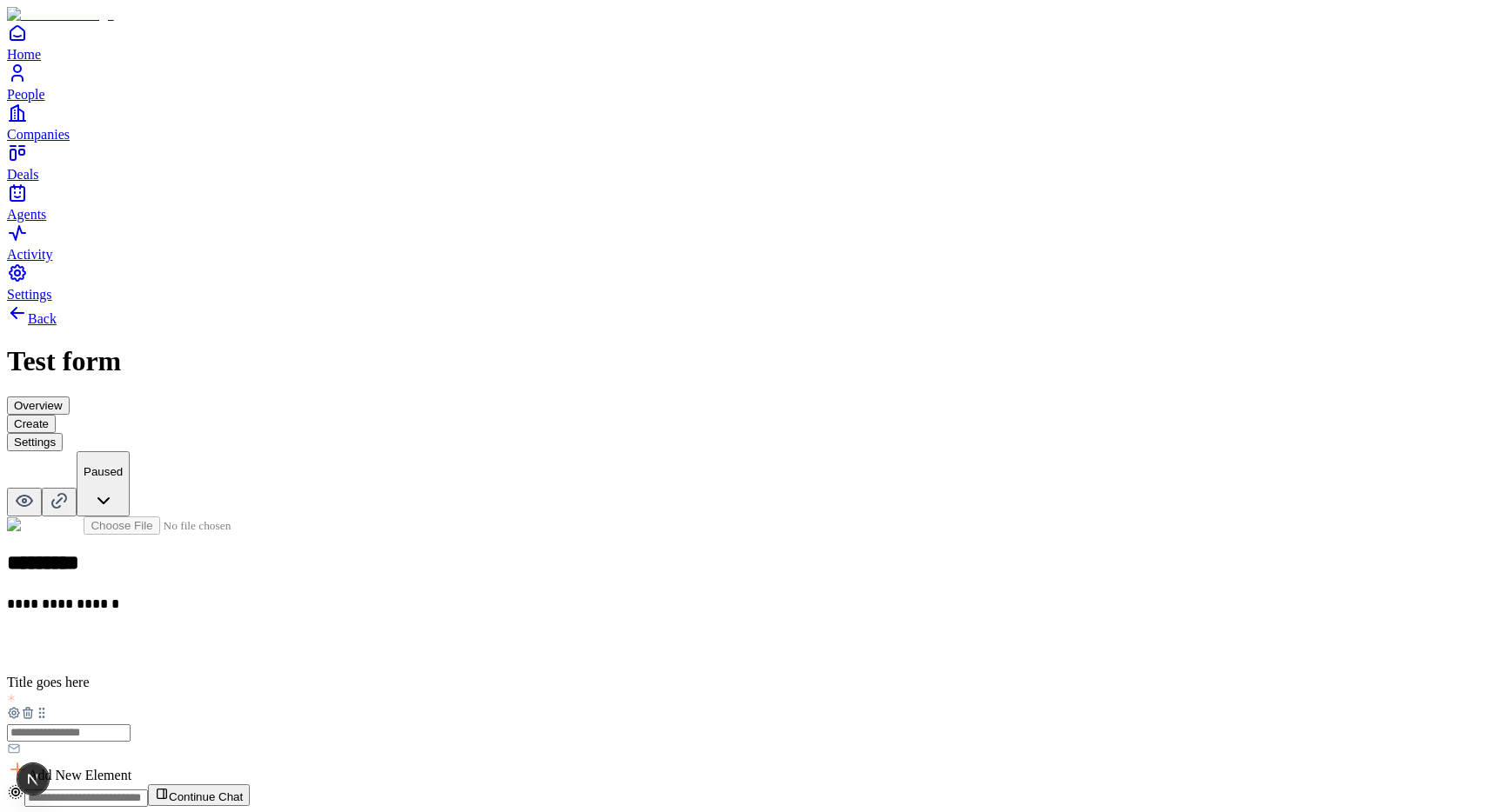
click at [63, 433] on button "Settings" at bounding box center [34, 442] width 56 height 19
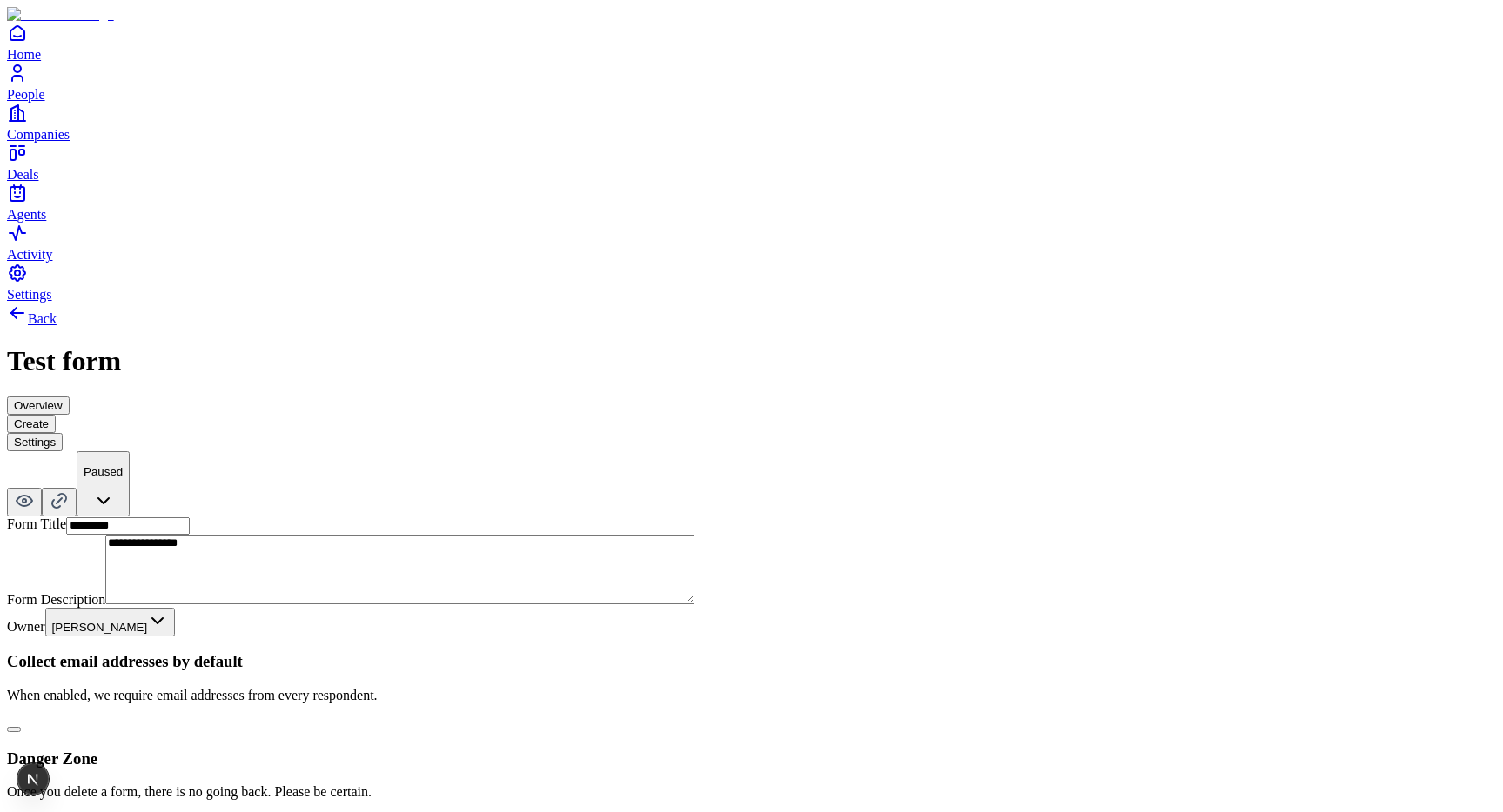
click at [21, 727] on button "button" at bounding box center [14, 730] width 14 height 5
click at [56, 415] on button "Create" at bounding box center [31, 424] width 49 height 19
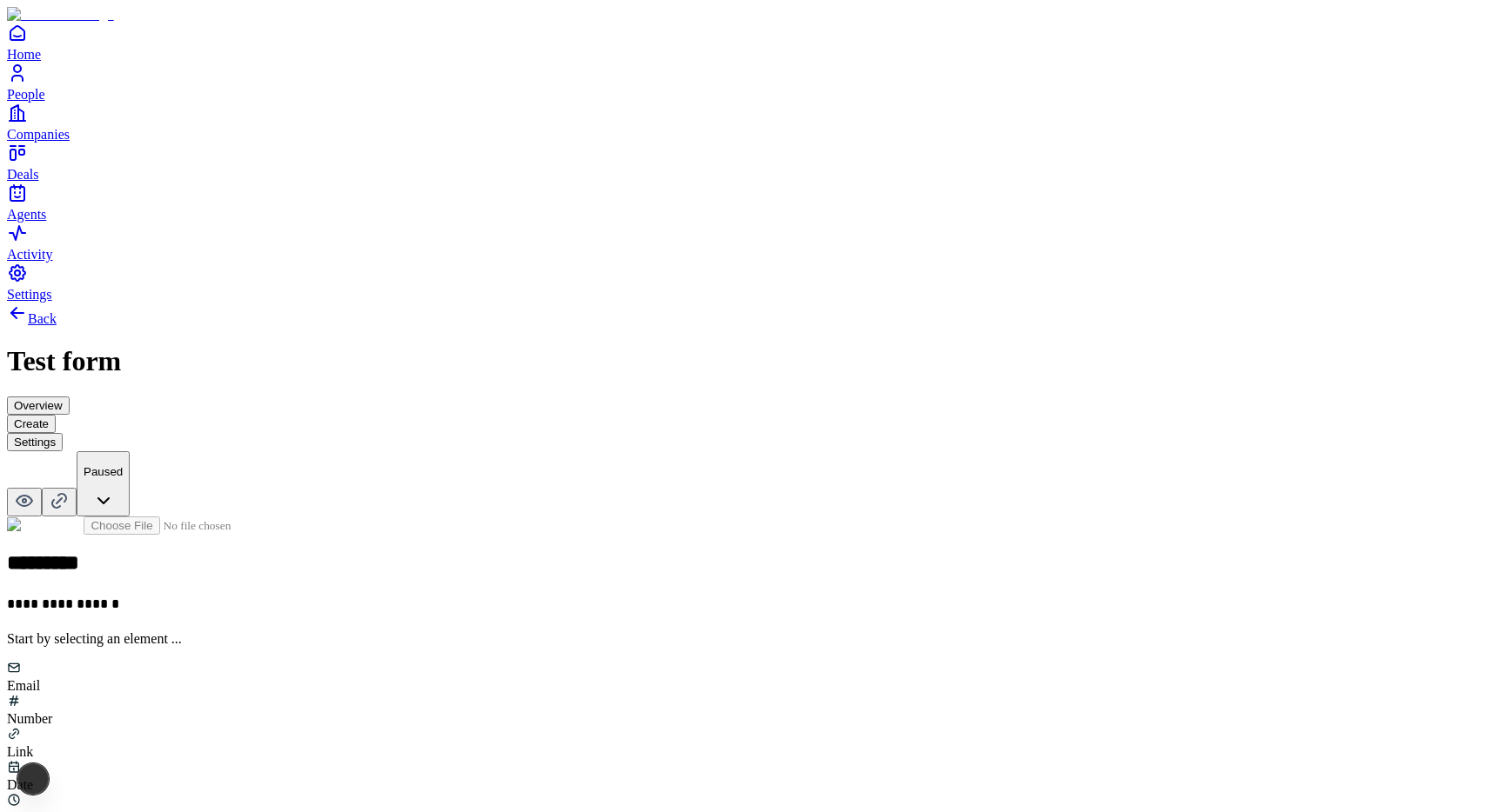
click at [532, 552] on h2 "*********" at bounding box center [269, 566] width 525 height 28
click at [696, 694] on div "Number" at bounding box center [752, 710] width 1489 height 33
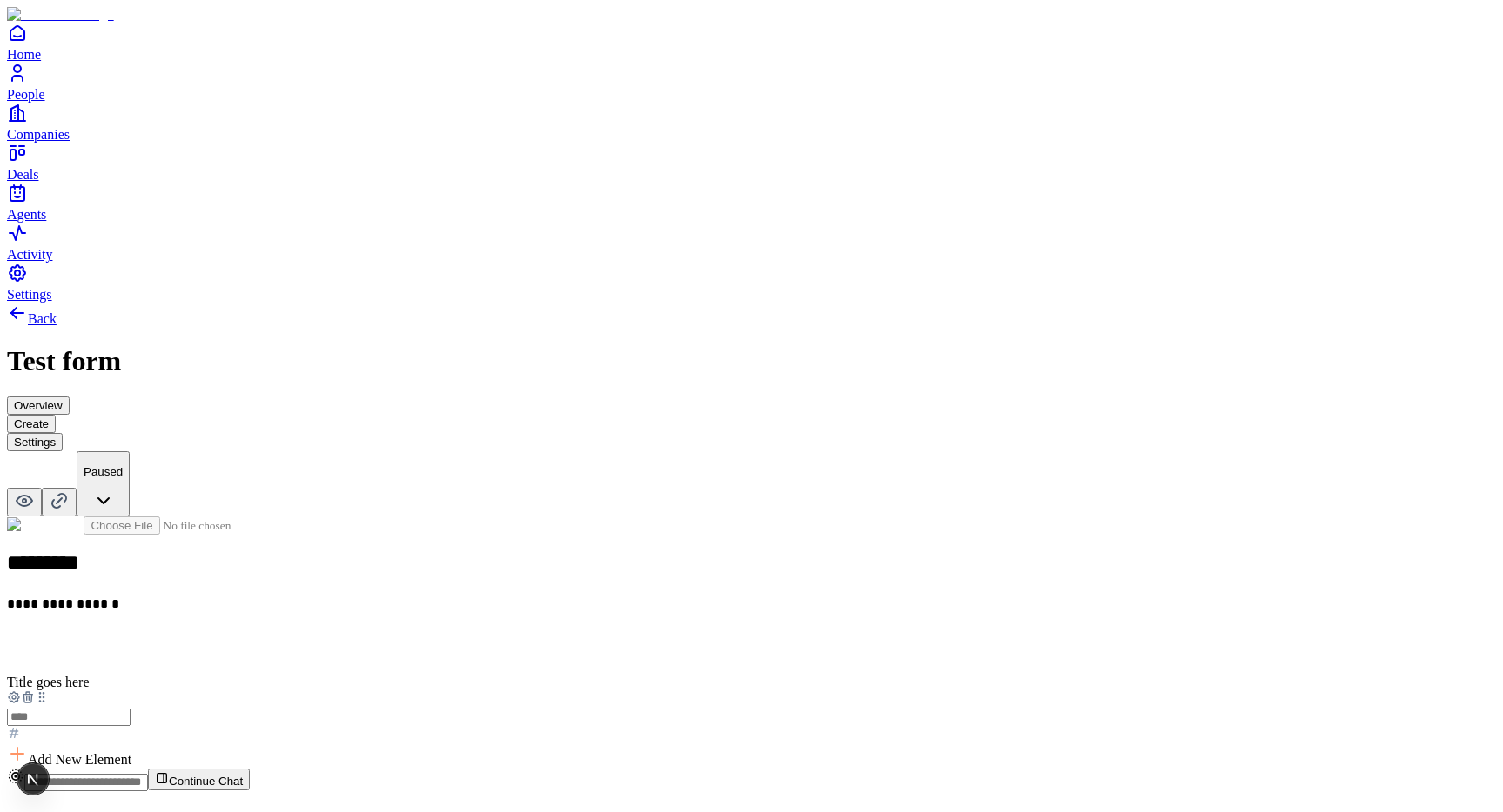
click at [132, 752] on span "Add New Element" at bounding box center [79, 759] width 103 height 15
click at [589, 496] on div "Email" at bounding box center [602, 478] width 106 height 33
drag, startPoint x: 533, startPoint y: 520, endPoint x: 535, endPoint y: 393, distance: 127.0
click at [58, 742] on icon at bounding box center [51, 749] width 14 height 14
click at [63, 433] on button "Settings" at bounding box center [34, 442] width 56 height 19
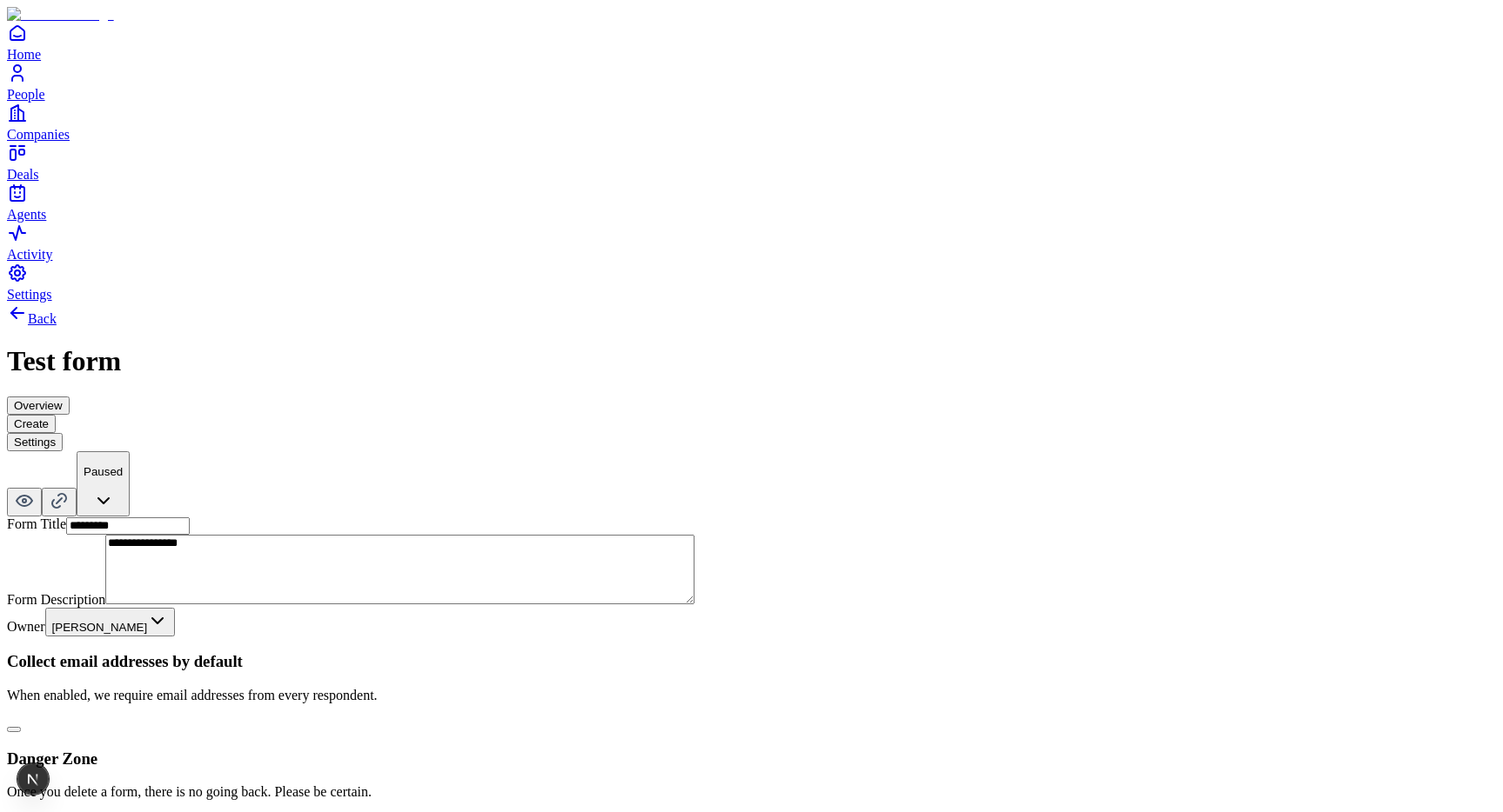
click at [56, 415] on button "Create" at bounding box center [31, 424] width 49 height 19
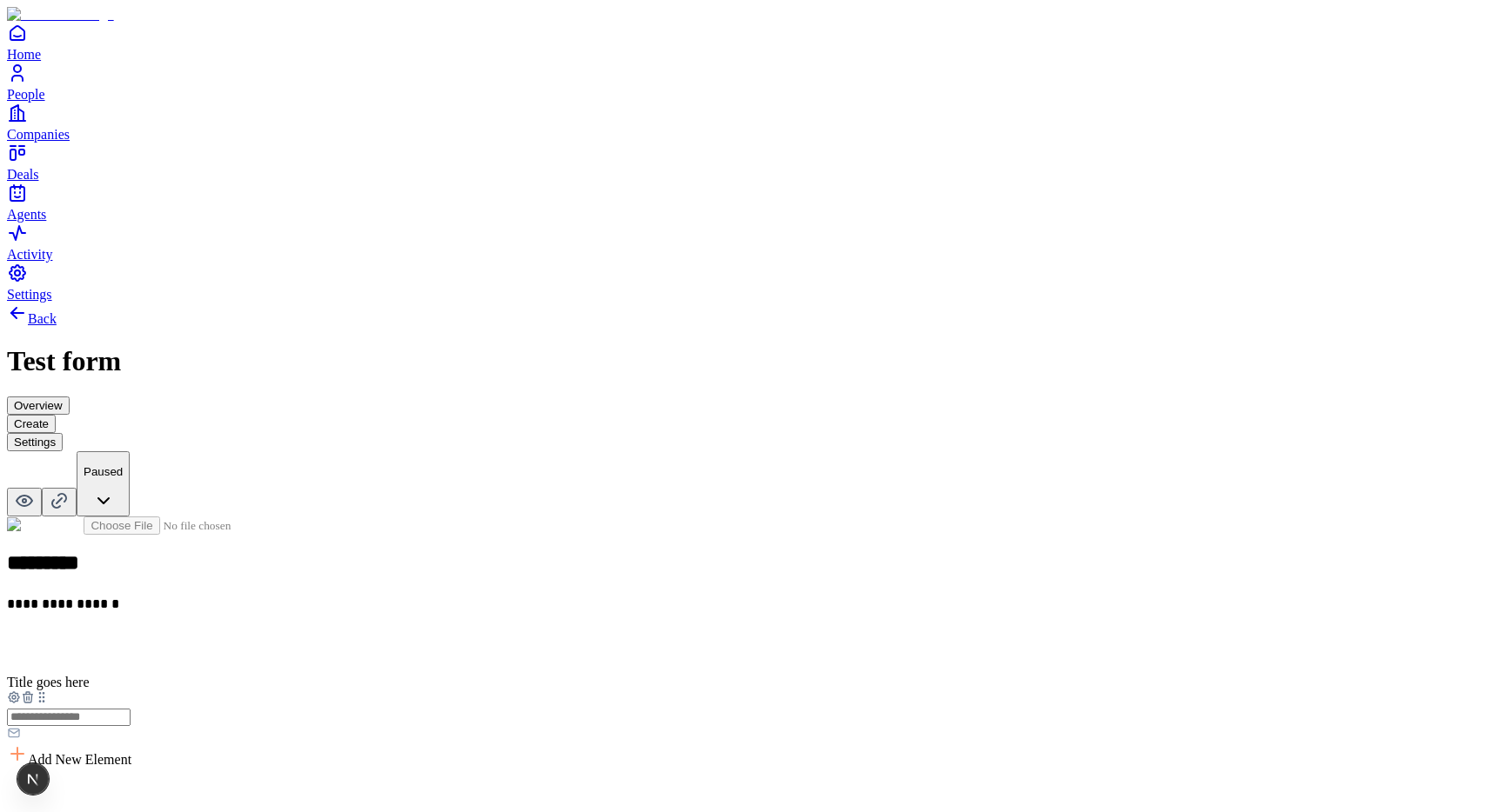
click at [34, 690] on icon at bounding box center [28, 697] width 14 height 14
click at [63, 433] on button "Settings" at bounding box center [34, 442] width 56 height 19
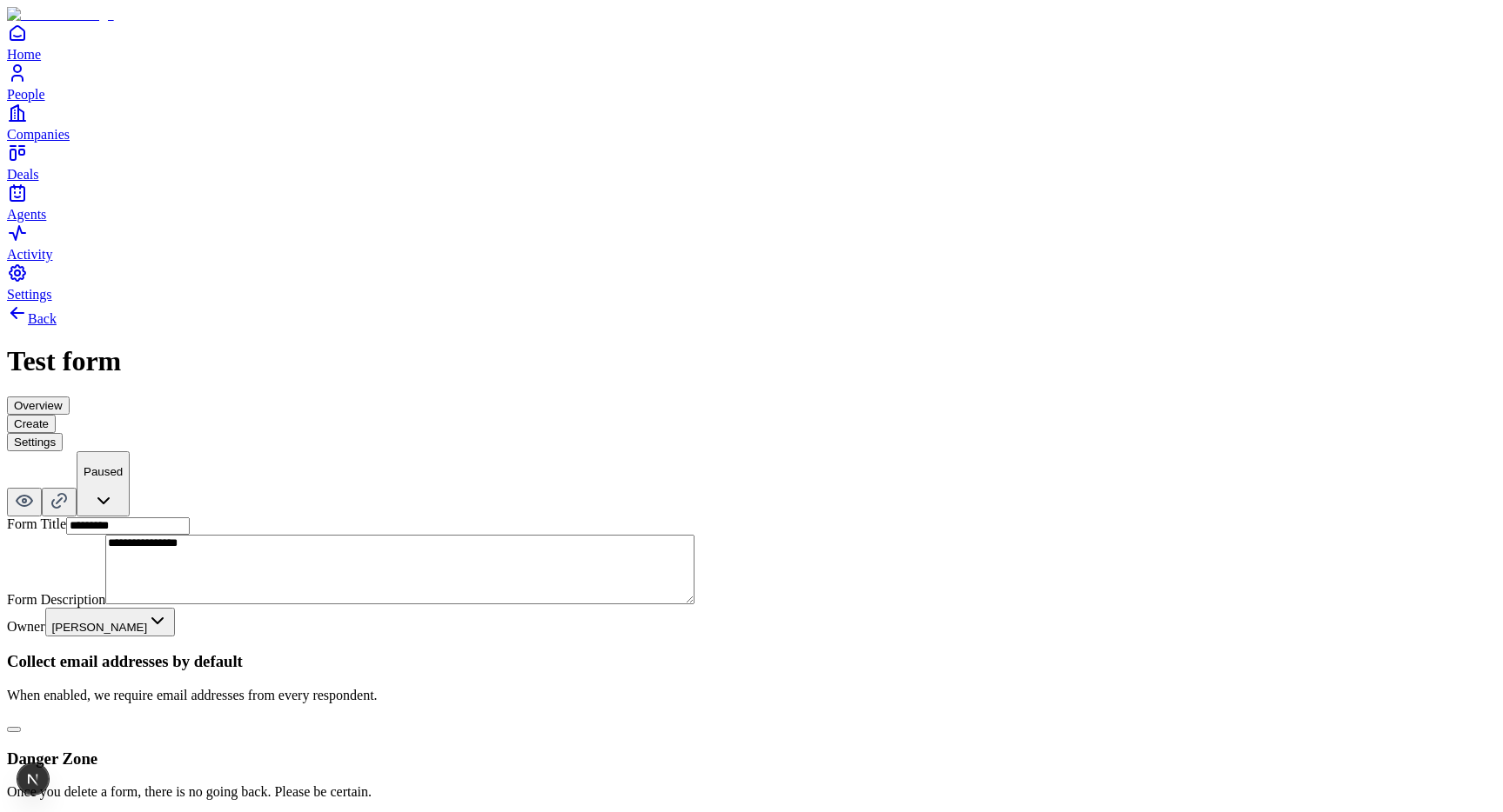
click at [901, 595] on div "**********" at bounding box center [752, 568] width 1489 height 530
click at [21, 727] on button "button" at bounding box center [14, 730] width 14 height 5
click at [56, 415] on button "Create" at bounding box center [31, 424] width 49 height 19
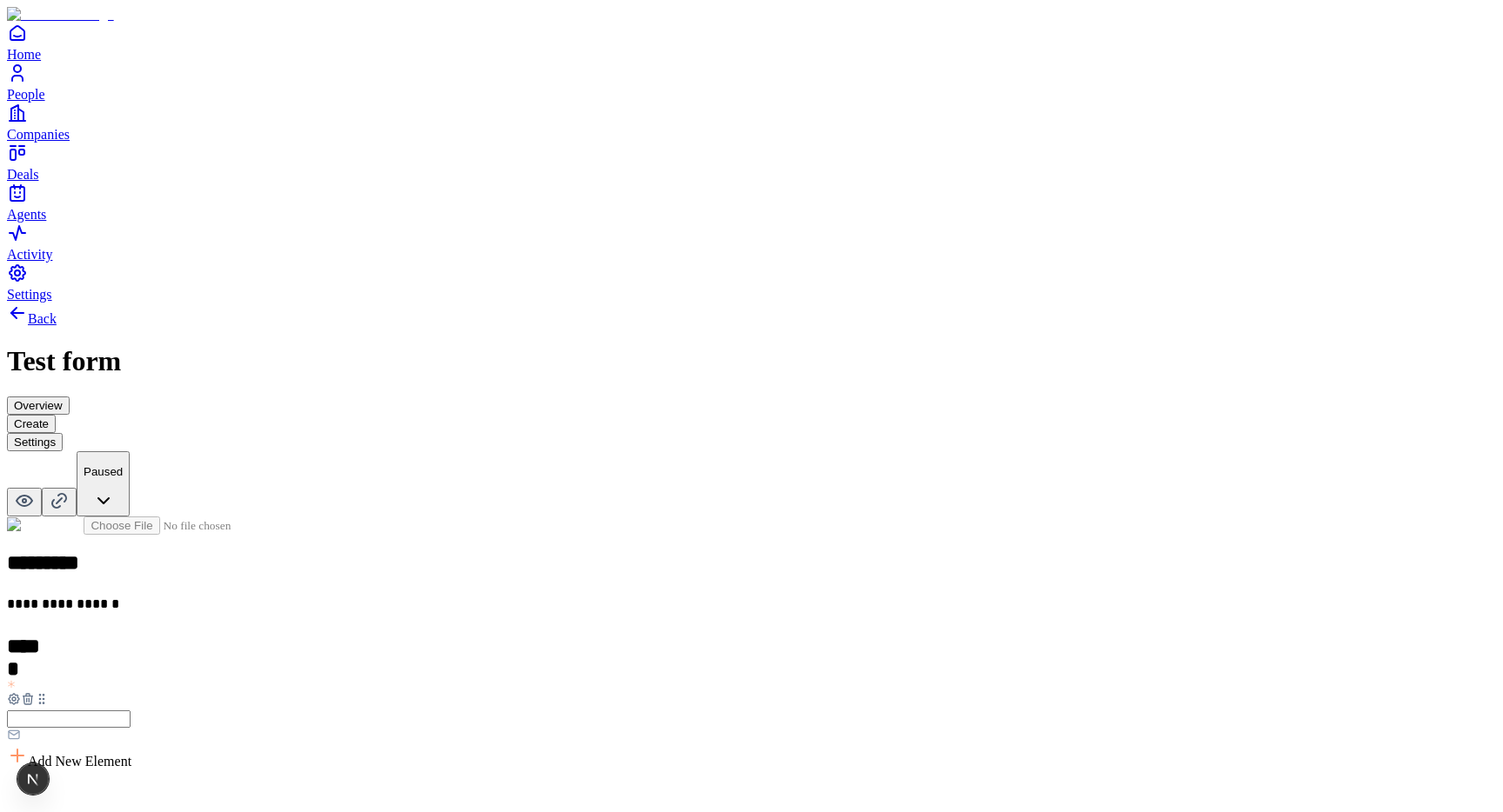
click at [63, 433] on button "Settings" at bounding box center [34, 442] width 56 height 19
